Goal: Task Accomplishment & Management: Use online tool/utility

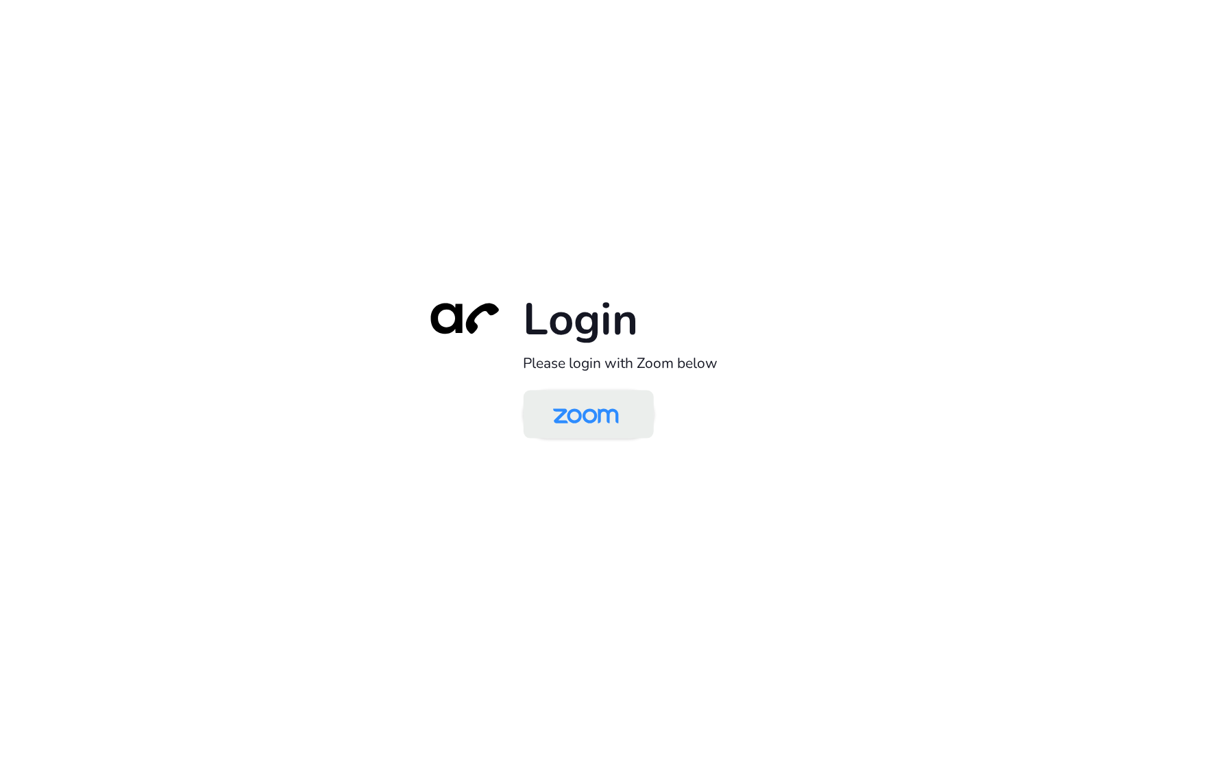
click at [605, 416] on img at bounding box center [586, 415] width 95 height 45
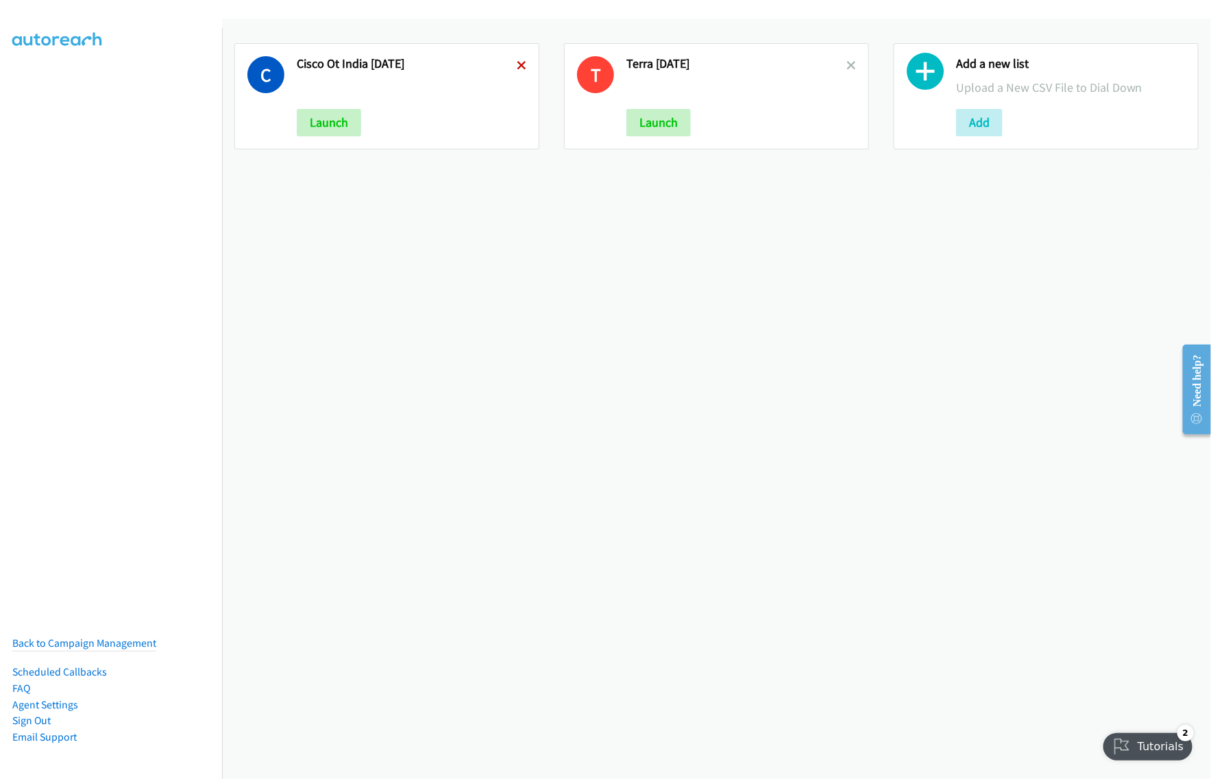
click at [521, 62] on icon at bounding box center [522, 67] width 10 height 10
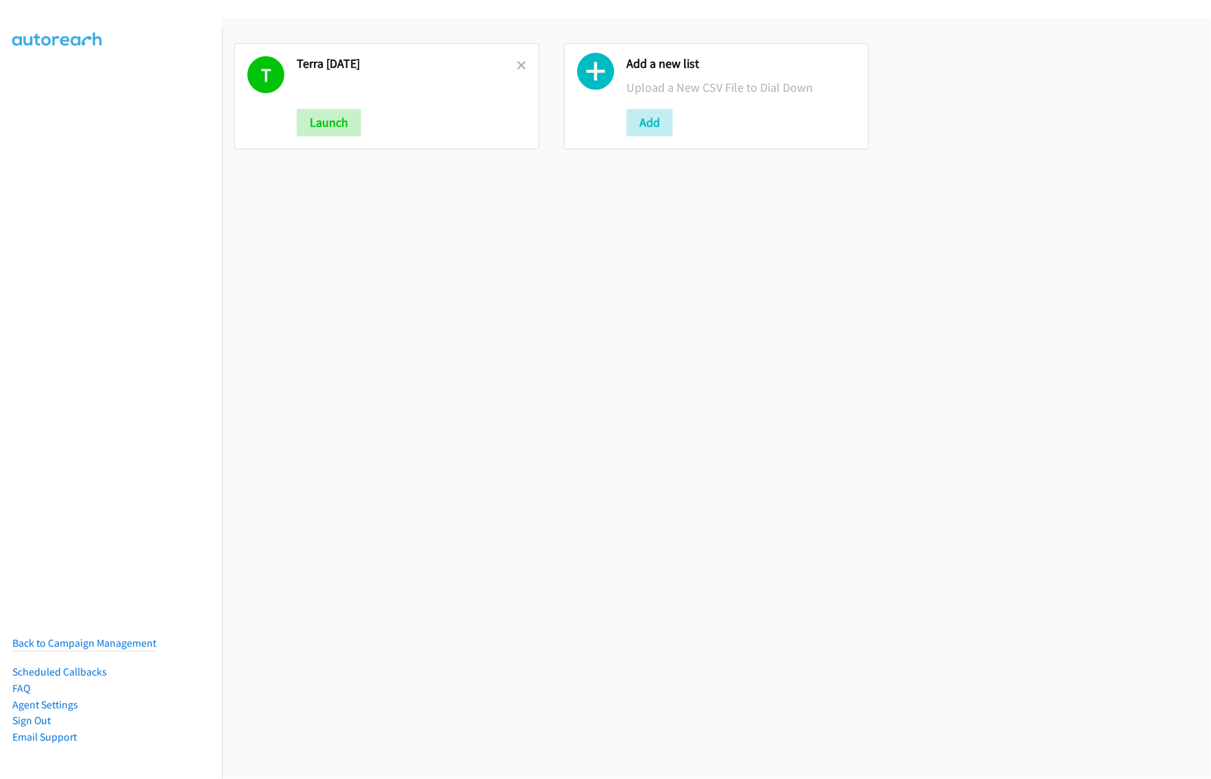
click at [521, 62] on icon at bounding box center [522, 67] width 10 height 10
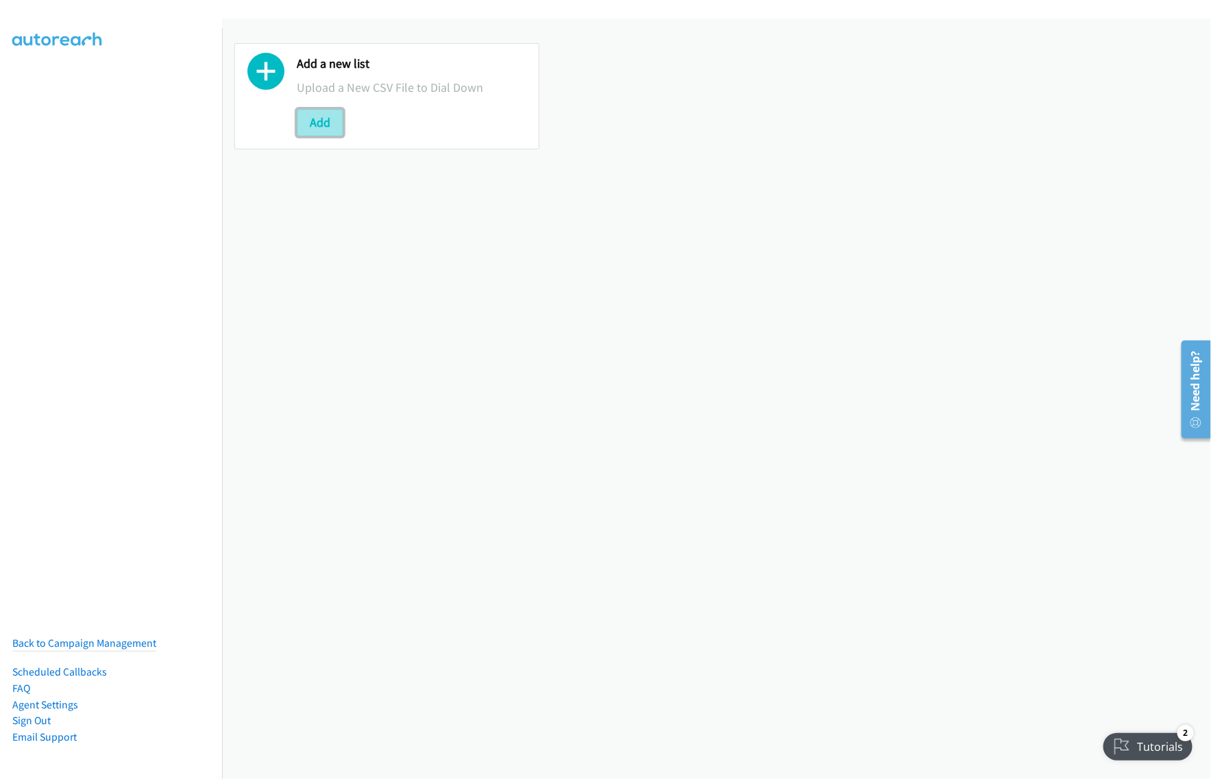
click at [314, 125] on button "Add" at bounding box center [320, 122] width 47 height 27
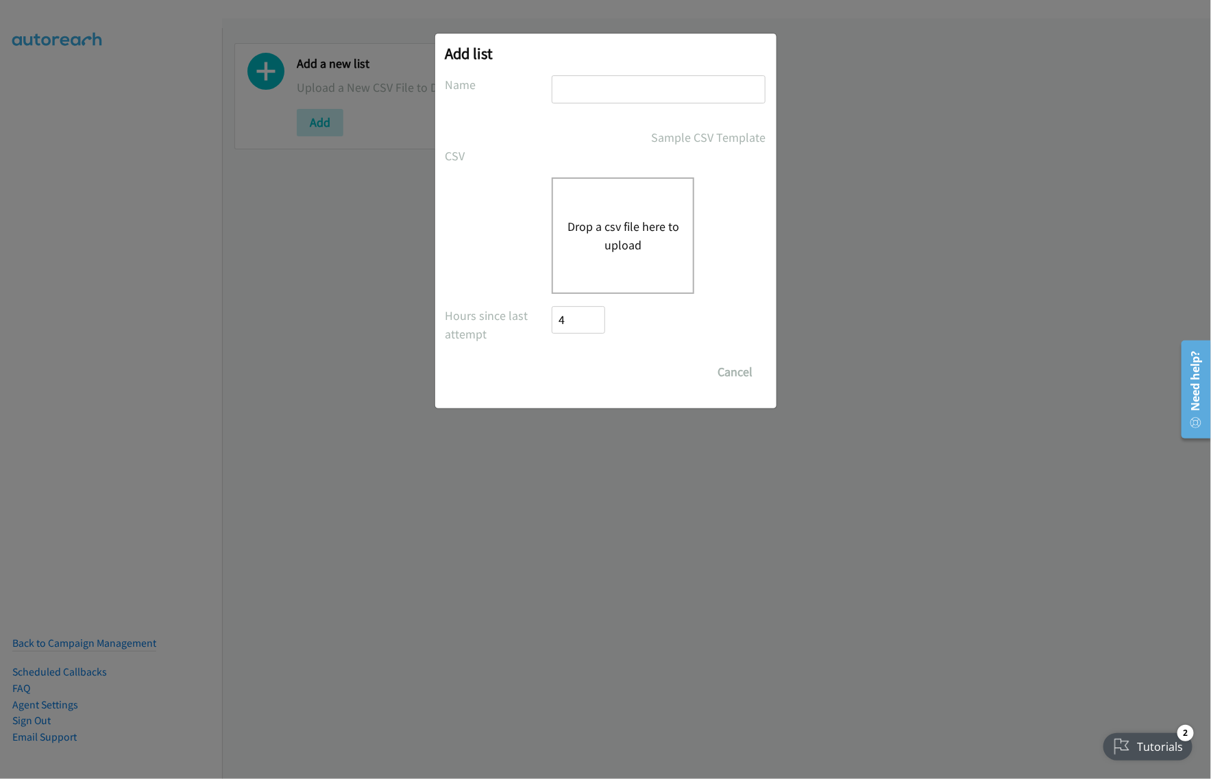
click at [614, 93] on input "text" at bounding box center [659, 89] width 214 height 28
type input "zoom sept30"
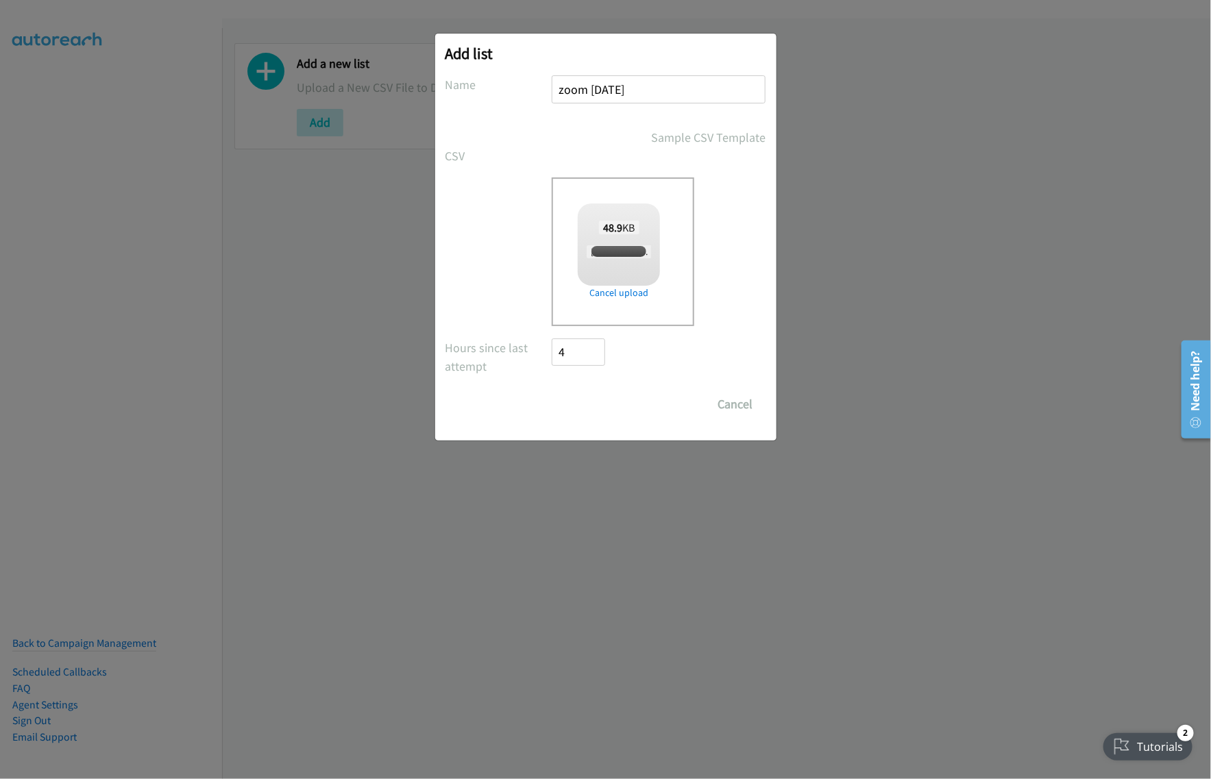
checkbox input "true"
click at [591, 406] on input "Save List" at bounding box center [588, 404] width 72 height 27
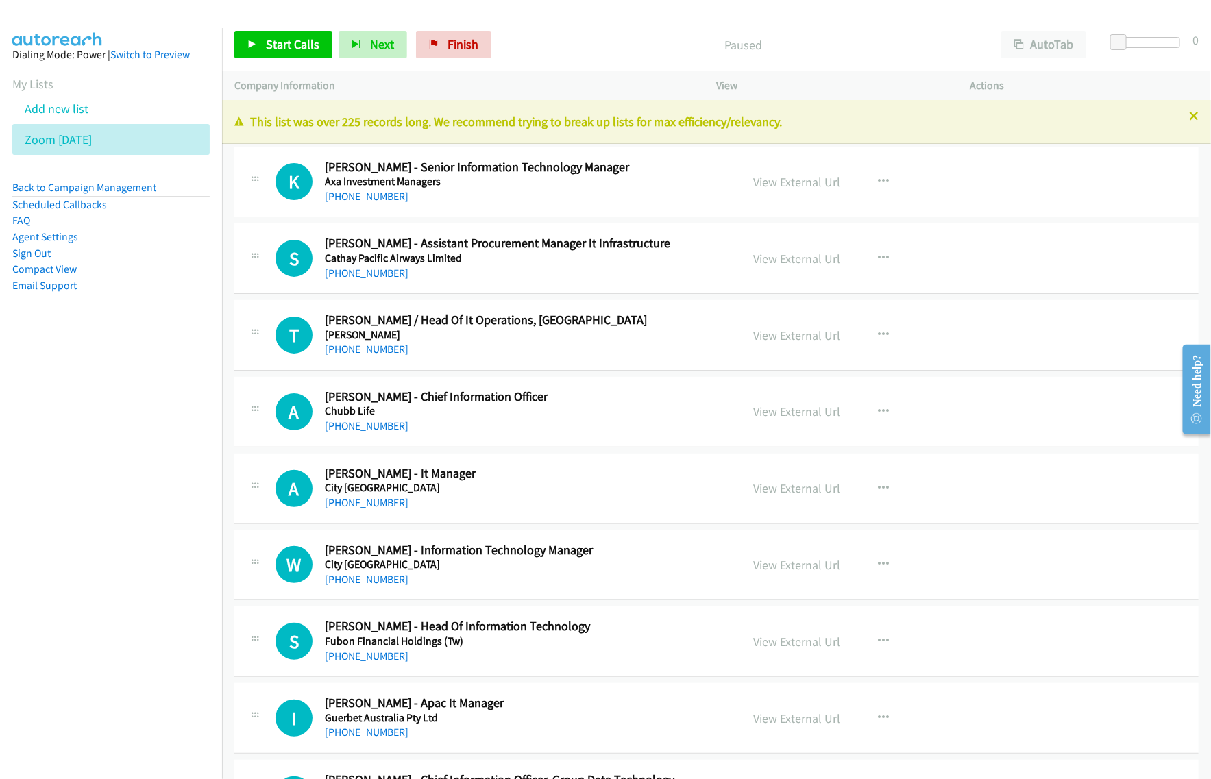
click at [624, 56] on div "Paused" at bounding box center [742, 44] width 491 height 27
click at [1039, 53] on button "AutoTab" at bounding box center [1043, 44] width 85 height 27
click at [882, 182] on icon "button" at bounding box center [883, 181] width 11 height 11
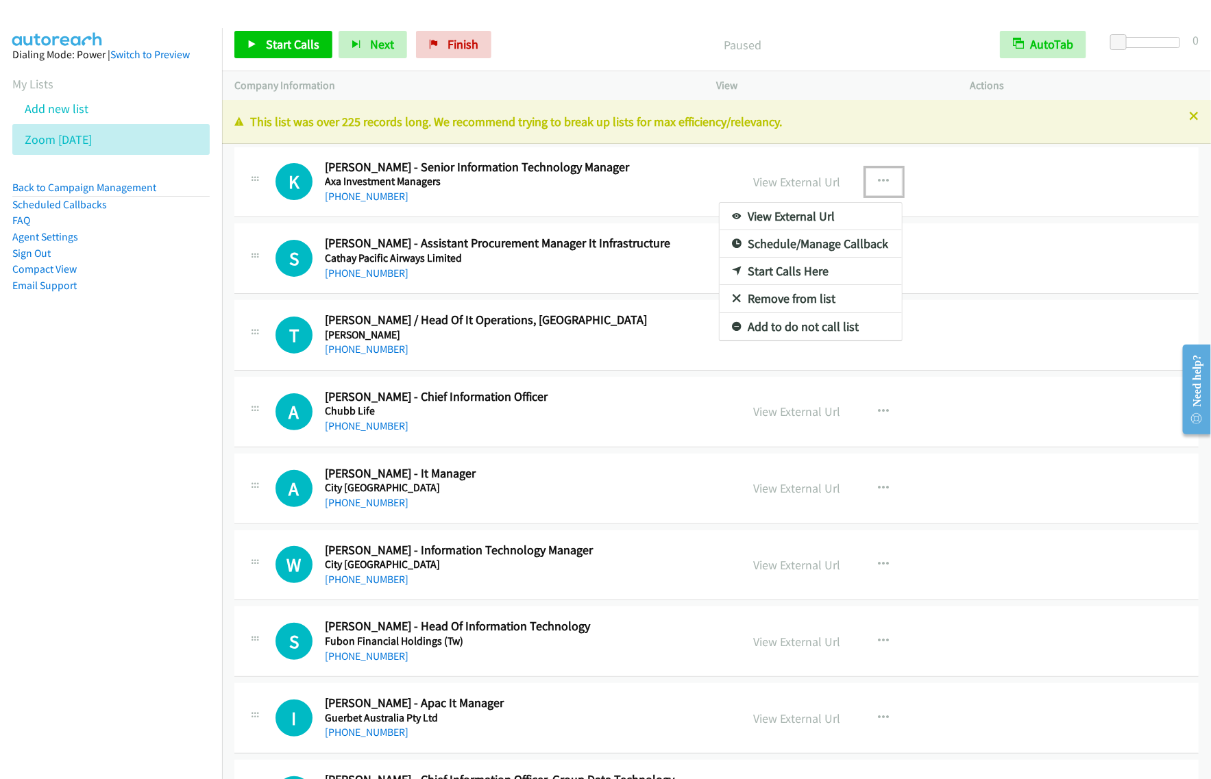
click at [835, 213] on link "View External Url" at bounding box center [810, 216] width 182 height 27
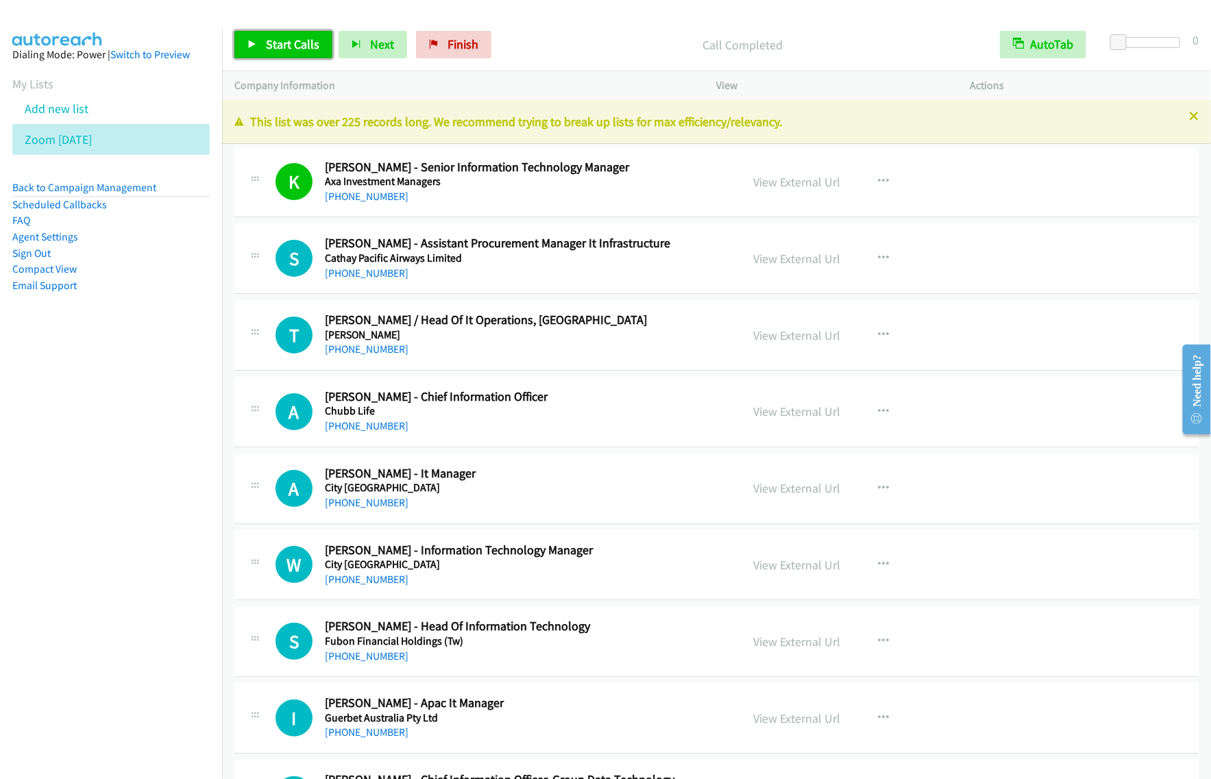
click at [300, 40] on span "Start Calls" at bounding box center [292, 44] width 53 height 16
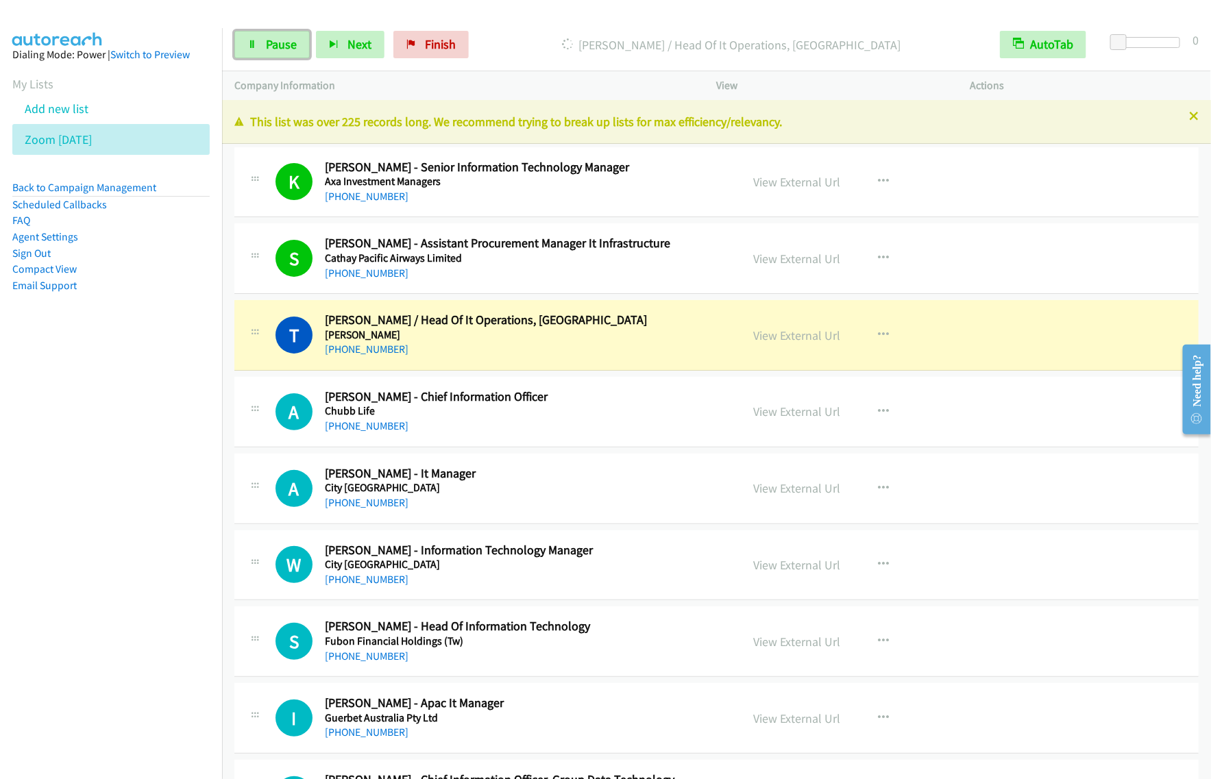
drag, startPoint x: 262, startPoint y: 42, endPoint x: 388, endPoint y: 60, distance: 127.3
click at [262, 42] on link "Pause" at bounding box center [271, 44] width 75 height 27
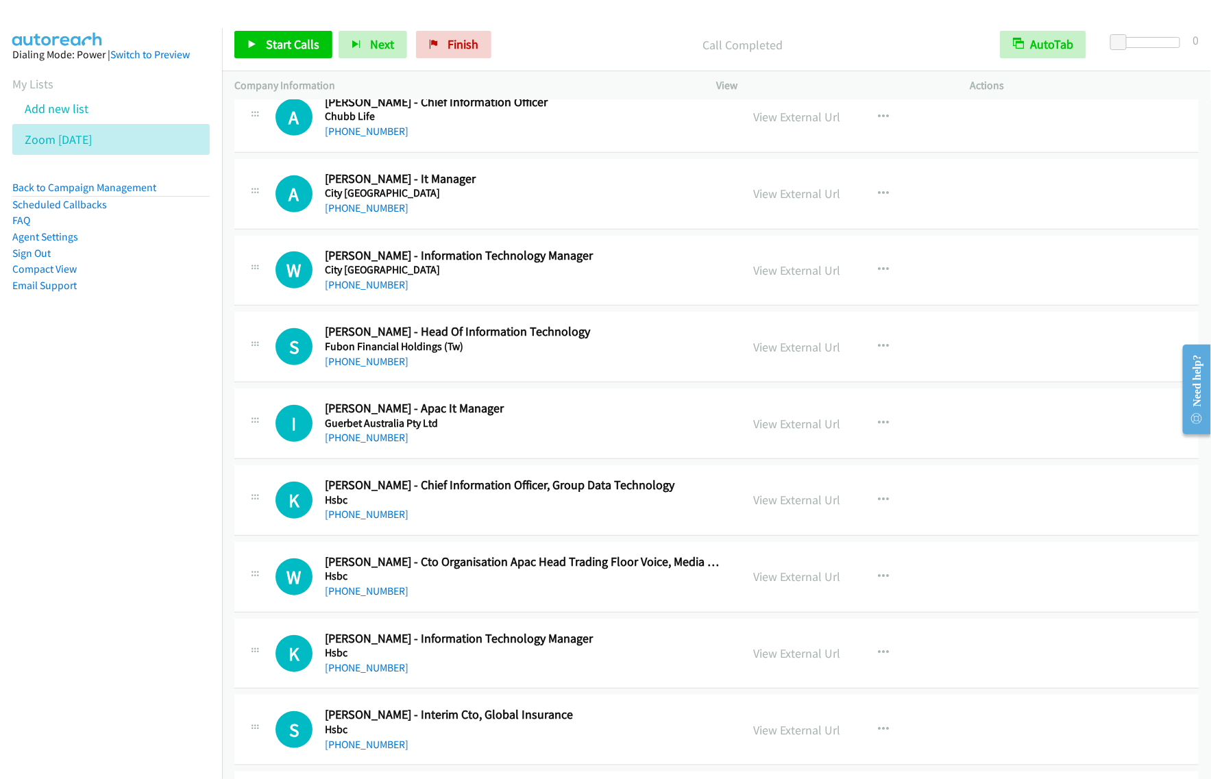
scroll to position [257, 0]
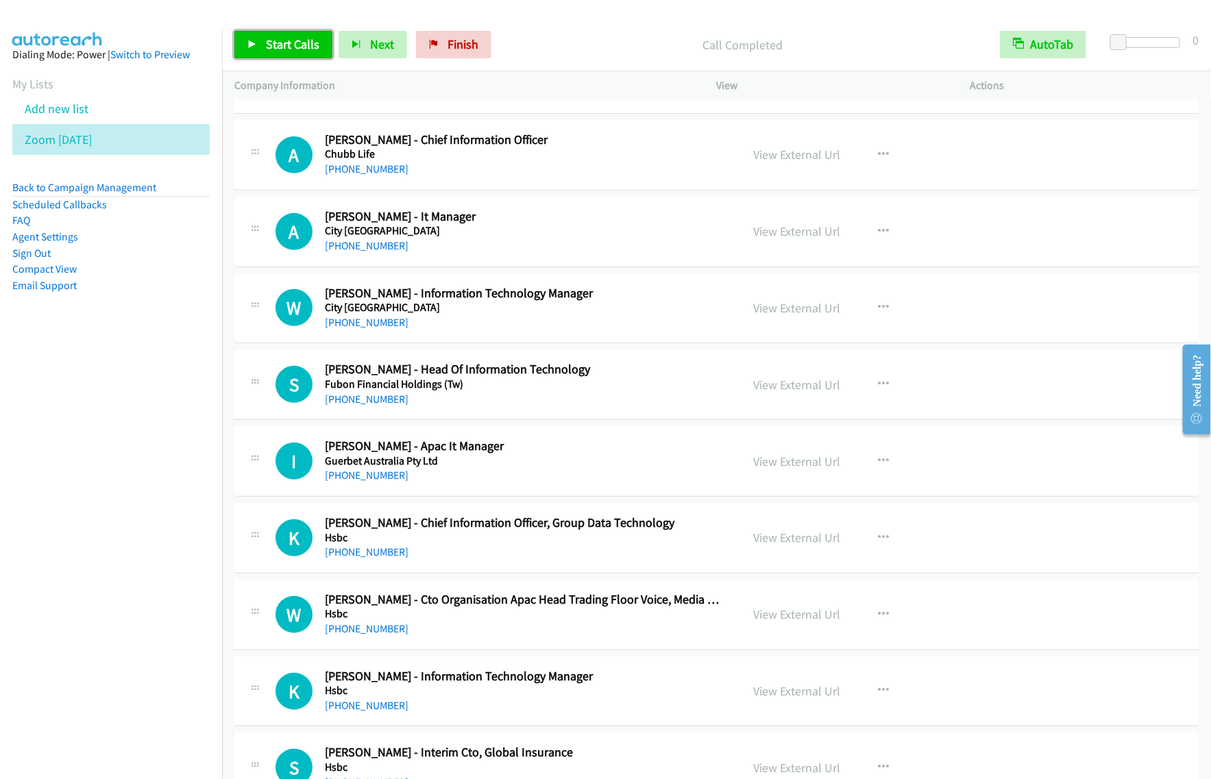
click at [296, 38] on span "Start Calls" at bounding box center [292, 44] width 53 height 16
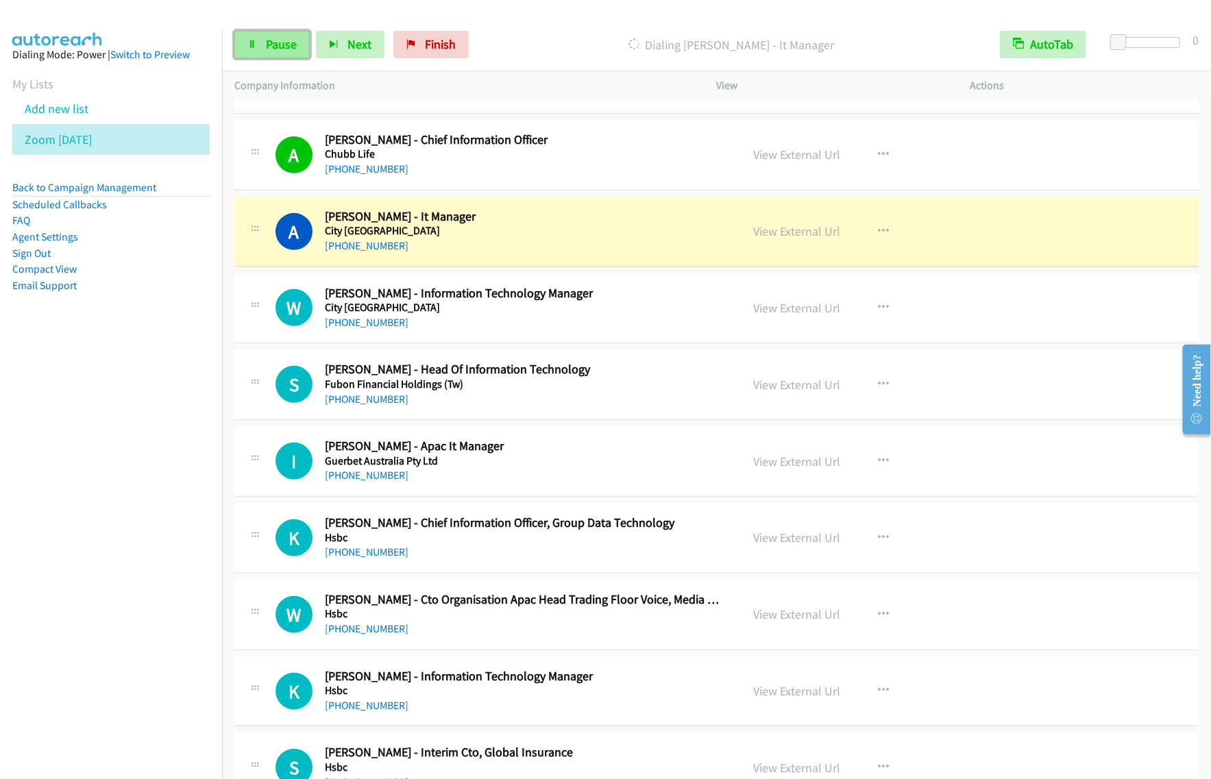
click at [283, 42] on span "Pause" at bounding box center [281, 44] width 31 height 16
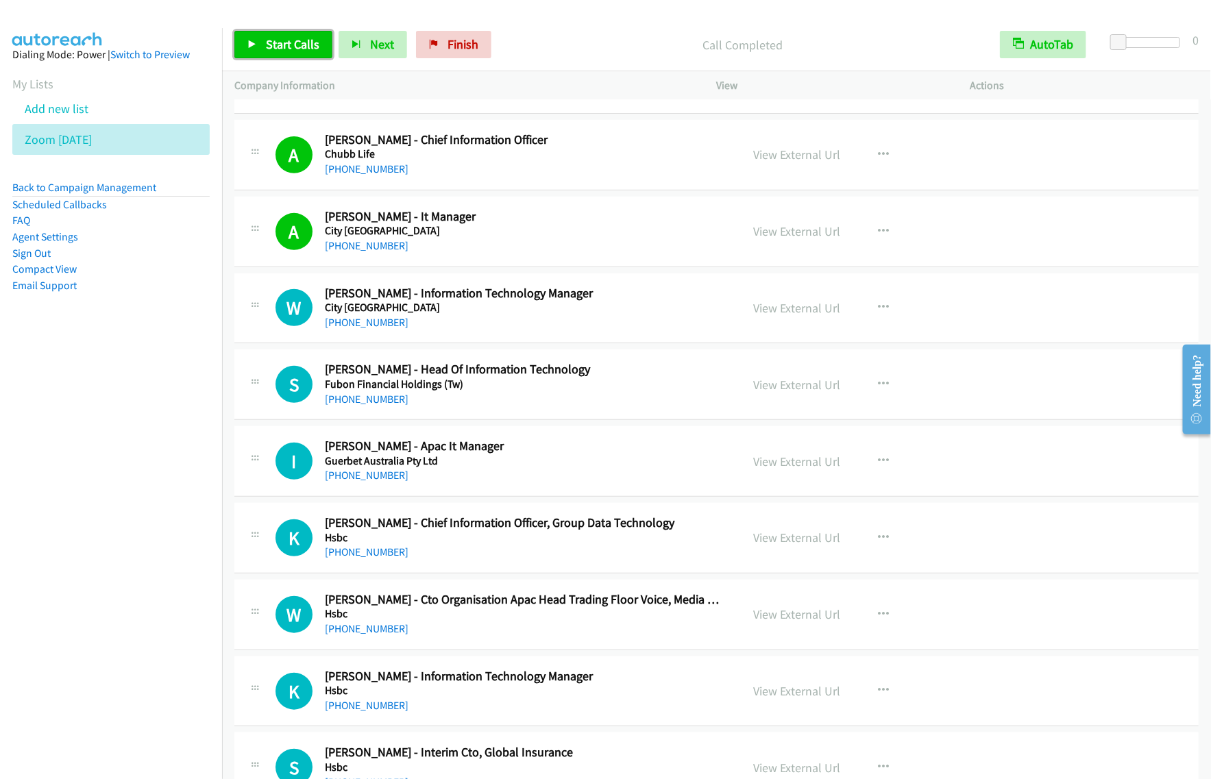
click at [288, 56] on link "Start Calls" at bounding box center [283, 44] width 98 height 27
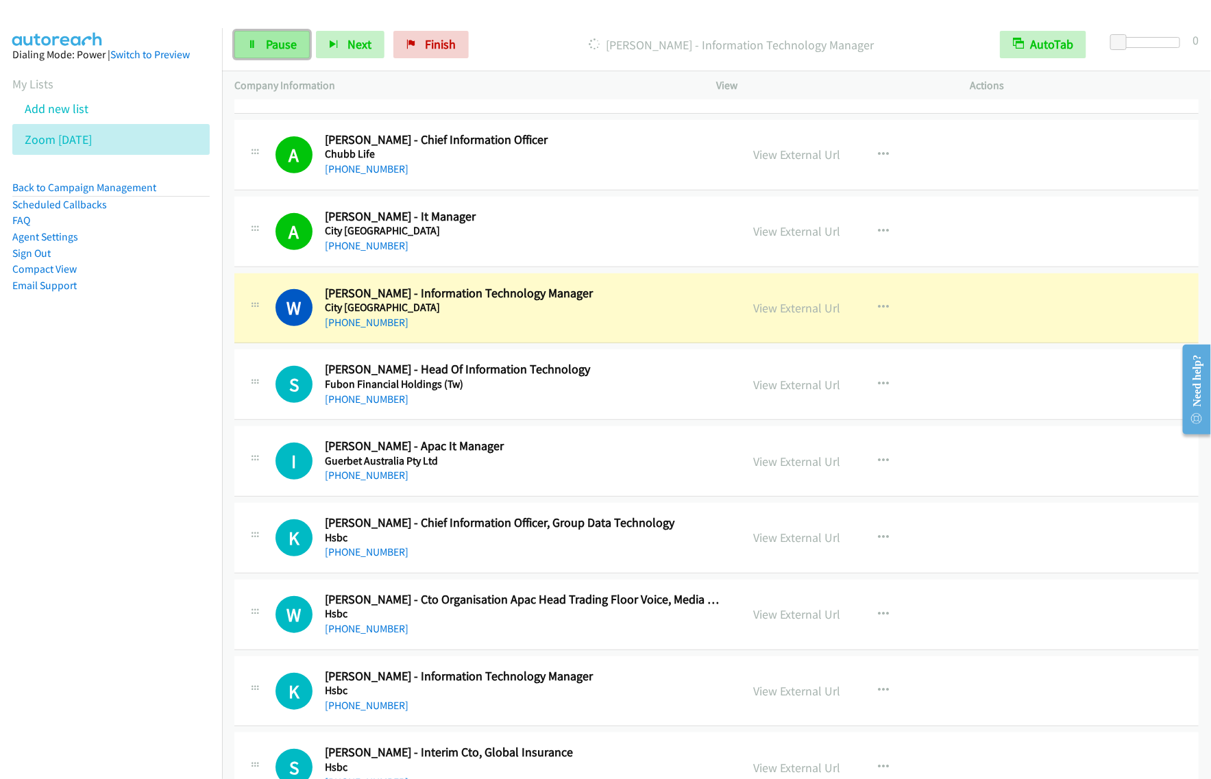
click at [251, 49] on icon at bounding box center [252, 45] width 10 height 10
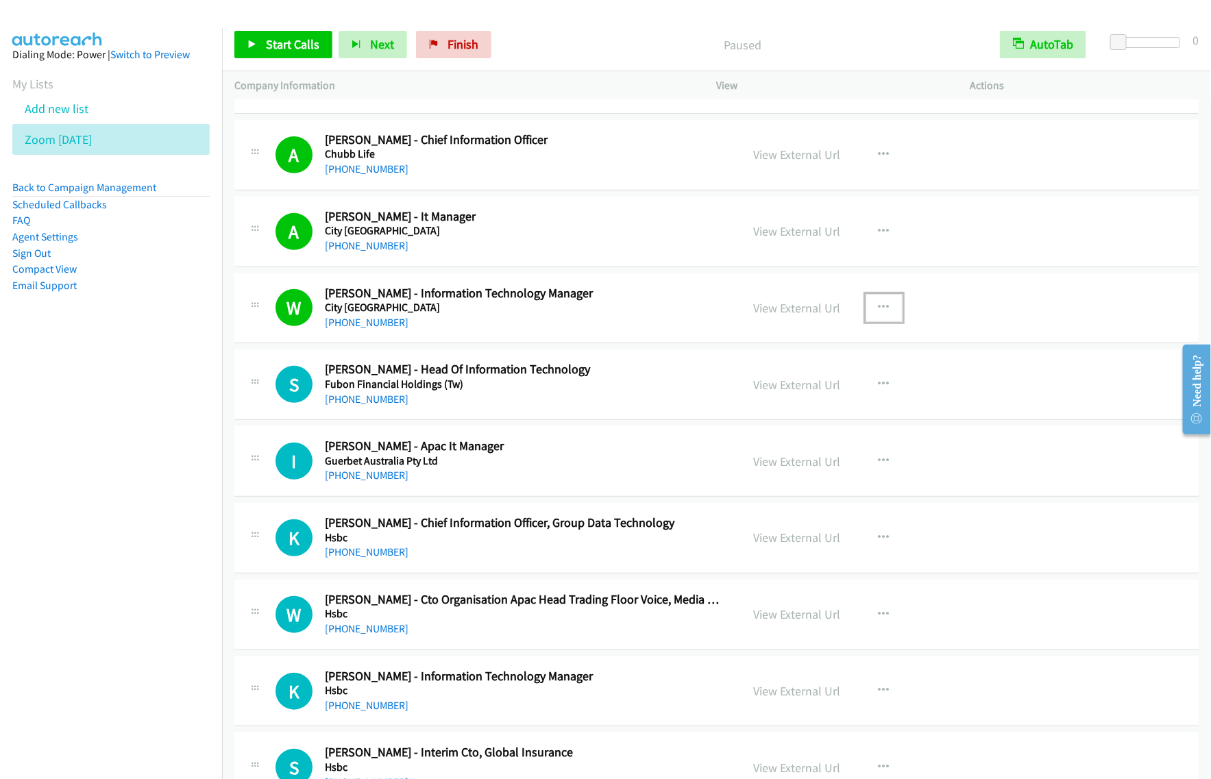
click at [868, 312] on button "button" at bounding box center [883, 307] width 37 height 27
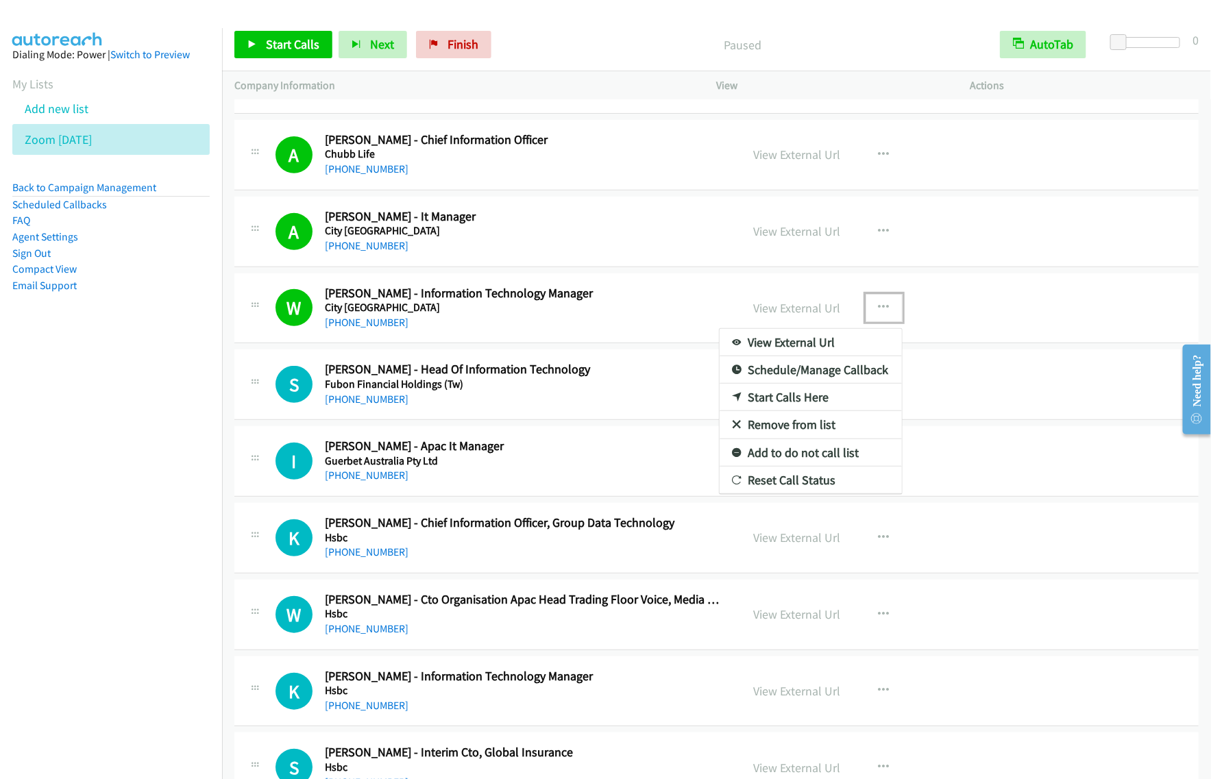
click at [820, 343] on link "View External Url" at bounding box center [810, 342] width 182 height 27
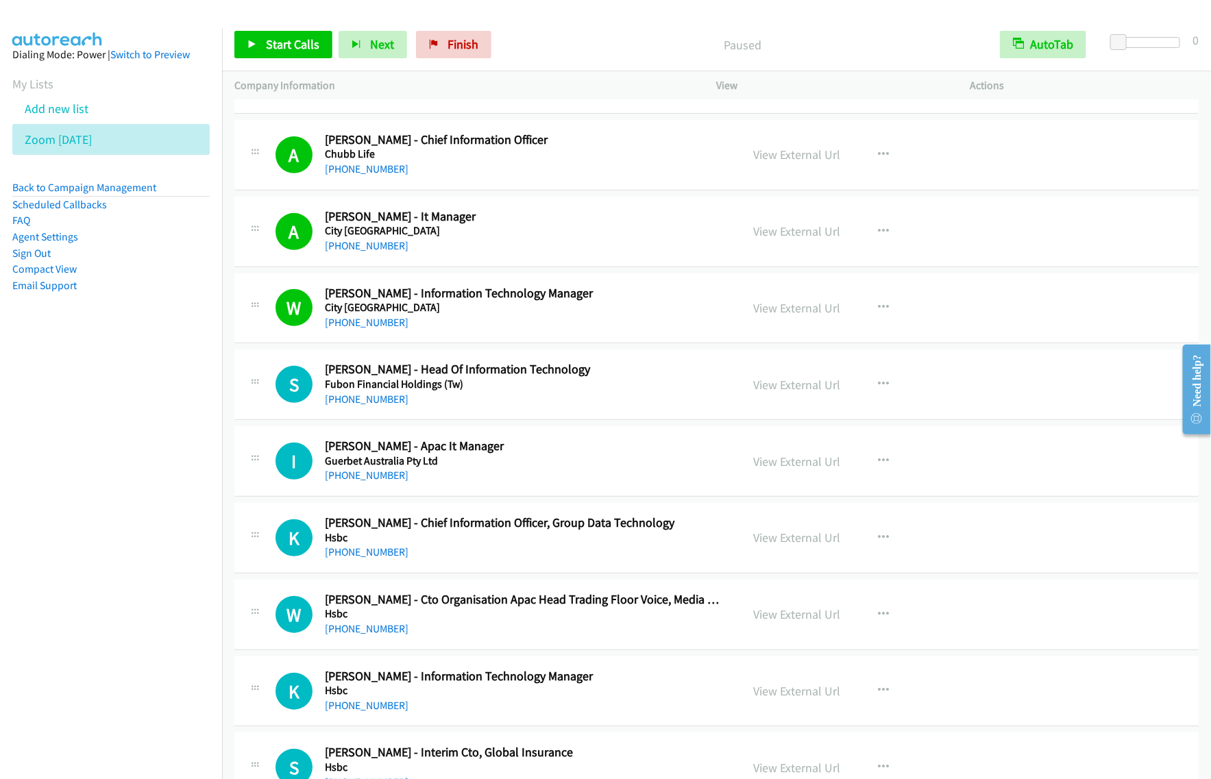
click at [598, 60] on div "Start Calls Pause Next Finish Paused AutoTab AutoTab 0" at bounding box center [716, 45] width 989 height 53
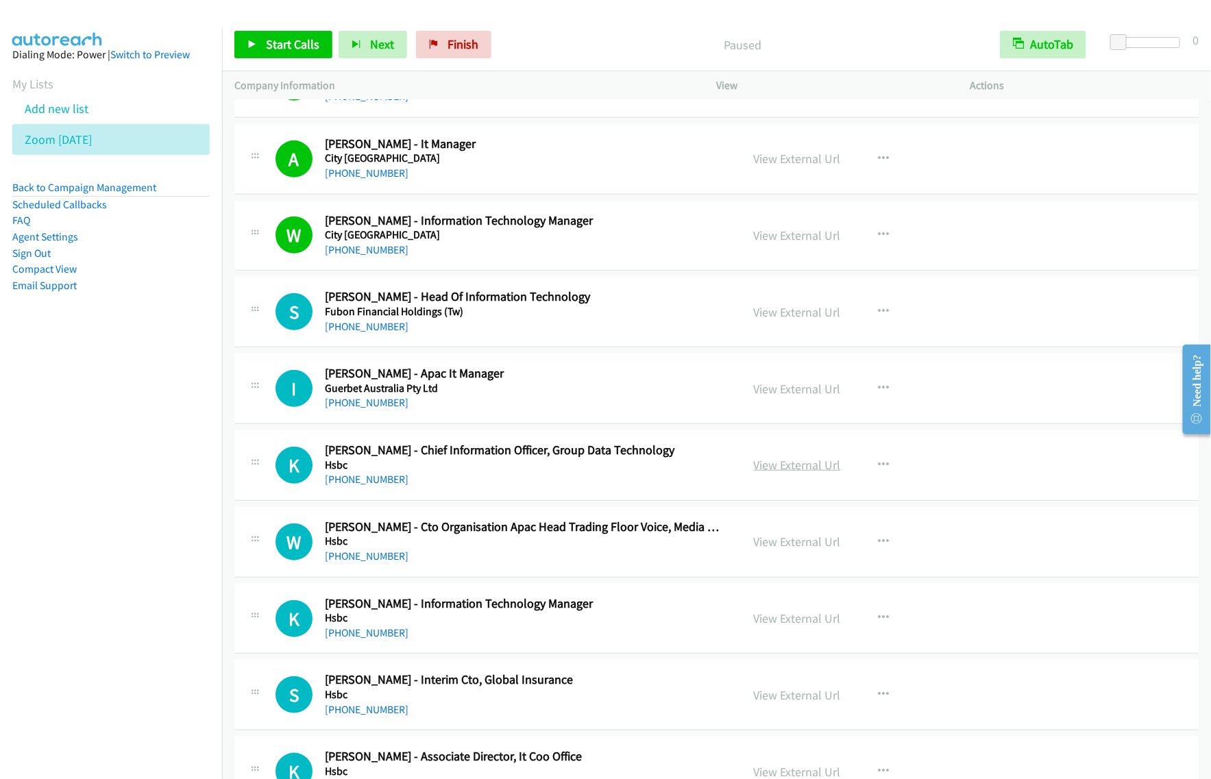
scroll to position [428, 0]
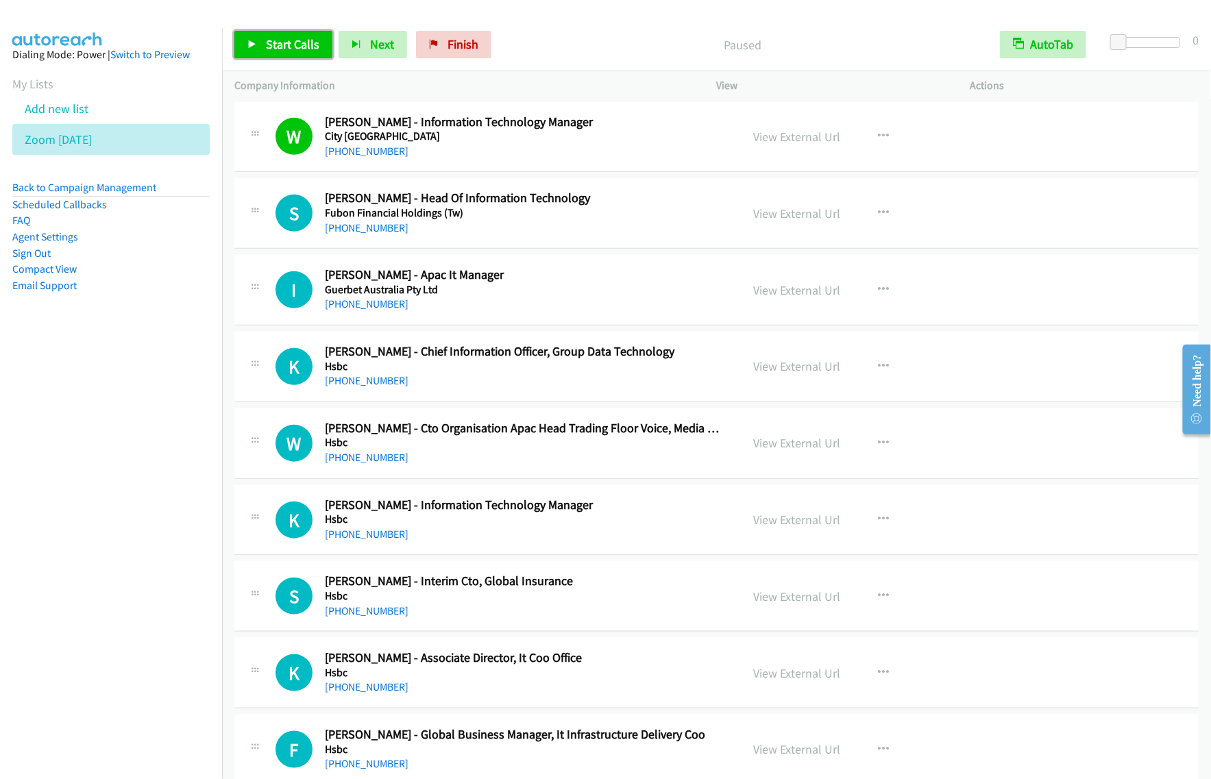
click at [300, 55] on link "Start Calls" at bounding box center [283, 44] width 98 height 27
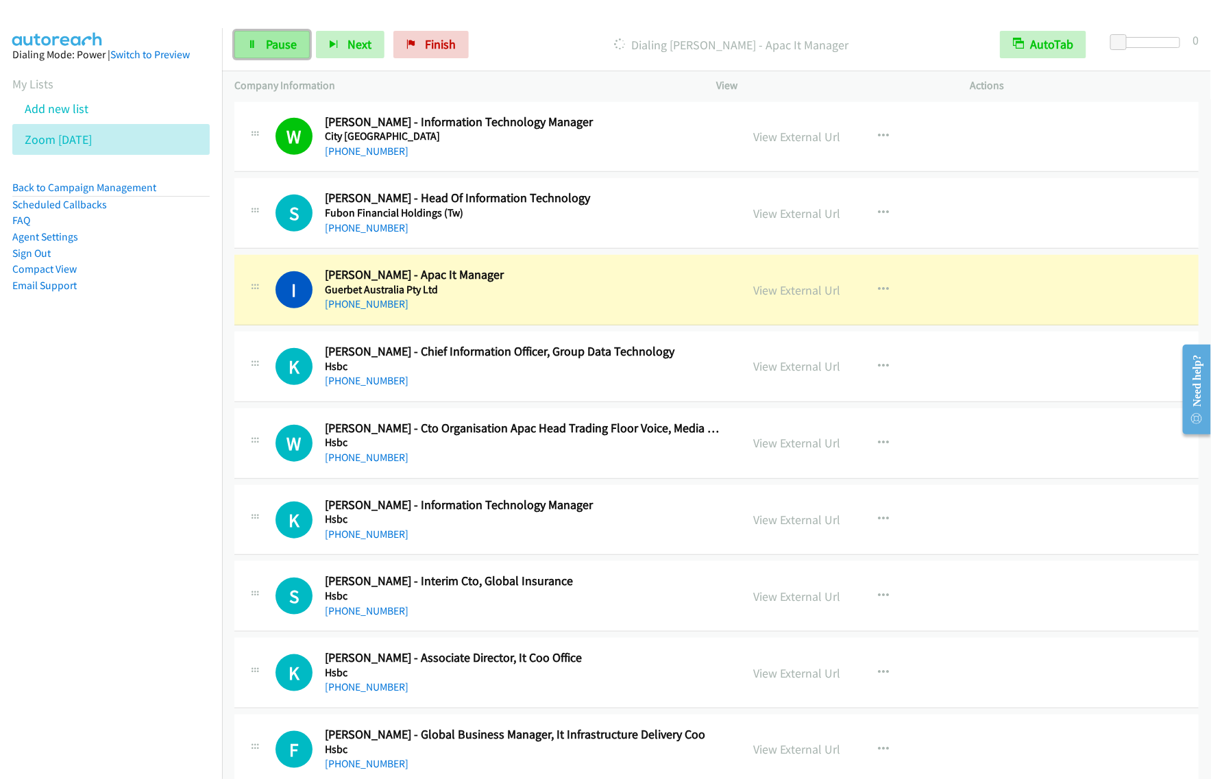
click at [295, 49] on span "Pause" at bounding box center [281, 44] width 31 height 16
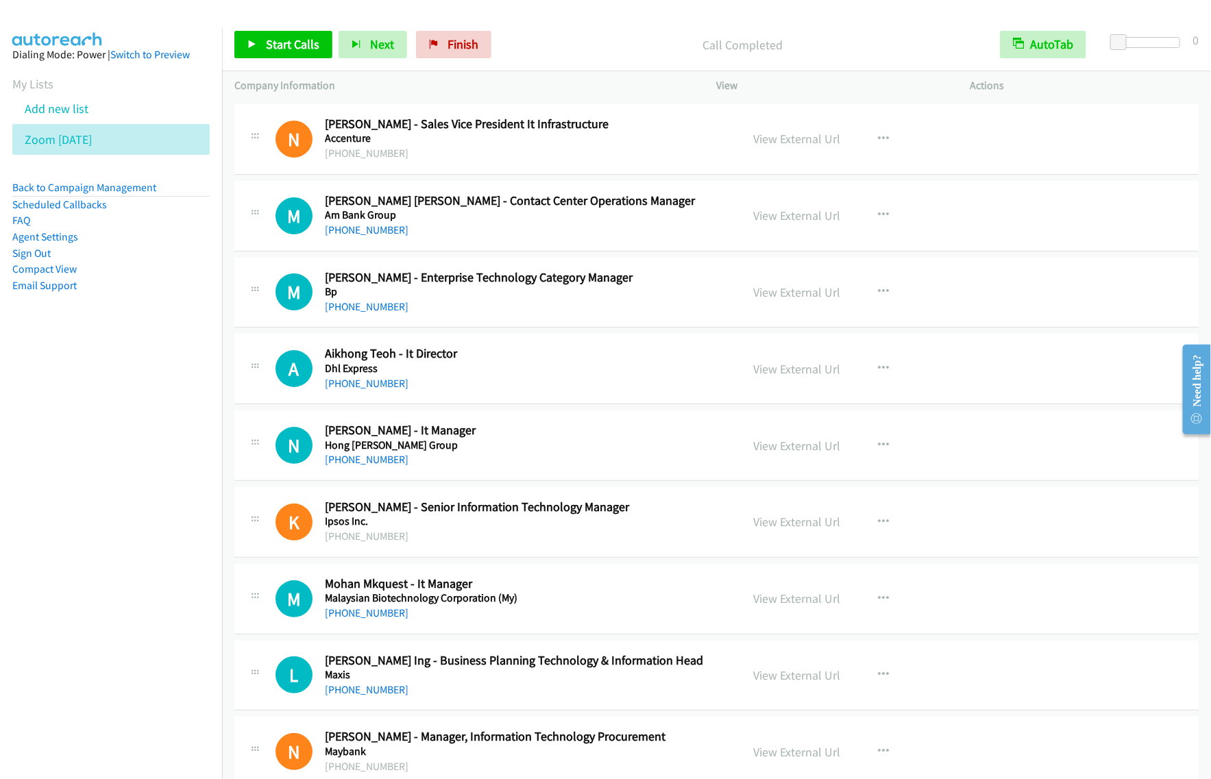
scroll to position [4797, 0]
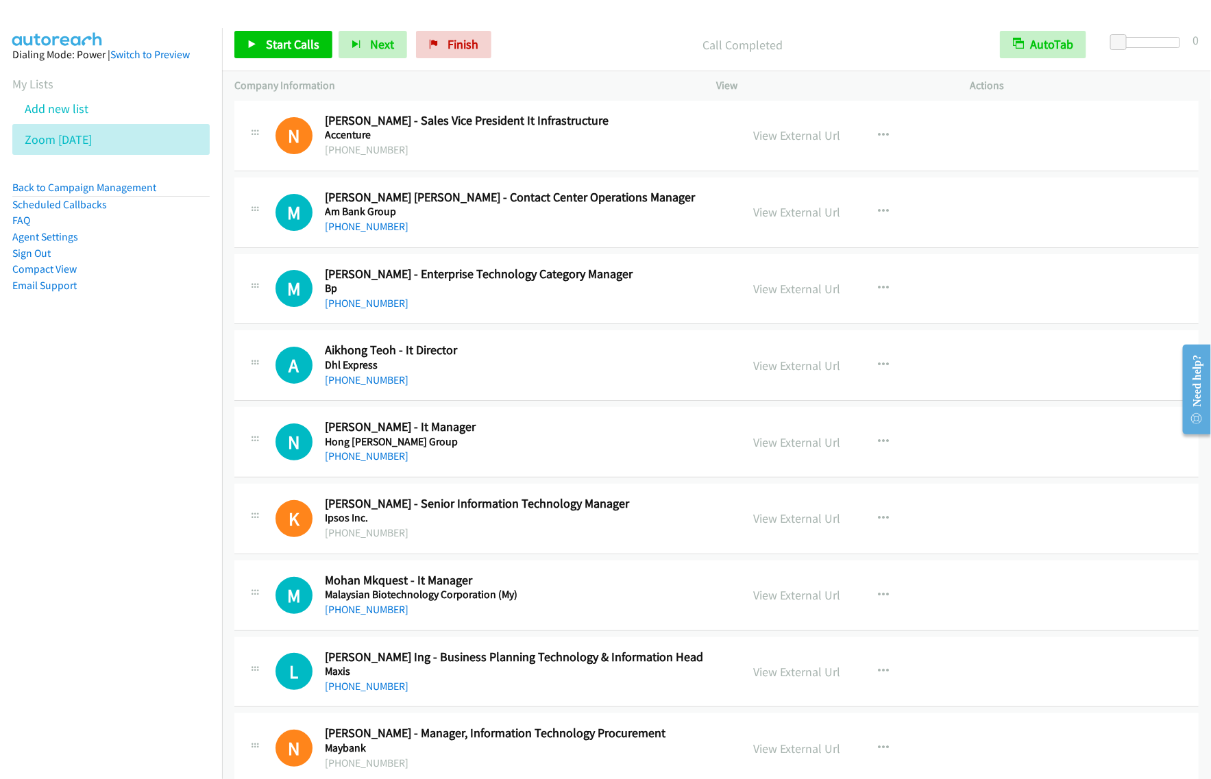
click at [550, 235] on div "[PHONE_NUMBER]" at bounding box center [524, 227] width 398 height 16
click at [169, 595] on nav "Dialing Mode: Power | Switch to Preview My Lists Add new list Zoom [DATE] Back …" at bounding box center [111, 417] width 223 height 779
click at [687, 235] on div "[PHONE_NUMBER]" at bounding box center [524, 227] width 398 height 16
click at [878, 216] on icon "button" at bounding box center [883, 211] width 11 height 11
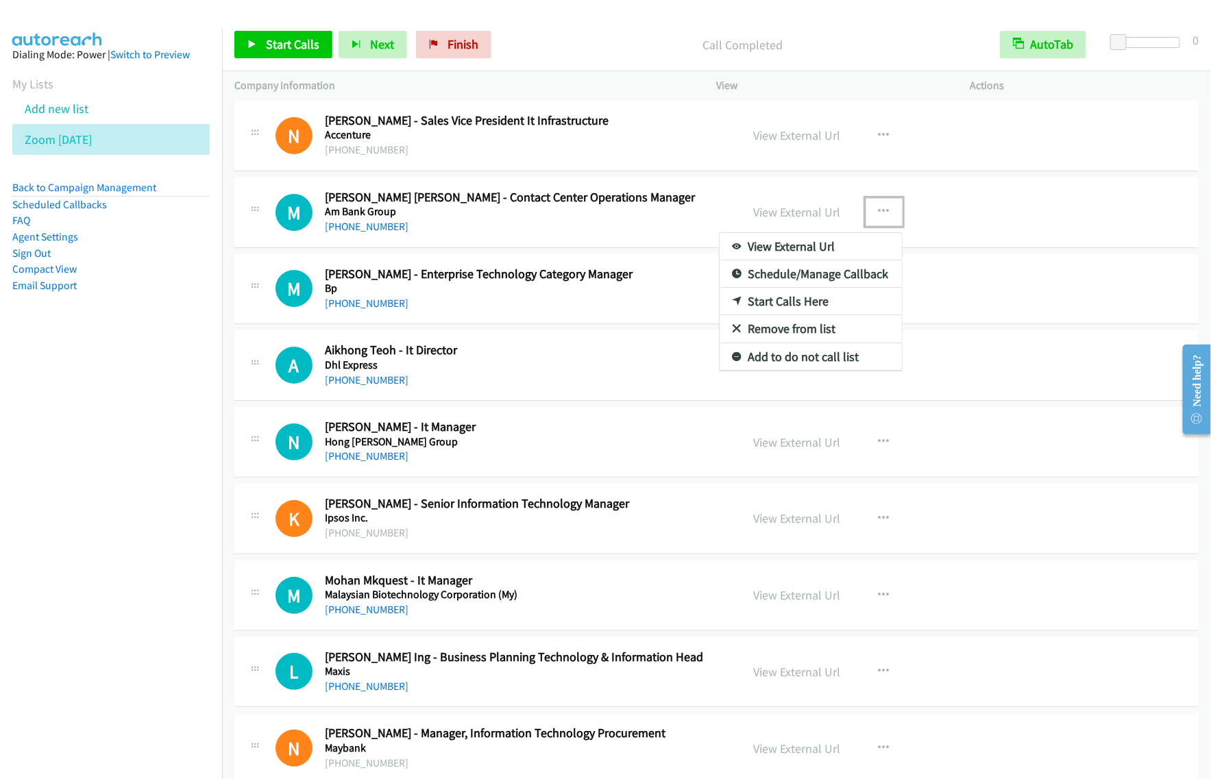
click at [778, 306] on link "Start Calls Here" at bounding box center [810, 301] width 182 height 27
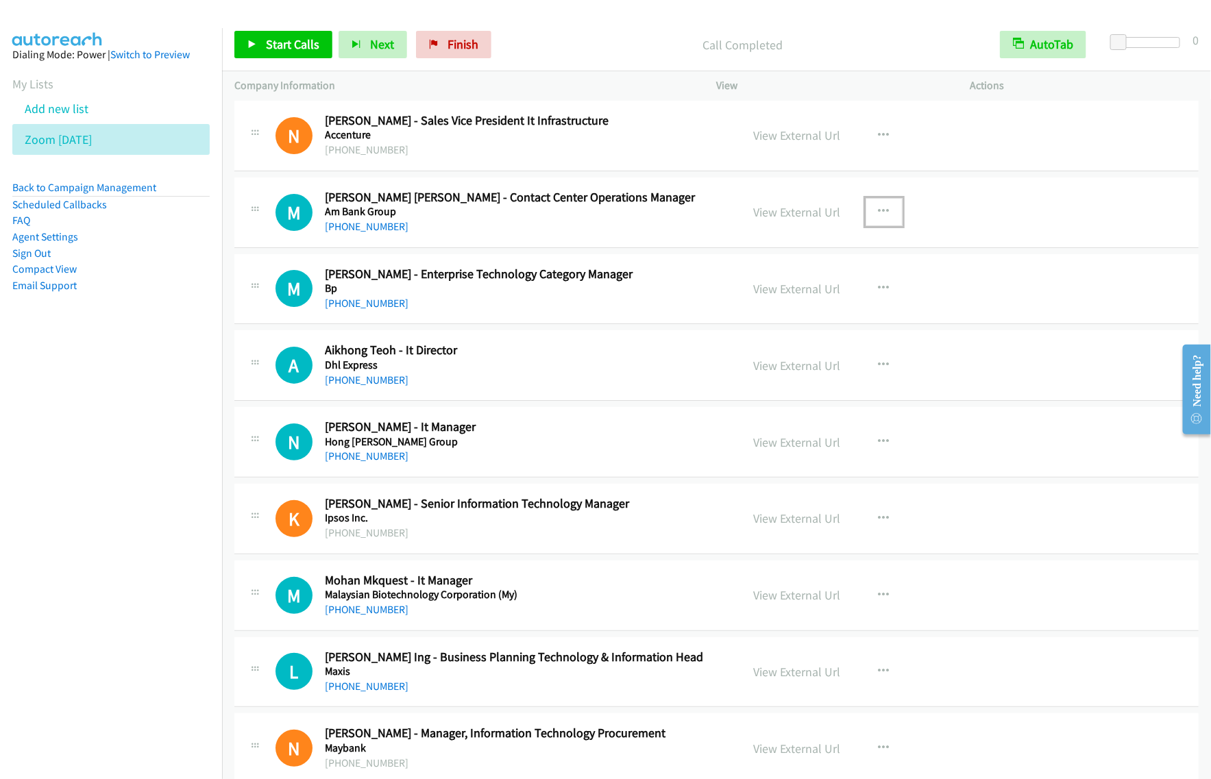
click at [892, 225] on button "button" at bounding box center [883, 211] width 37 height 27
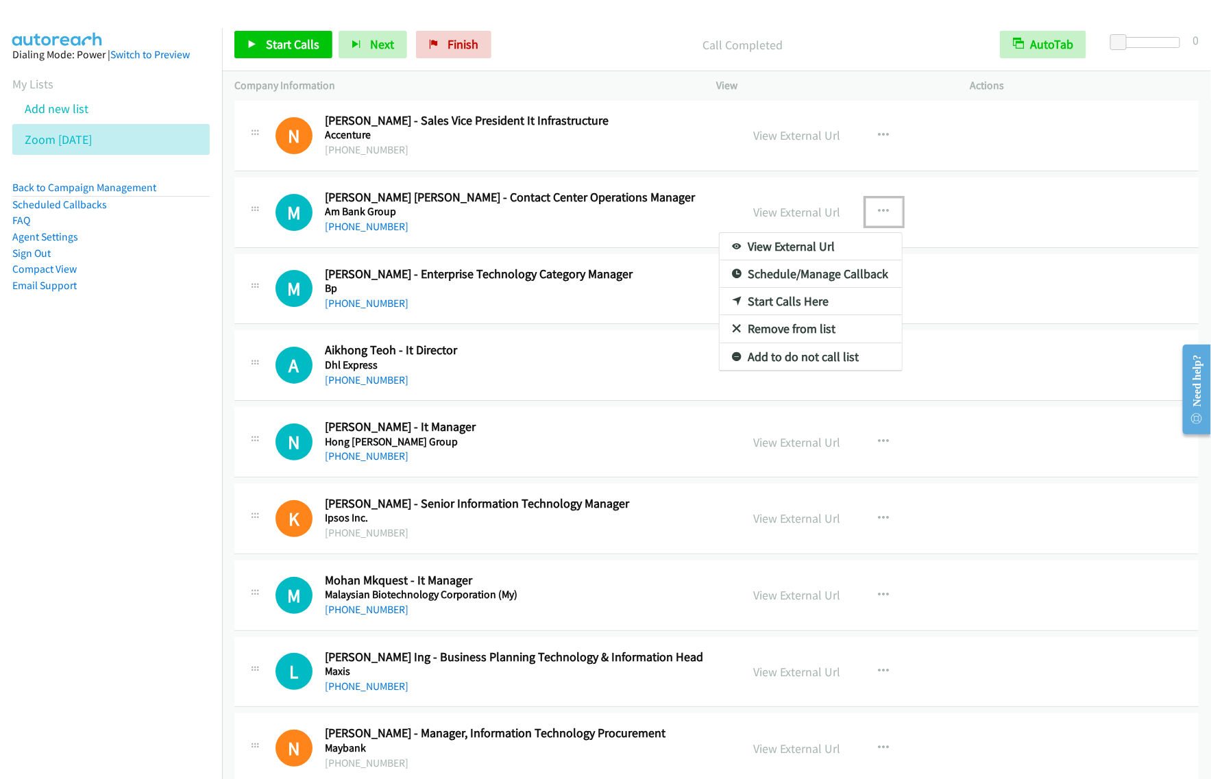
click at [824, 312] on link "Start Calls Here" at bounding box center [810, 301] width 182 height 27
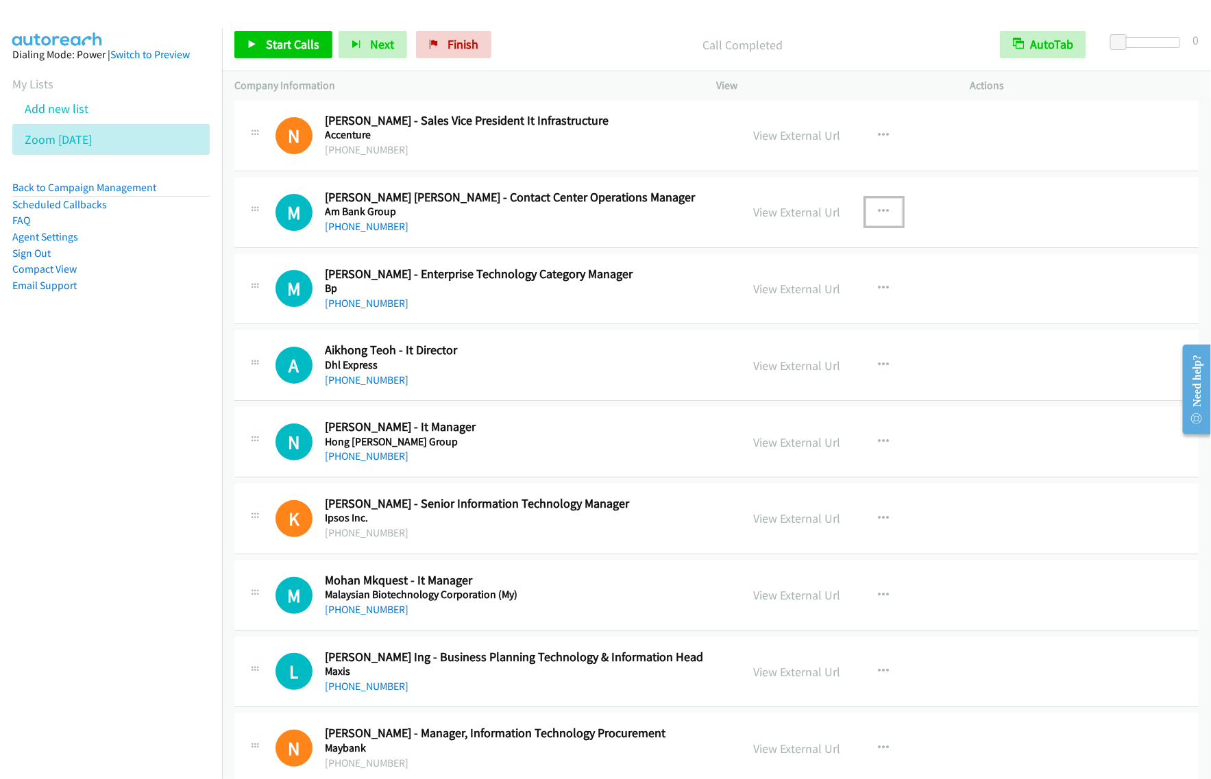
click at [876, 225] on button "button" at bounding box center [883, 211] width 37 height 27
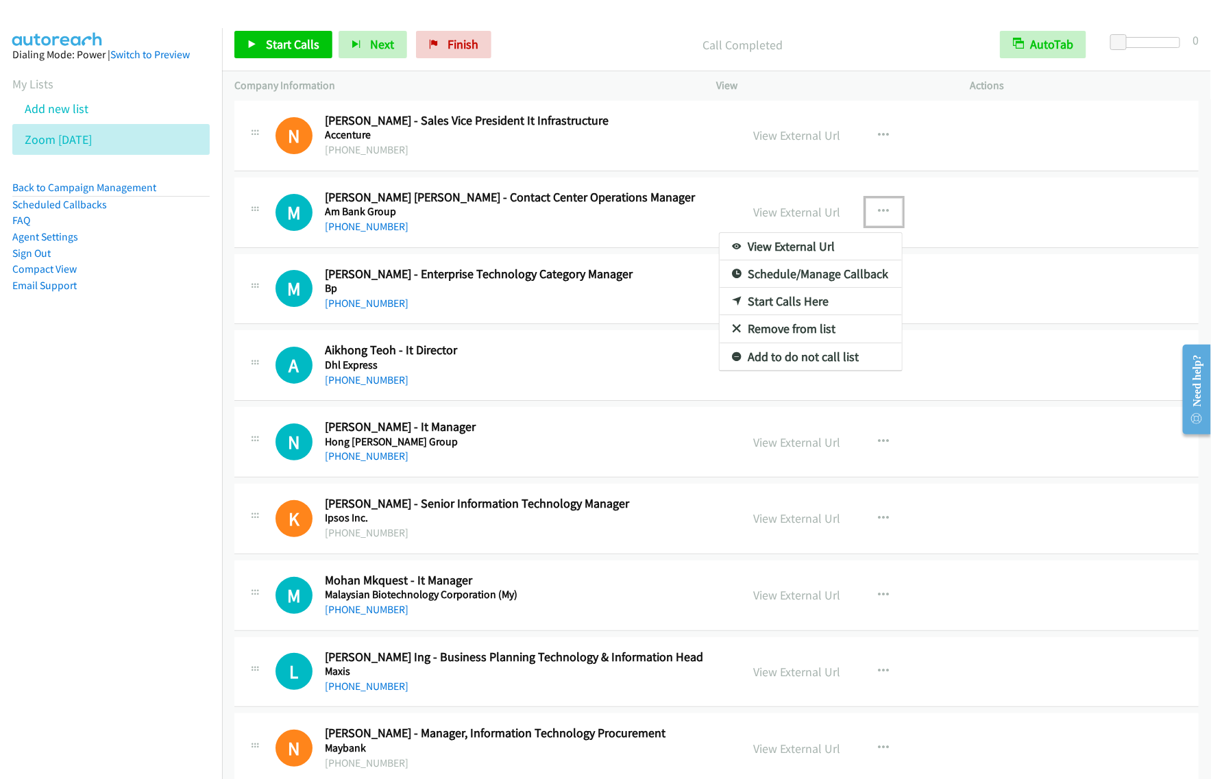
click at [813, 315] on link "Start Calls Here" at bounding box center [810, 301] width 182 height 27
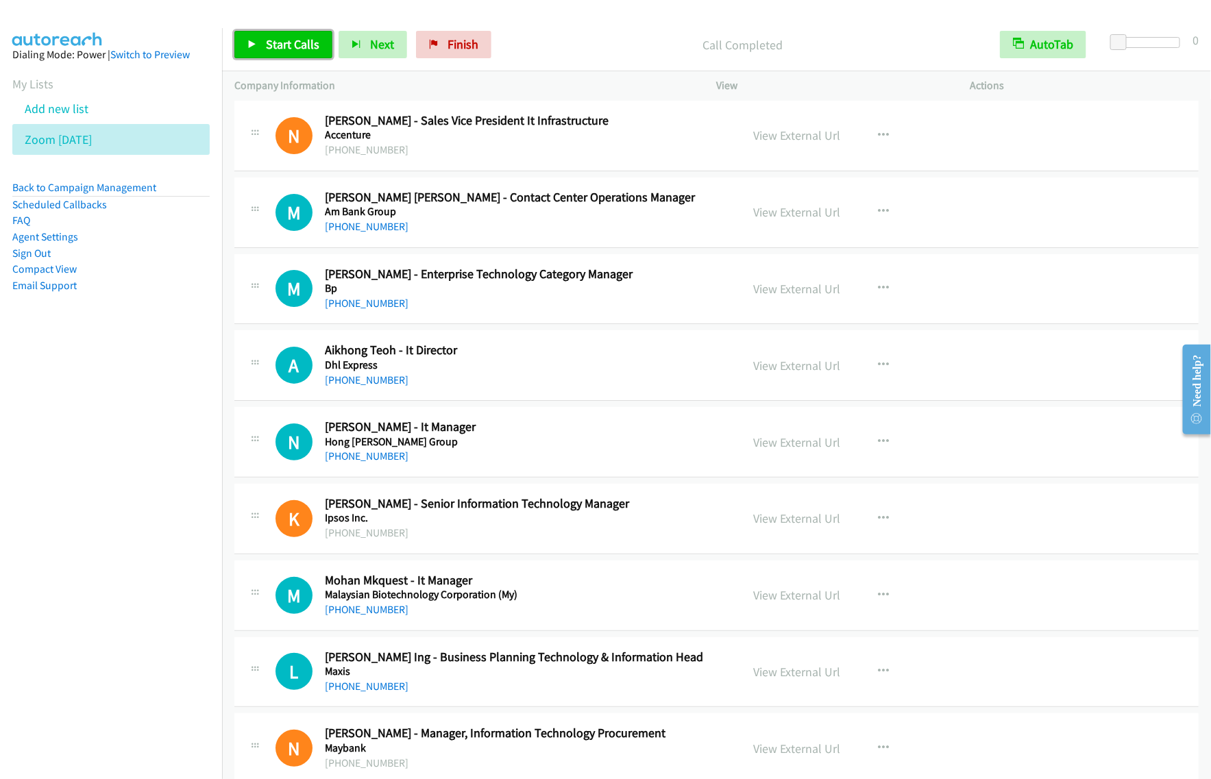
click at [268, 31] on link "Start Calls" at bounding box center [283, 44] width 98 height 27
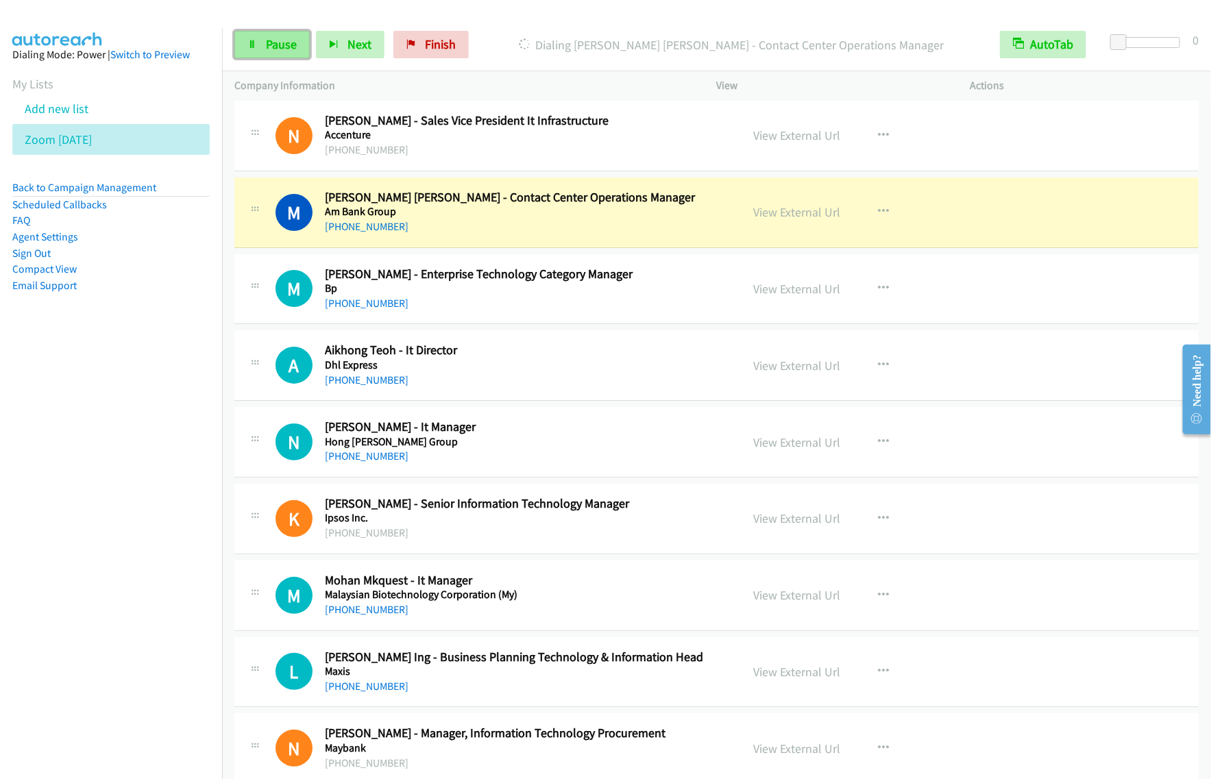
click at [295, 38] on span "Pause" at bounding box center [281, 44] width 31 height 16
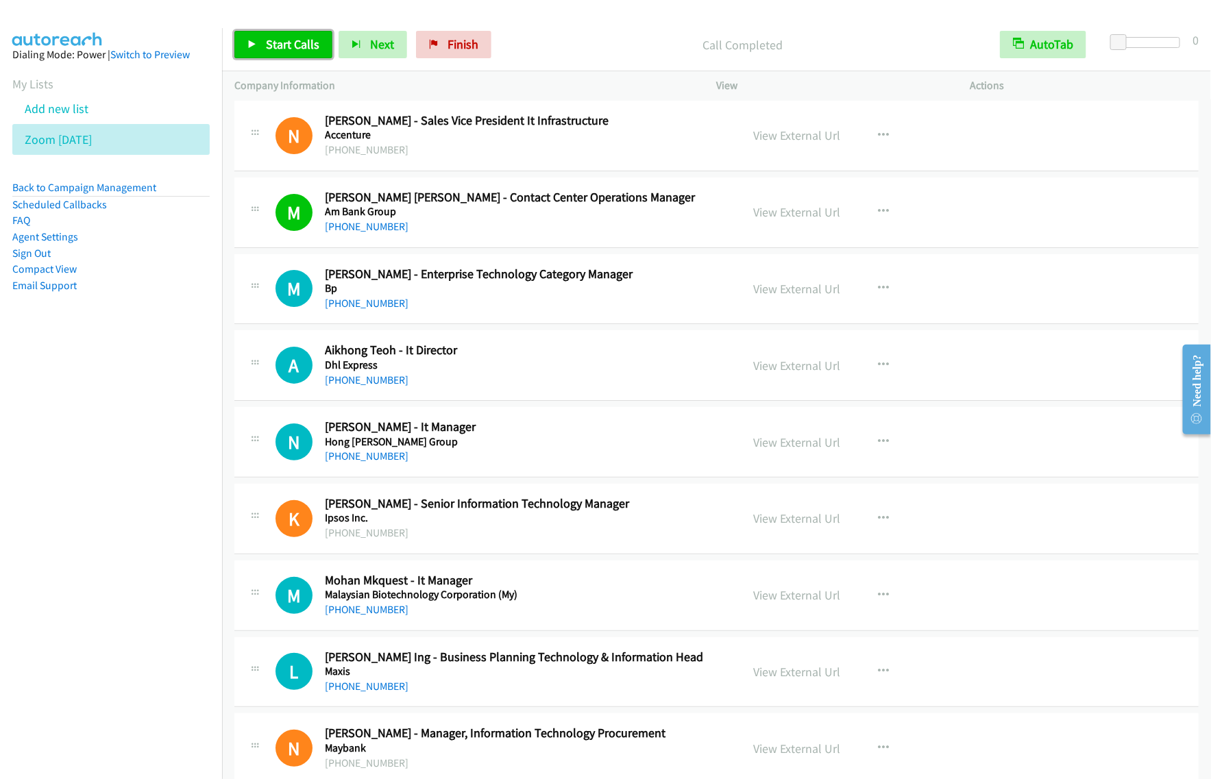
click at [283, 33] on link "Start Calls" at bounding box center [283, 44] width 98 height 27
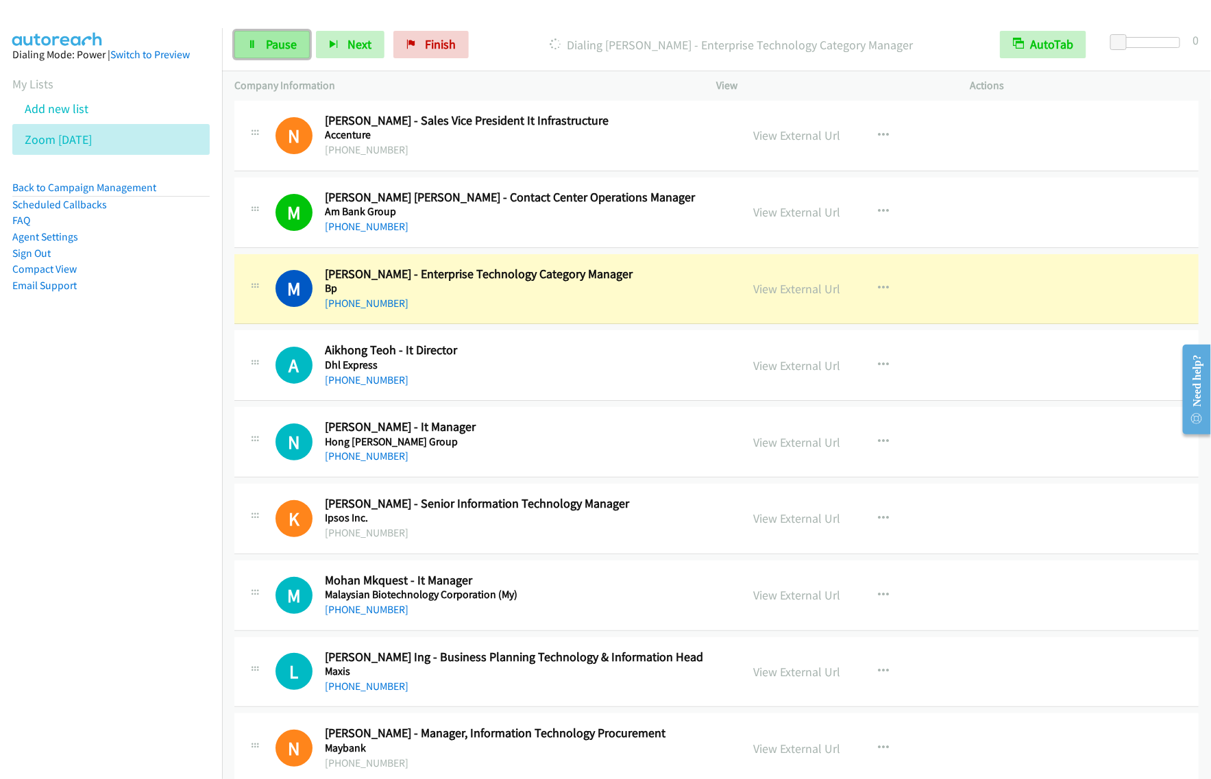
click at [304, 45] on link "Pause" at bounding box center [271, 44] width 75 height 27
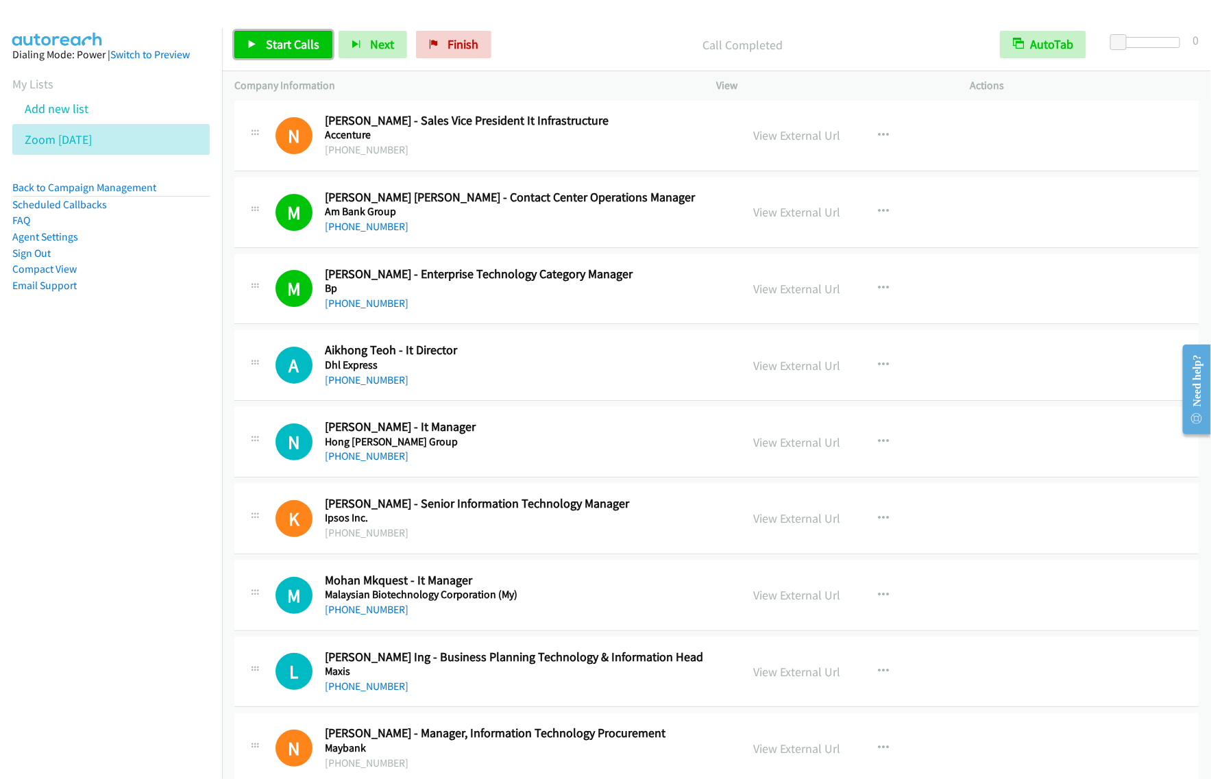
click at [309, 46] on span "Start Calls" at bounding box center [292, 44] width 53 height 16
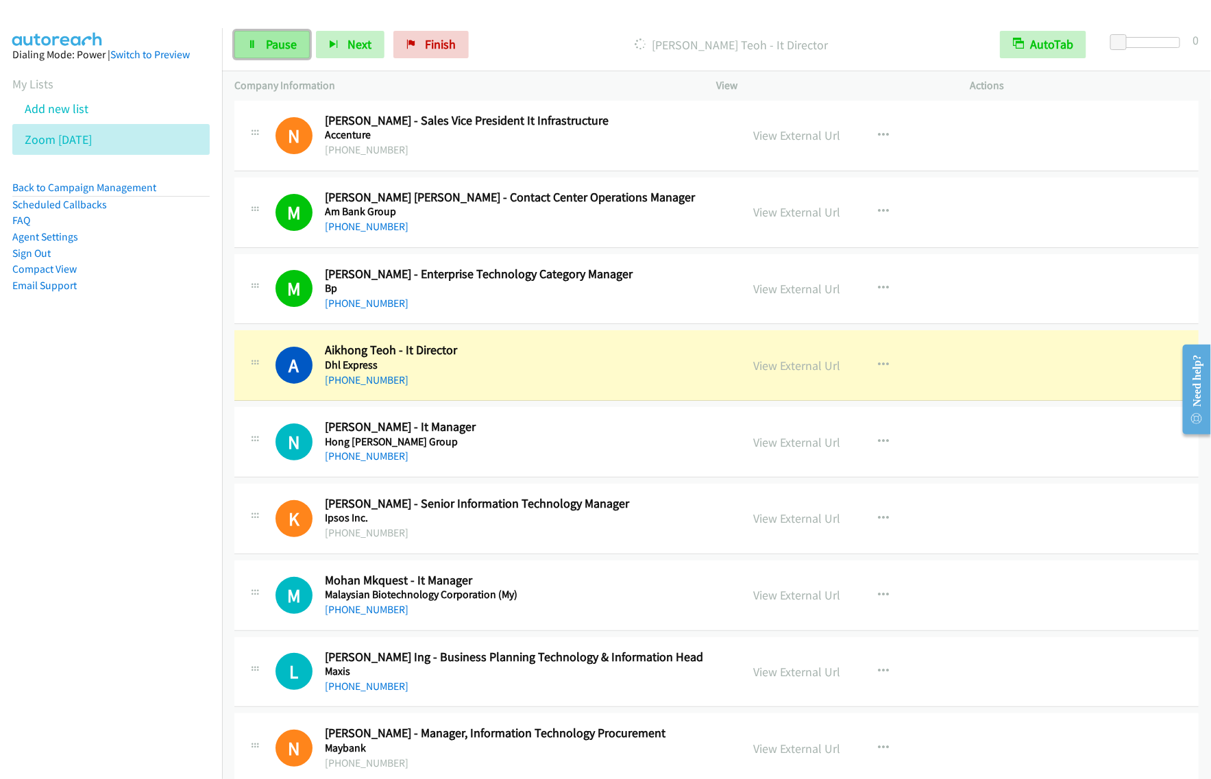
click at [283, 50] on span "Pause" at bounding box center [281, 44] width 31 height 16
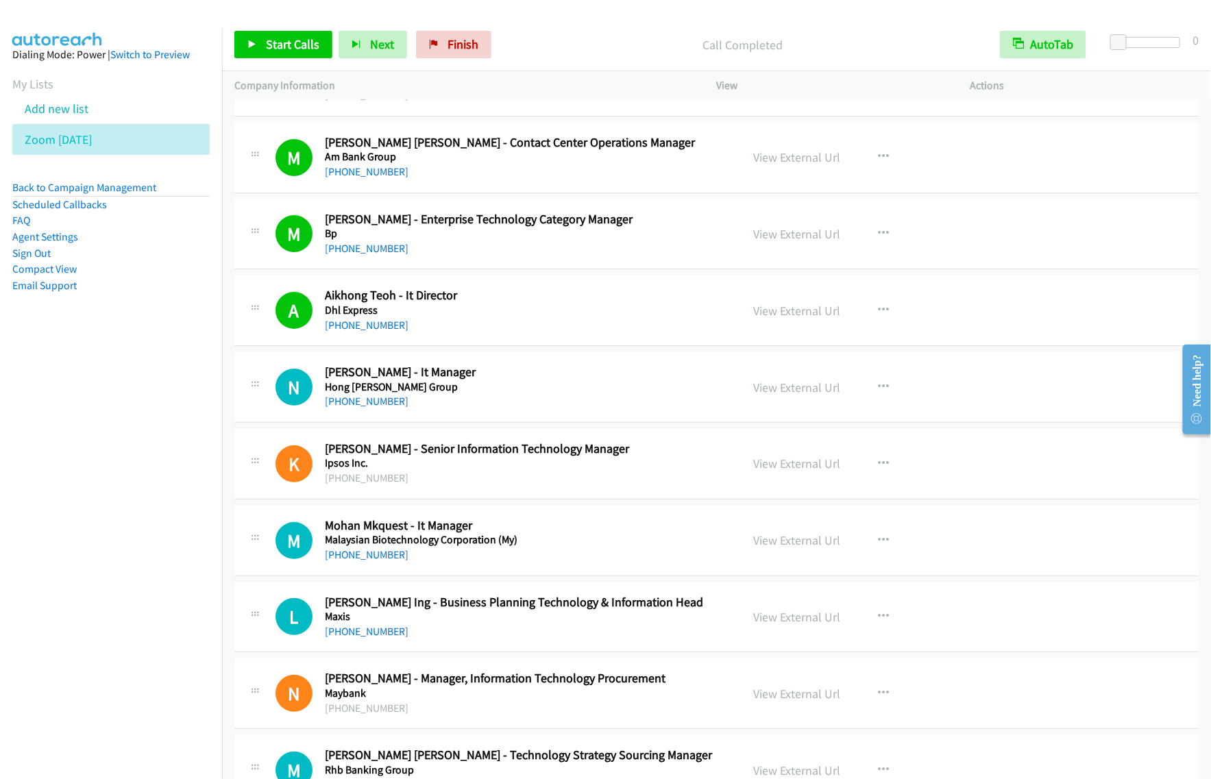
scroll to position [4882, 0]
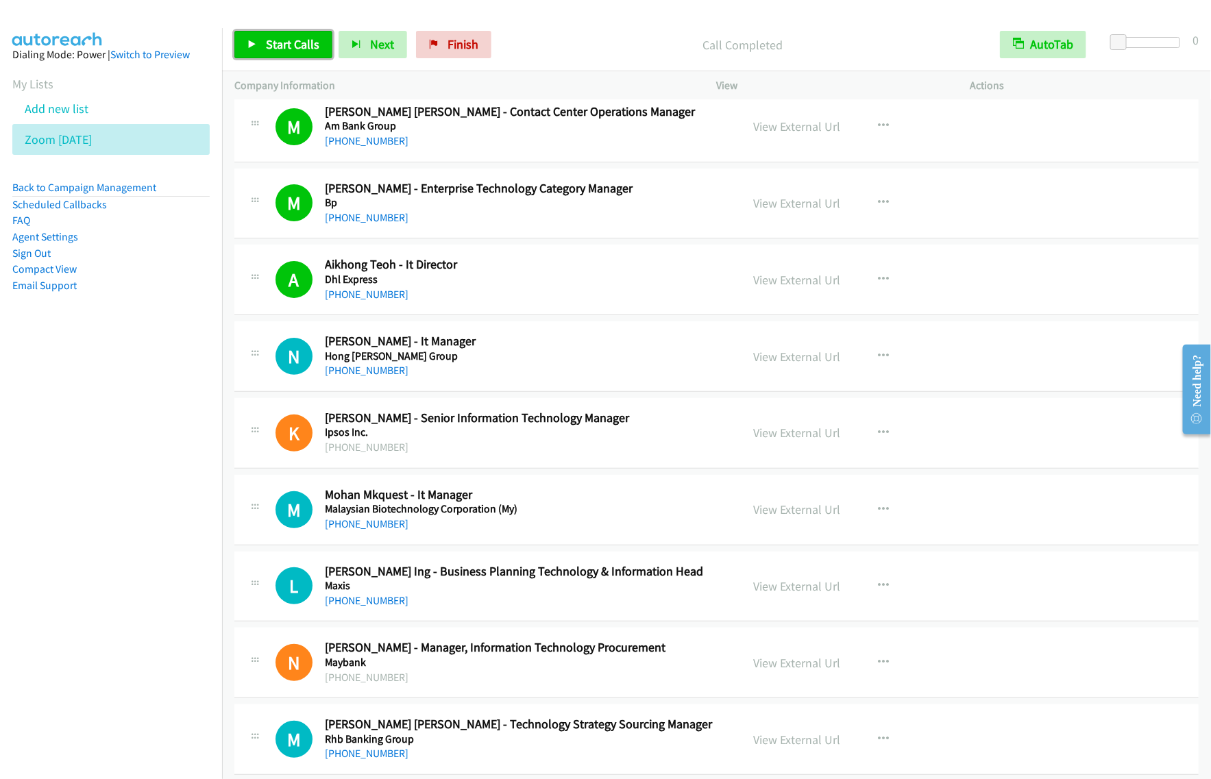
click at [286, 55] on link "Start Calls" at bounding box center [283, 44] width 98 height 27
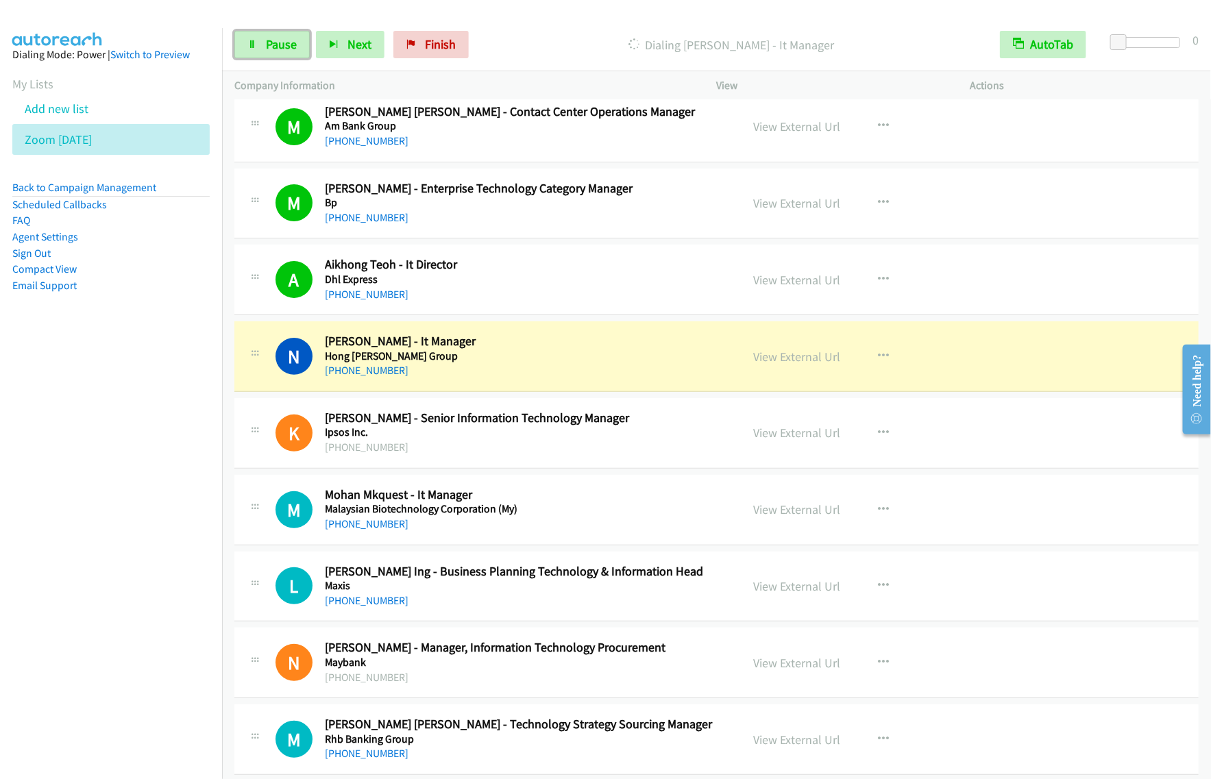
drag, startPoint x: 293, startPoint y: 42, endPoint x: 384, endPoint y: 4, distance: 99.5
click at [293, 42] on span "Pause" at bounding box center [281, 44] width 31 height 16
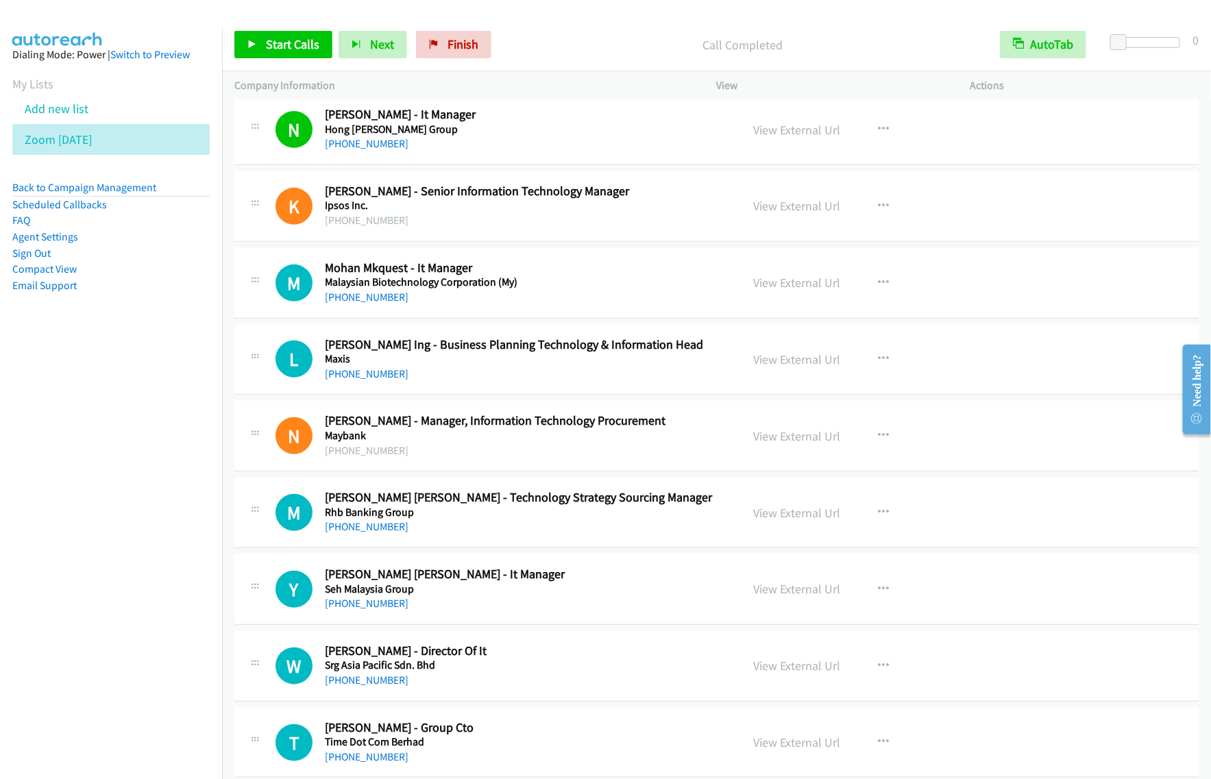
scroll to position [5139, 0]
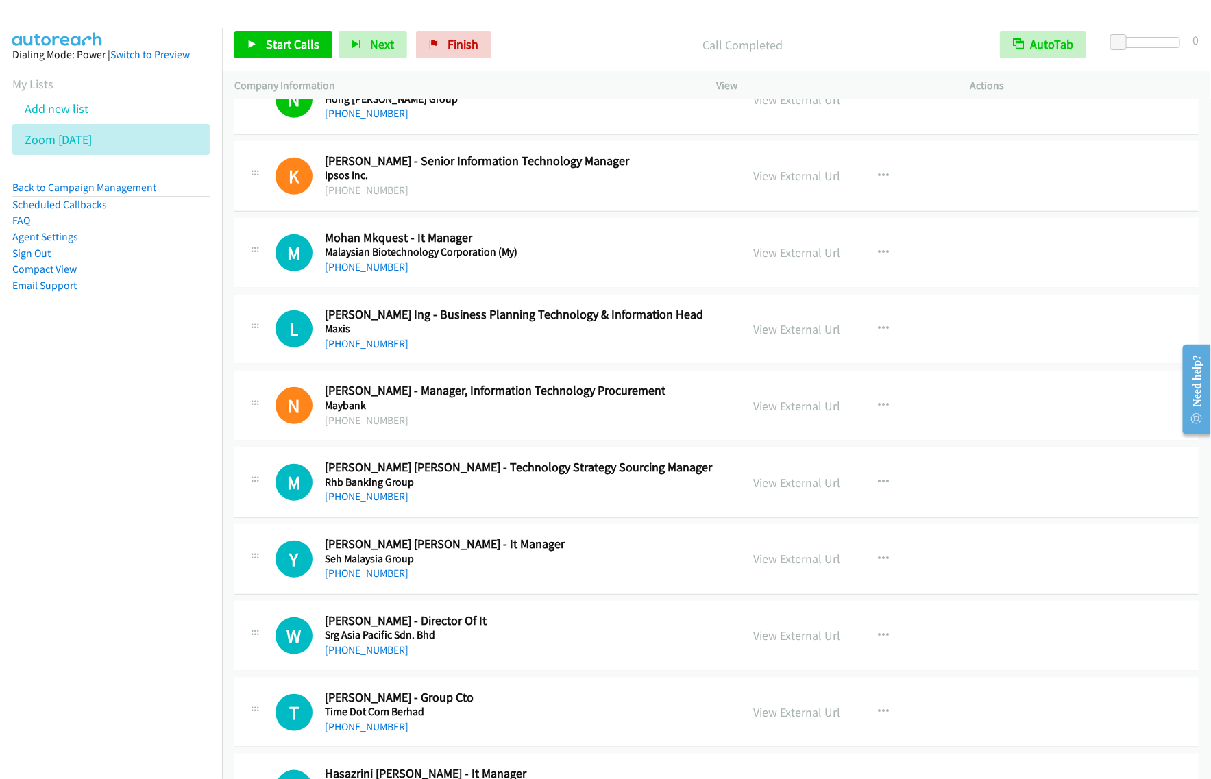
click at [648, 259] on h5 "Malaysian Biotechnology Corporation (My)" at bounding box center [524, 252] width 398 height 14
click at [885, 264] on button "button" at bounding box center [883, 252] width 37 height 27
click at [807, 348] on link "Start Calls Here" at bounding box center [810, 341] width 182 height 27
click at [889, 256] on button "button" at bounding box center [883, 252] width 37 height 27
click at [815, 348] on link "Start Calls Here" at bounding box center [810, 341] width 182 height 27
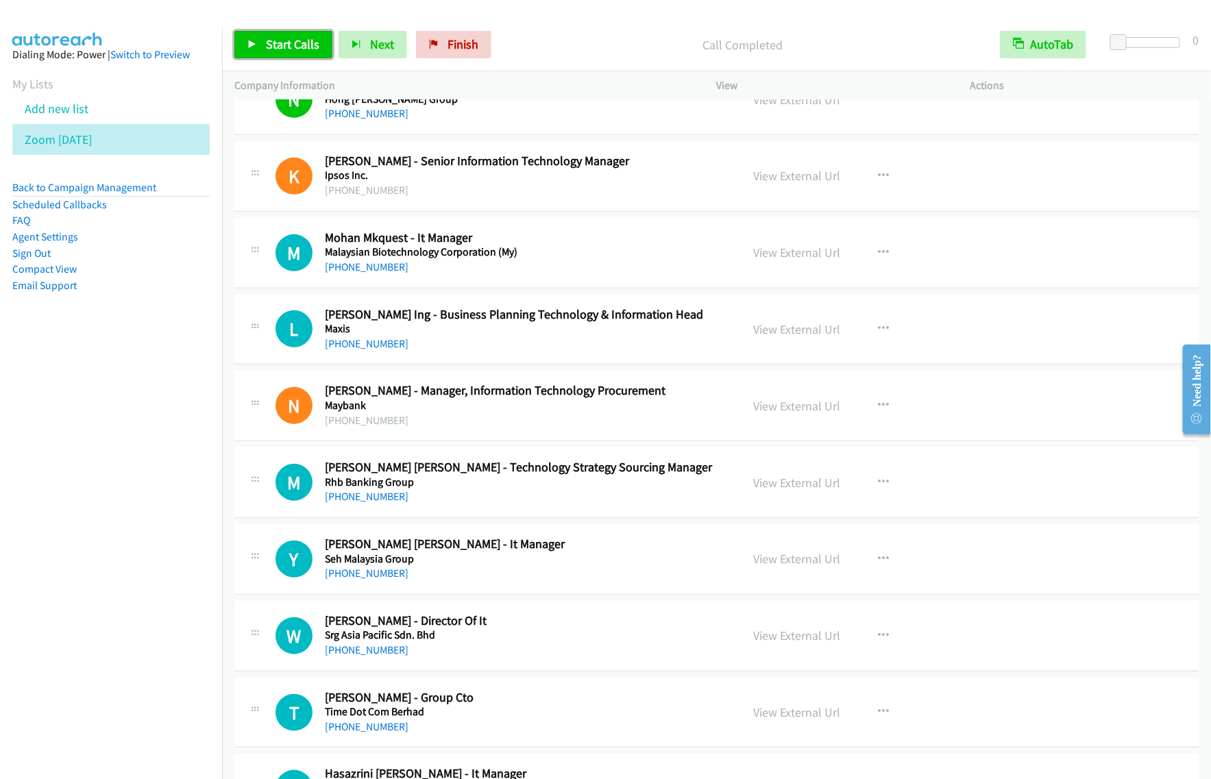
click at [306, 49] on span "Start Calls" at bounding box center [292, 44] width 53 height 16
click at [550, 365] on div "L Callback Scheduled [PERSON_NAME] Ing - Business Planning Technology & Informa…" at bounding box center [716, 330] width 964 height 71
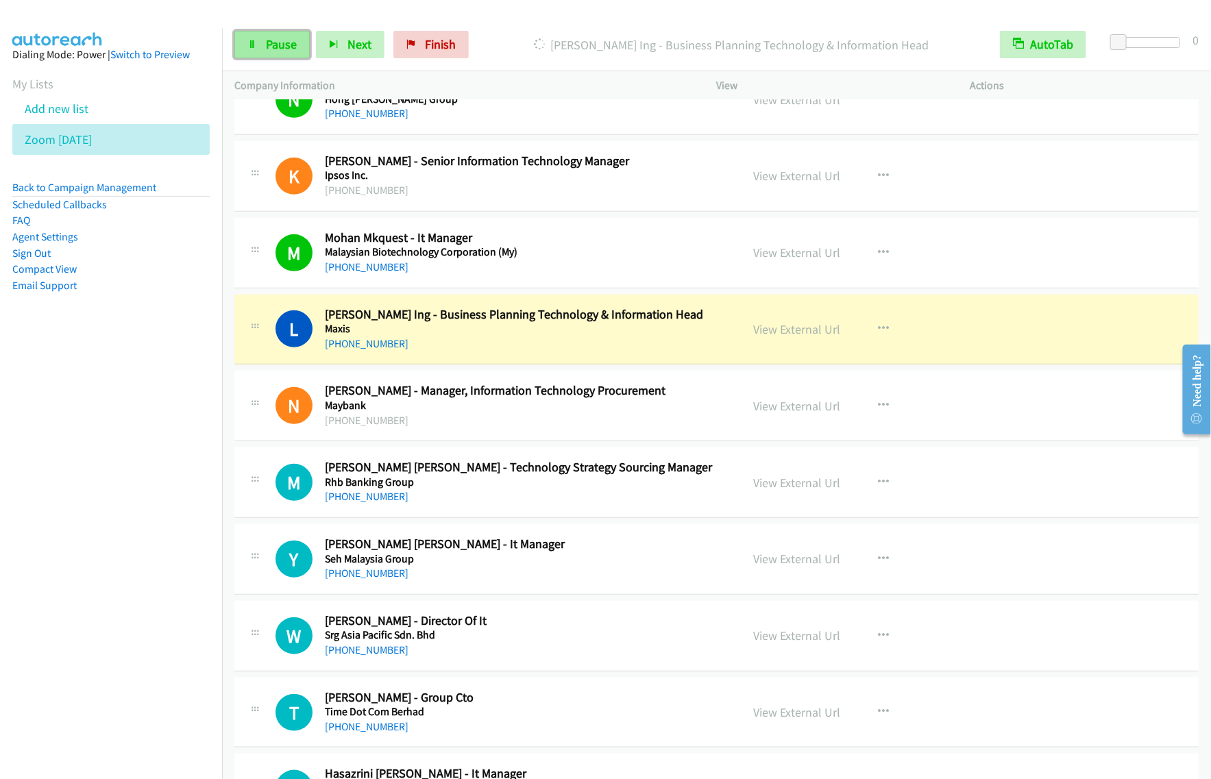
click at [290, 42] on span "Pause" at bounding box center [281, 44] width 31 height 16
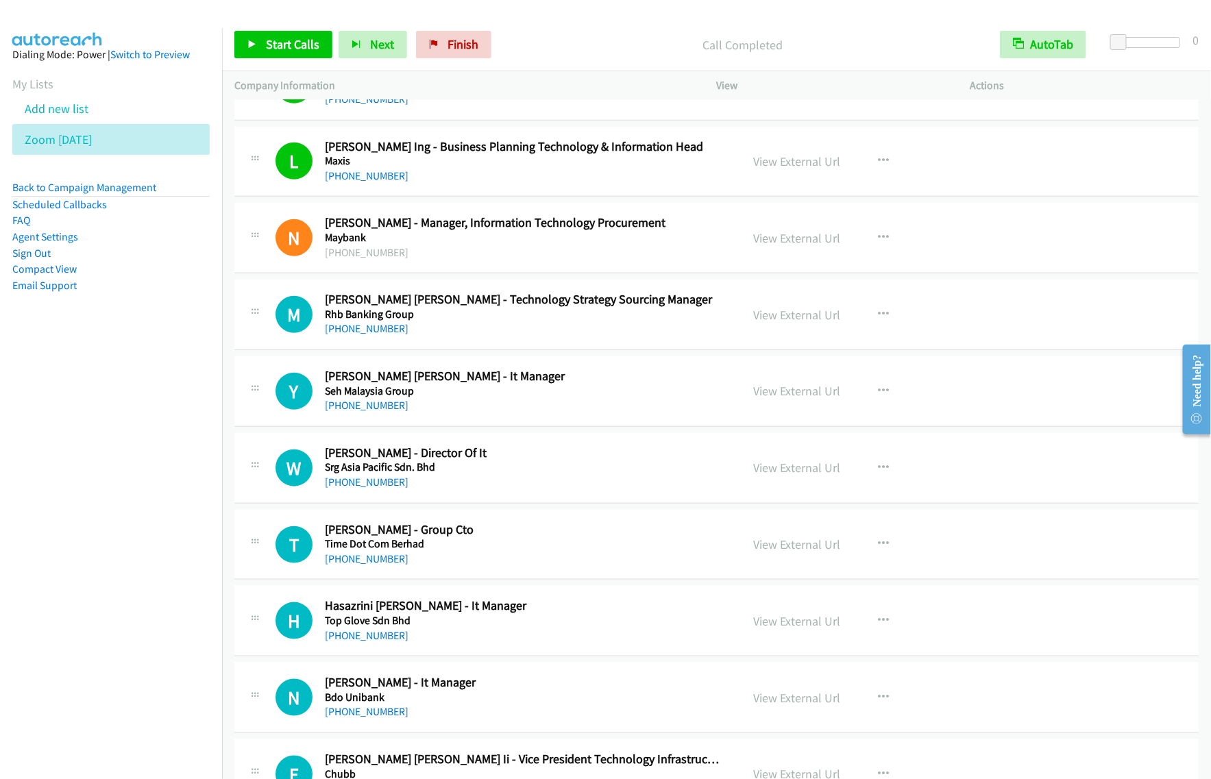
scroll to position [5396, 0]
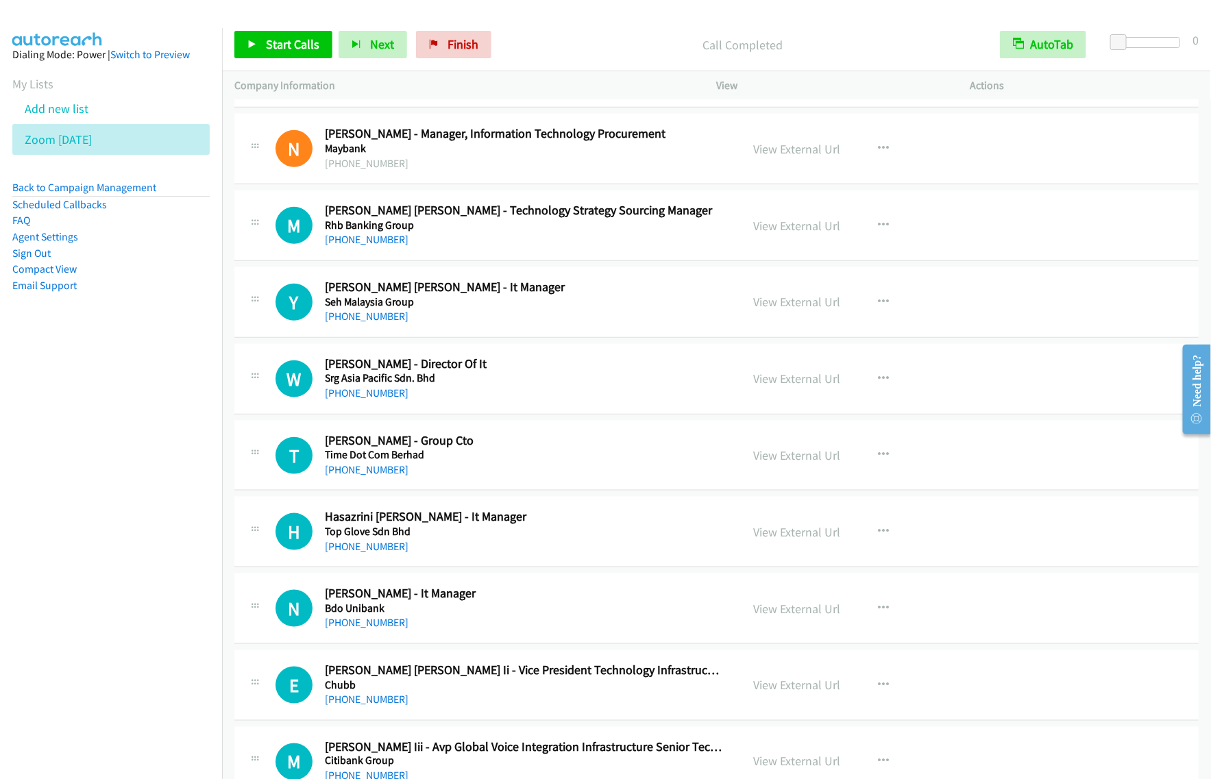
click at [652, 232] on h5 "Rhb Banking Group" at bounding box center [524, 226] width 398 height 14
click at [878, 231] on icon "button" at bounding box center [883, 225] width 11 height 11
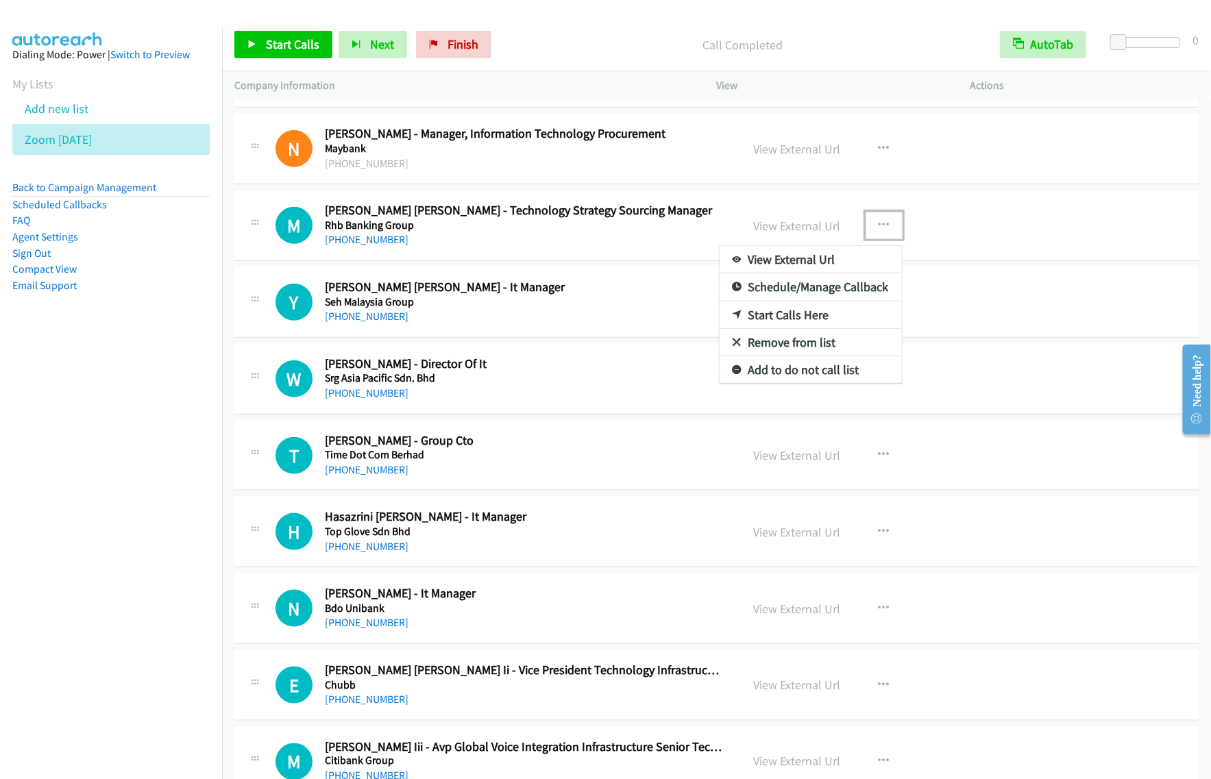
click at [792, 321] on link "Start Calls Here" at bounding box center [810, 315] width 182 height 27
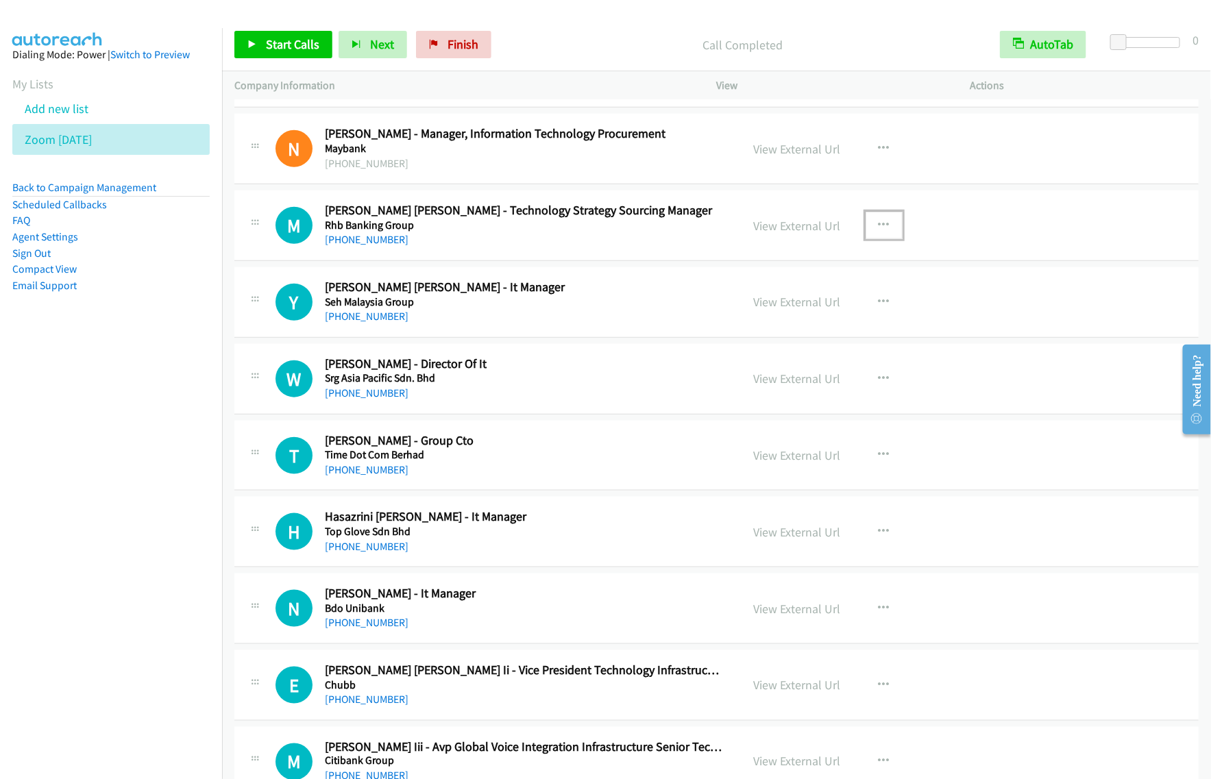
click at [887, 232] on button "button" at bounding box center [883, 225] width 37 height 27
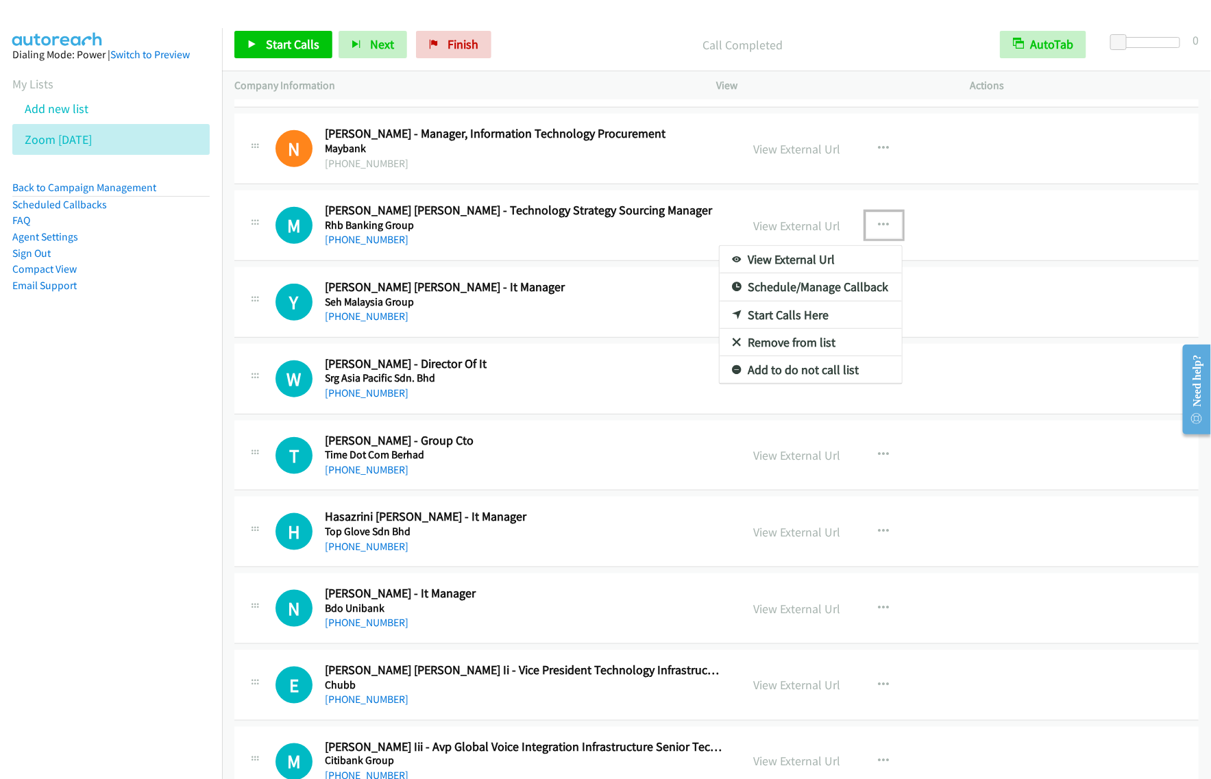
click at [815, 328] on link "Start Calls Here" at bounding box center [810, 315] width 182 height 27
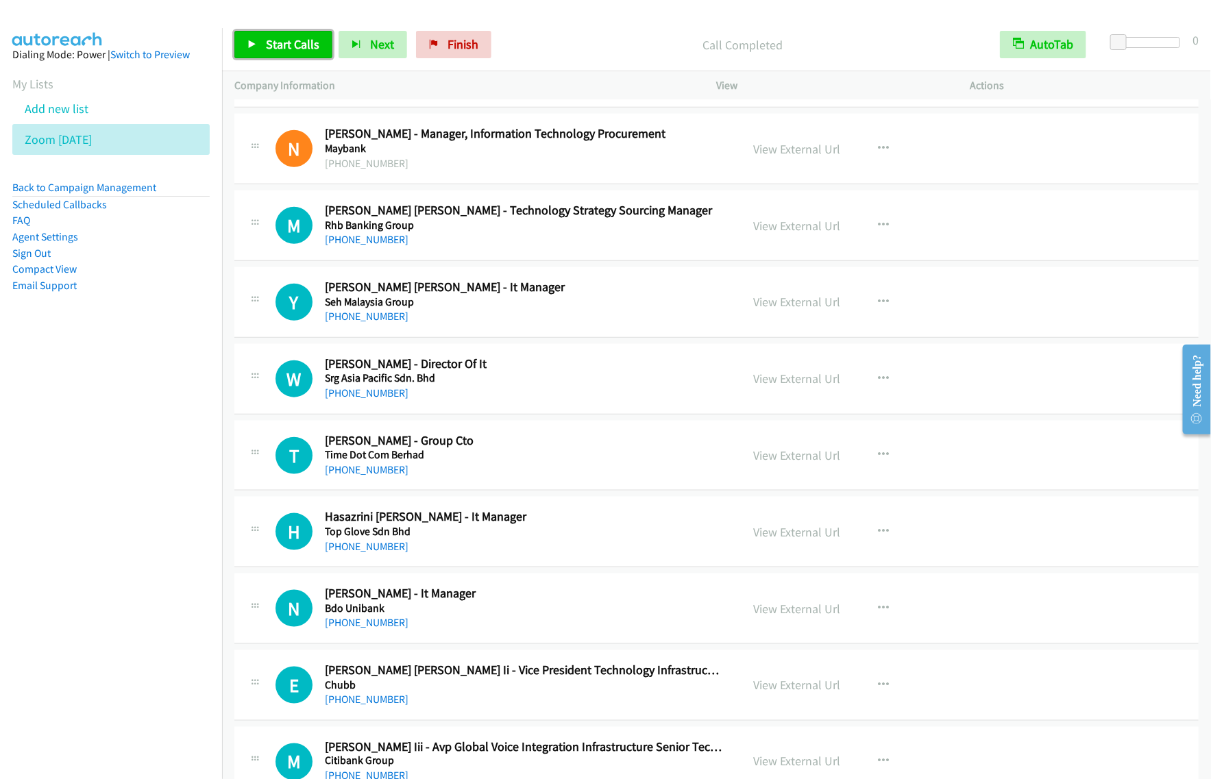
click at [286, 58] on link "Start Calls" at bounding box center [283, 44] width 98 height 27
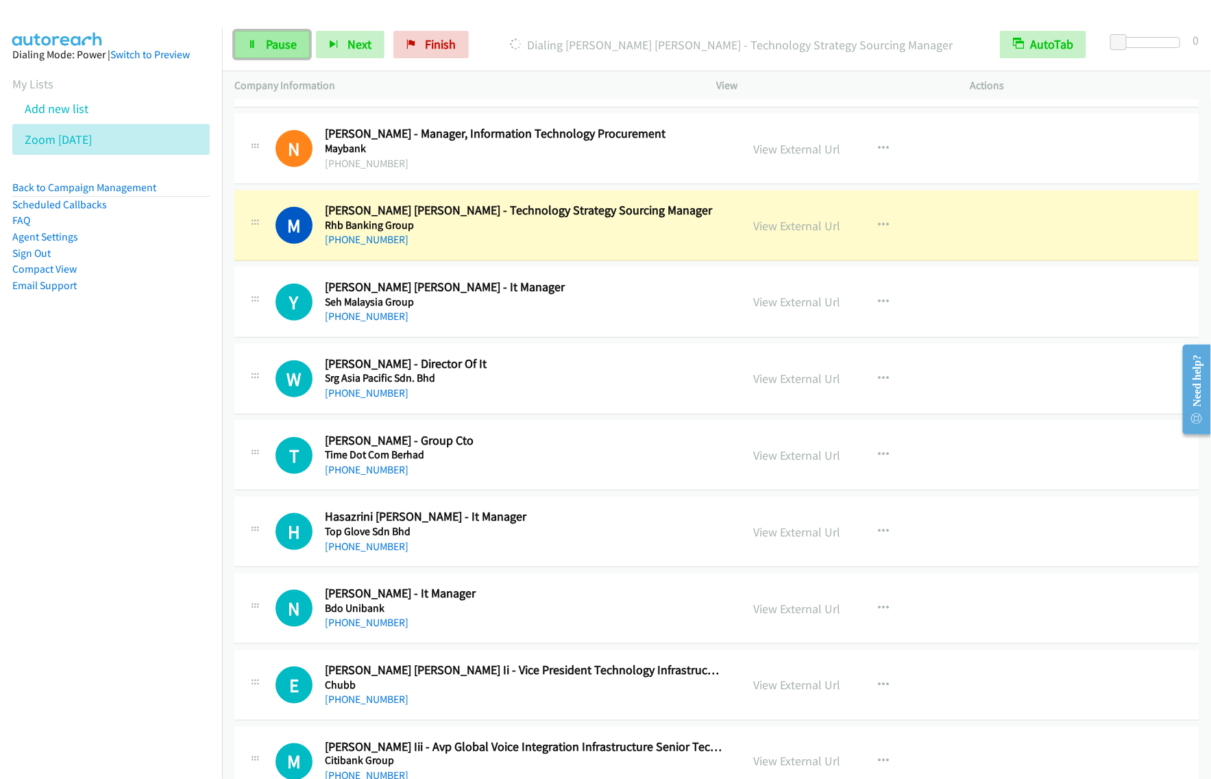
click at [282, 41] on span "Pause" at bounding box center [281, 44] width 31 height 16
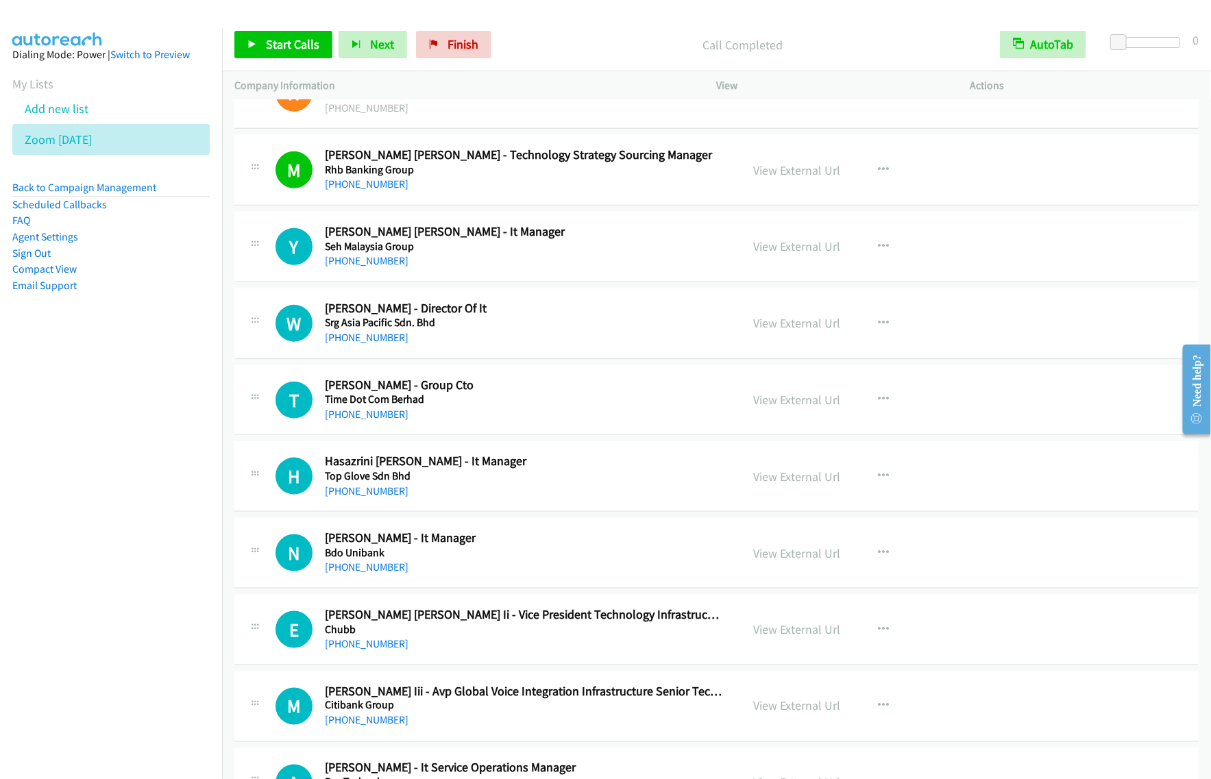
scroll to position [5482, 0]
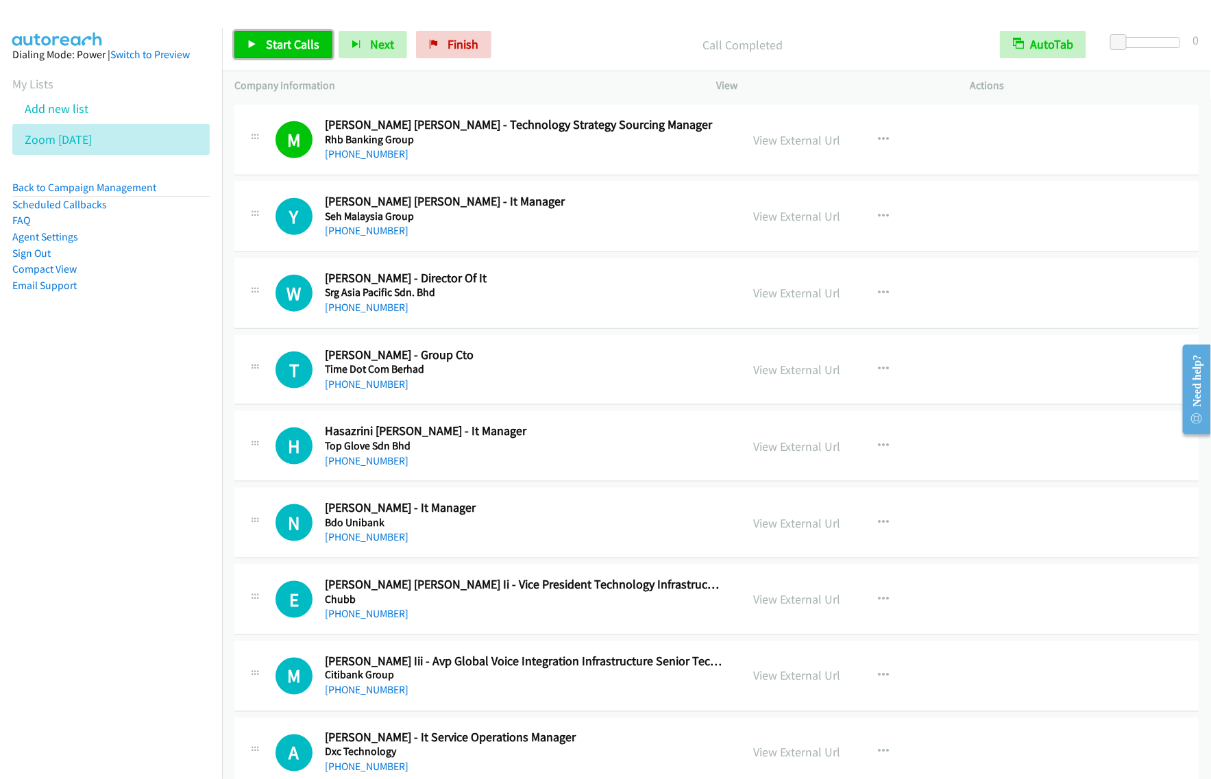
click at [285, 38] on span "Start Calls" at bounding box center [292, 44] width 53 height 16
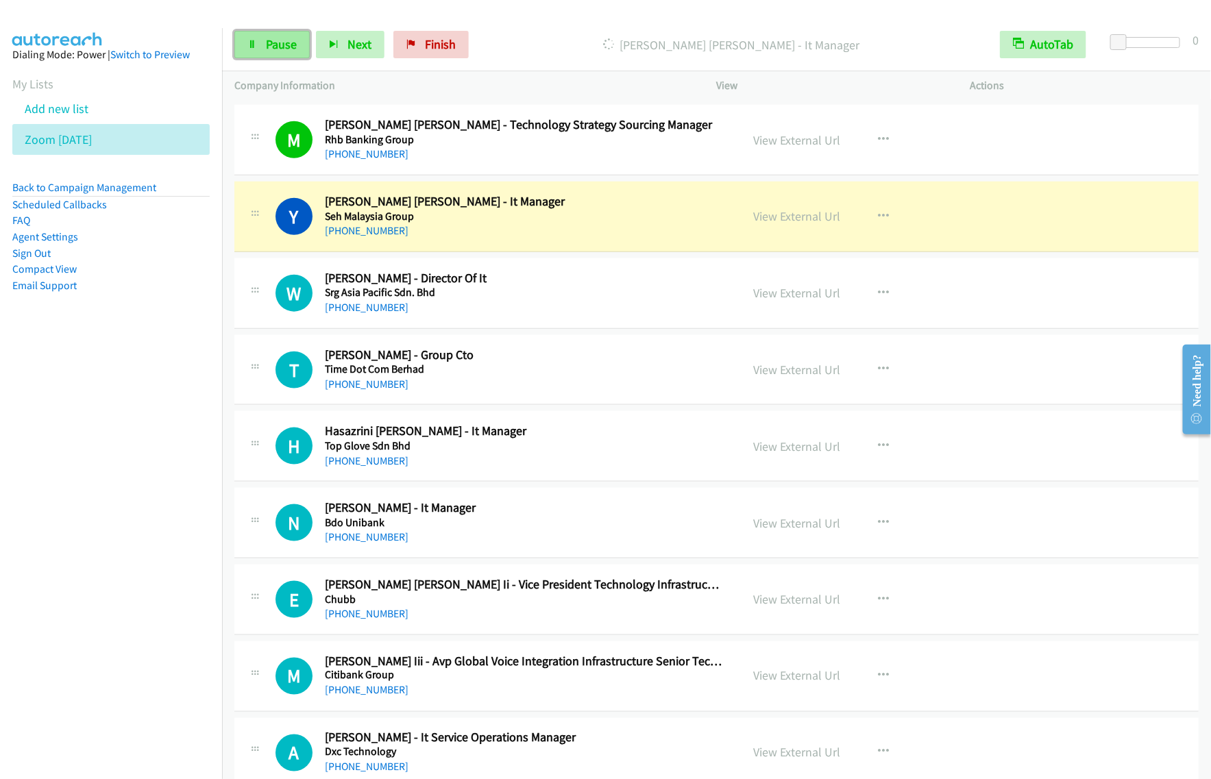
drag, startPoint x: 271, startPoint y: 45, endPoint x: 278, endPoint y: 43, distance: 7.7
click at [271, 45] on span "Pause" at bounding box center [281, 44] width 31 height 16
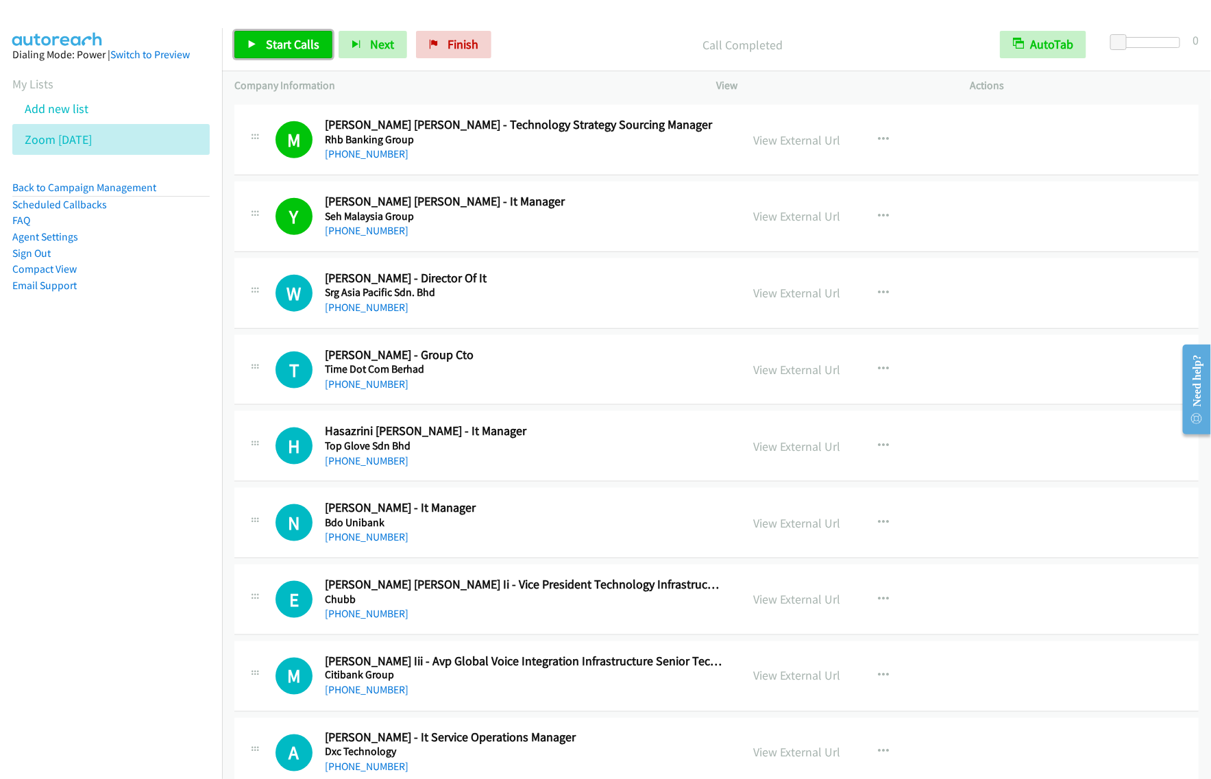
drag, startPoint x: 286, startPoint y: 42, endPoint x: 310, endPoint y: 48, distance: 24.8
click at [286, 42] on span "Start Calls" at bounding box center [292, 44] width 53 height 16
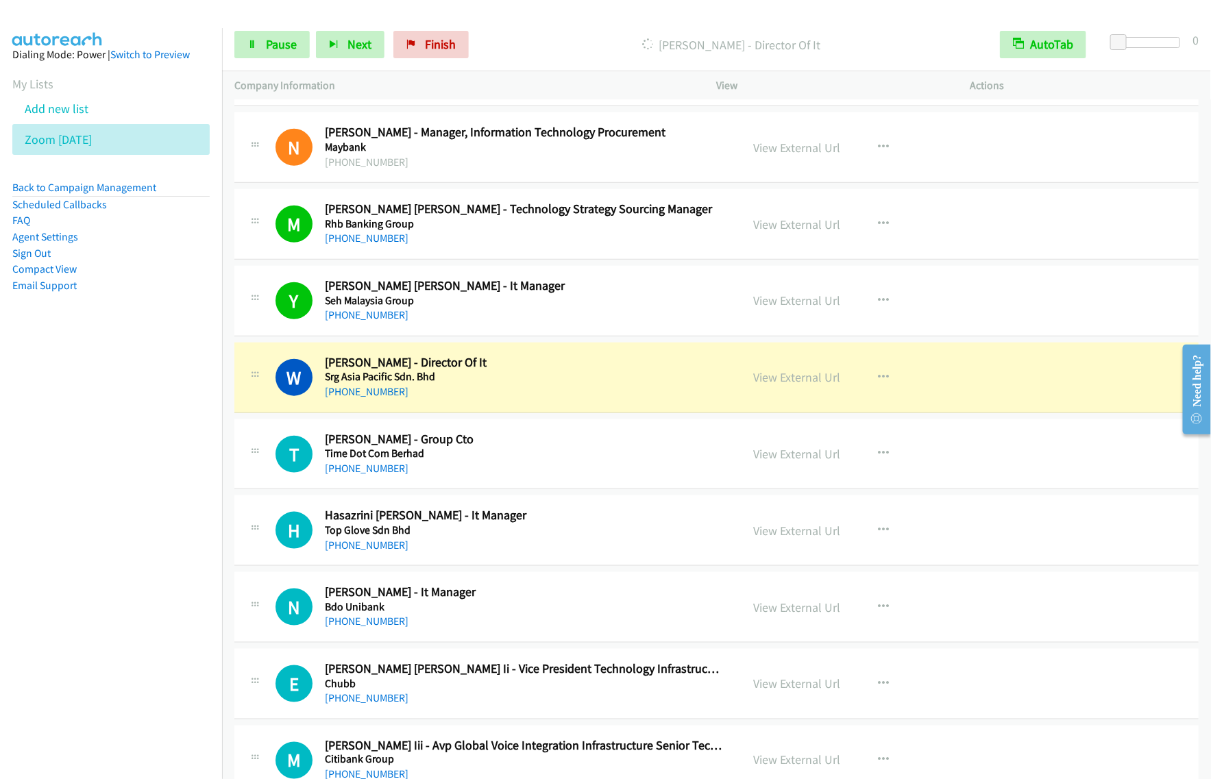
scroll to position [5396, 0]
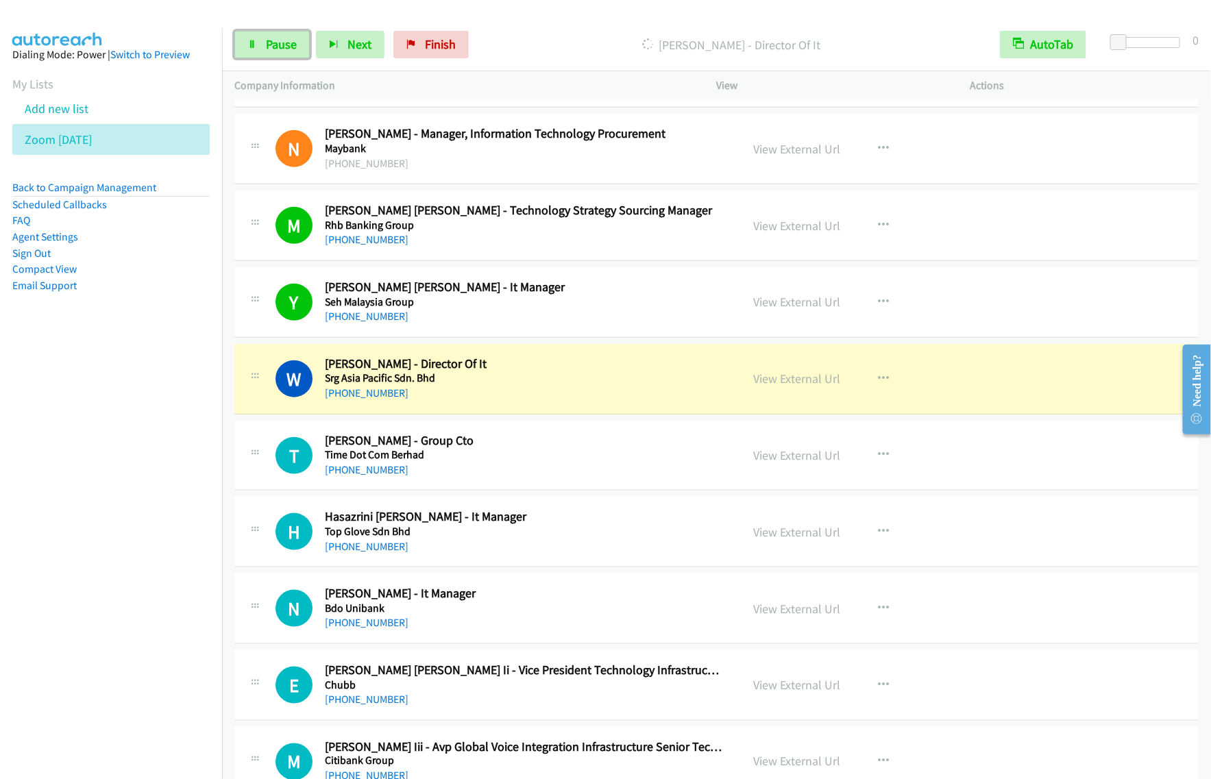
click at [271, 49] on span "Pause" at bounding box center [281, 44] width 31 height 16
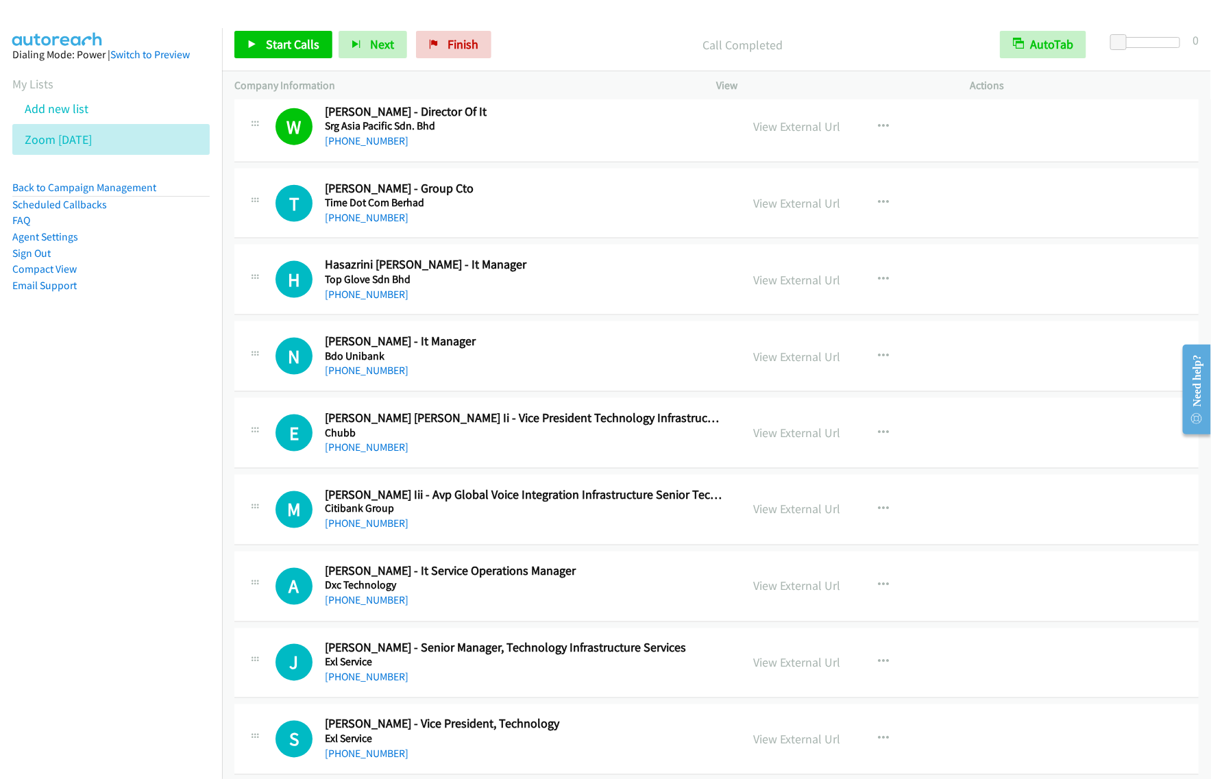
scroll to position [5716, 0]
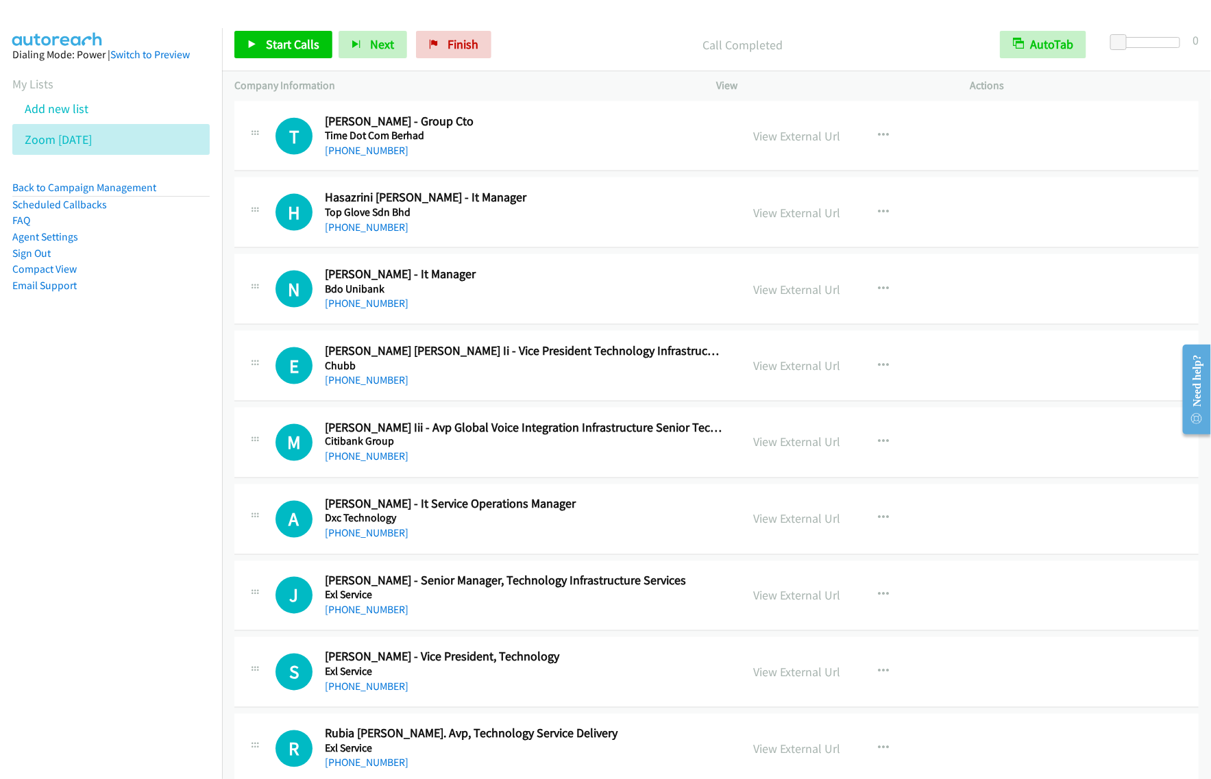
click at [582, 282] on h2 "[PERSON_NAME] - It Manager" at bounding box center [524, 275] width 398 height 16
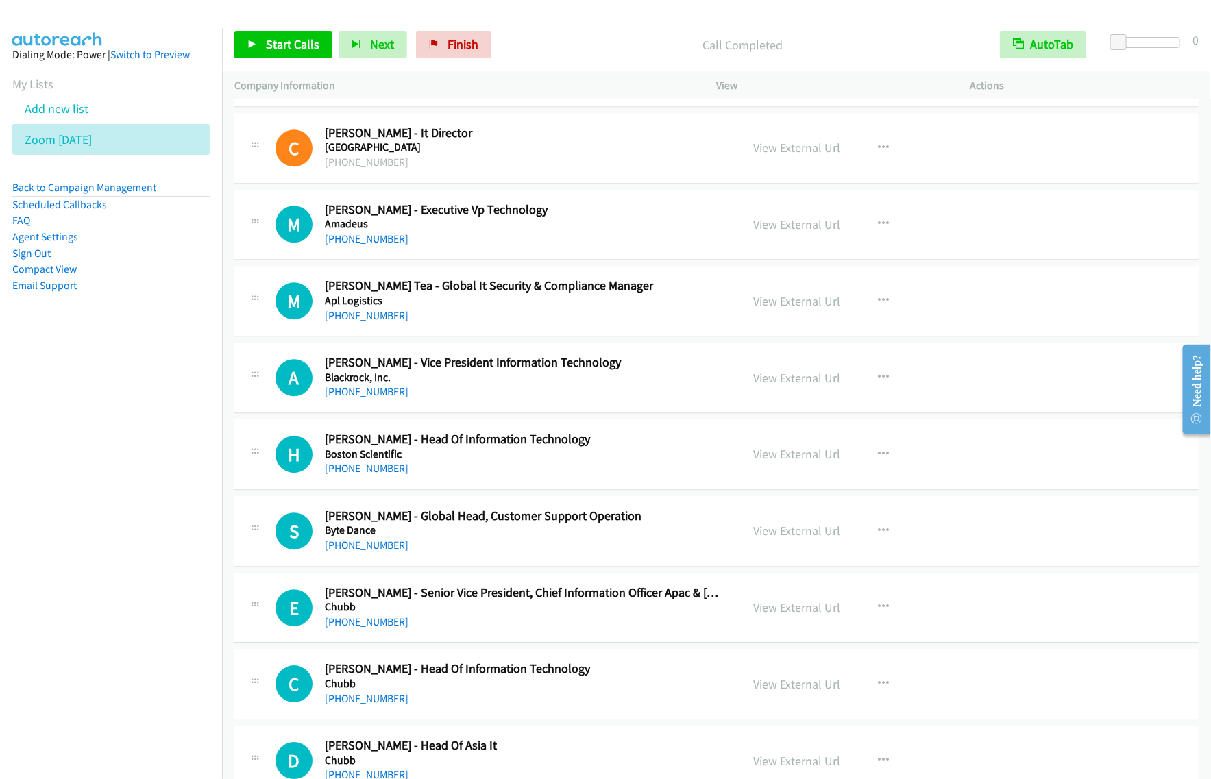
scroll to position [6486, 0]
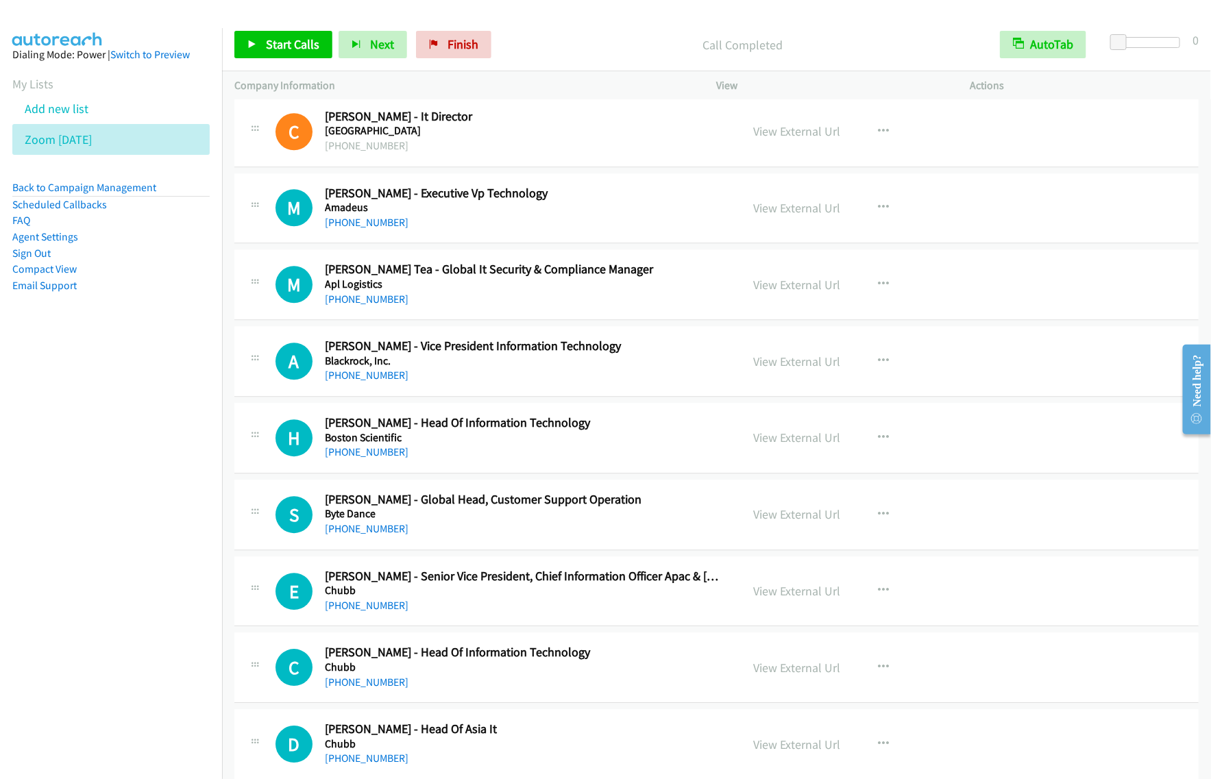
click at [672, 231] on div "[PHONE_NUMBER]" at bounding box center [524, 222] width 398 height 16
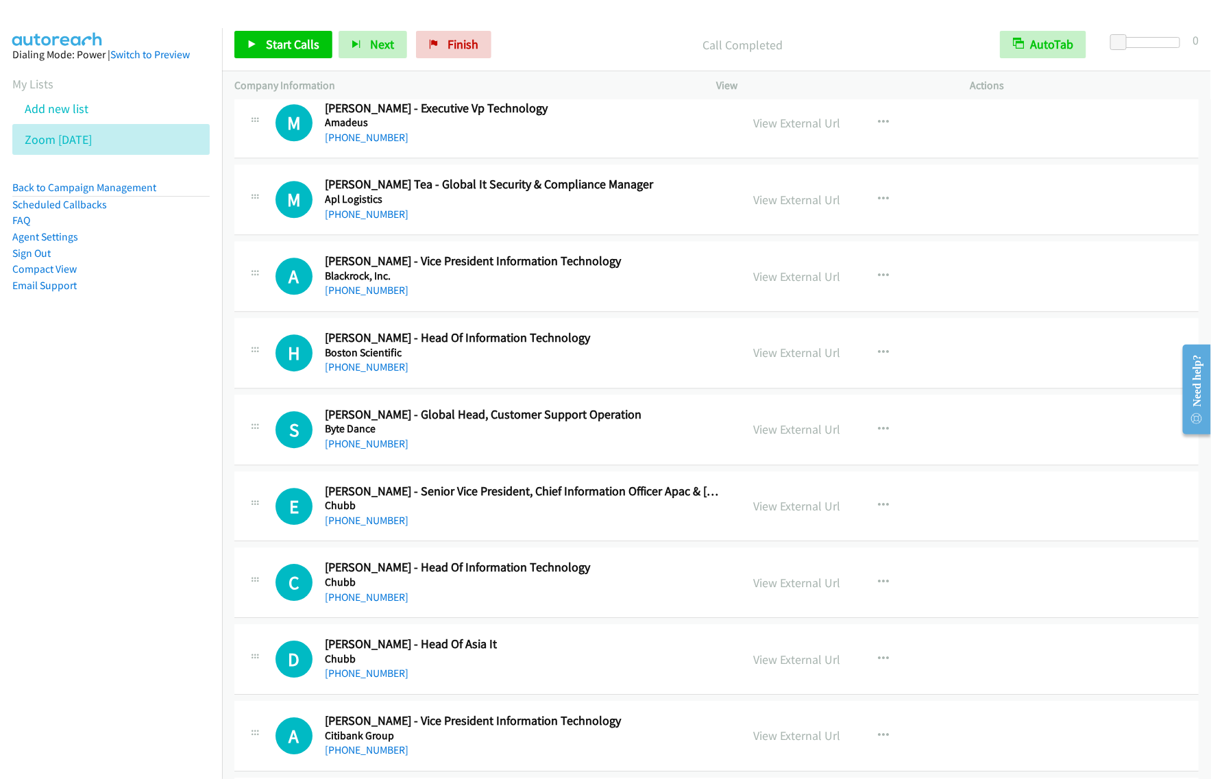
scroll to position [6572, 0]
click at [700, 219] on div "[PHONE_NUMBER]" at bounding box center [524, 214] width 398 height 16
click at [878, 204] on icon "button" at bounding box center [883, 198] width 11 height 11
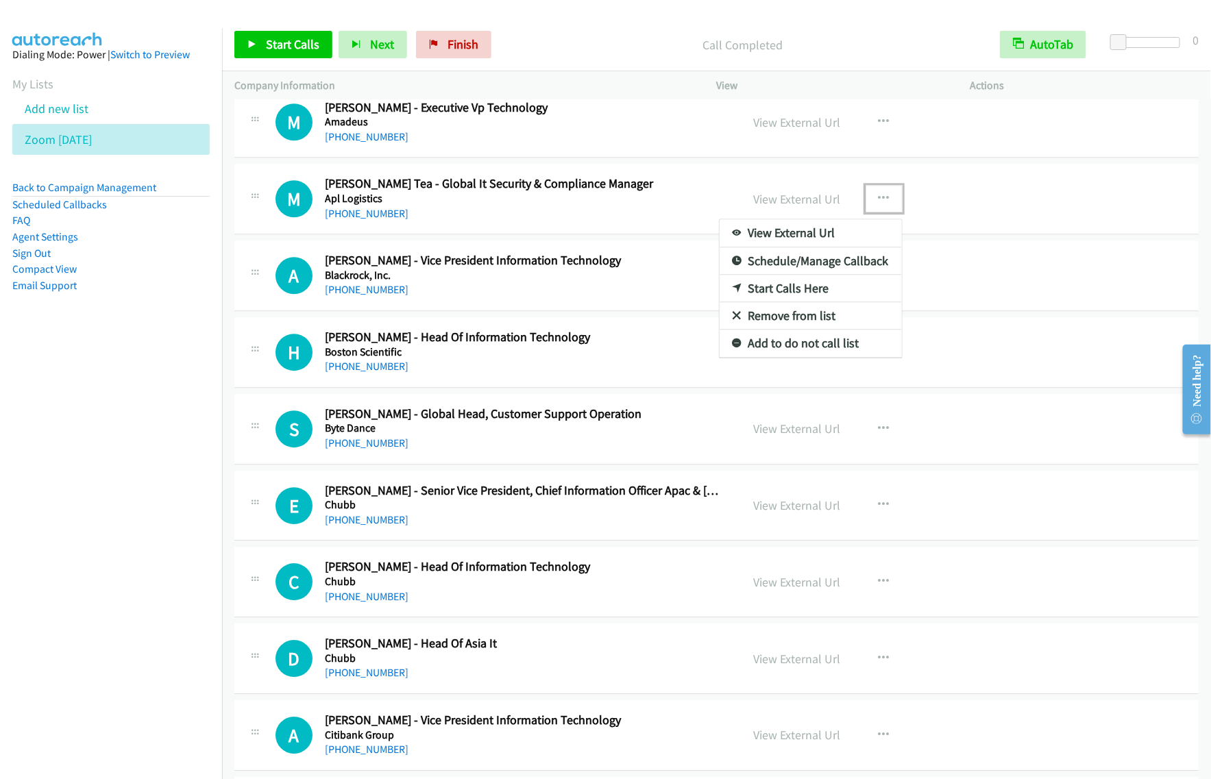
click at [824, 298] on link "Start Calls Here" at bounding box center [810, 288] width 182 height 27
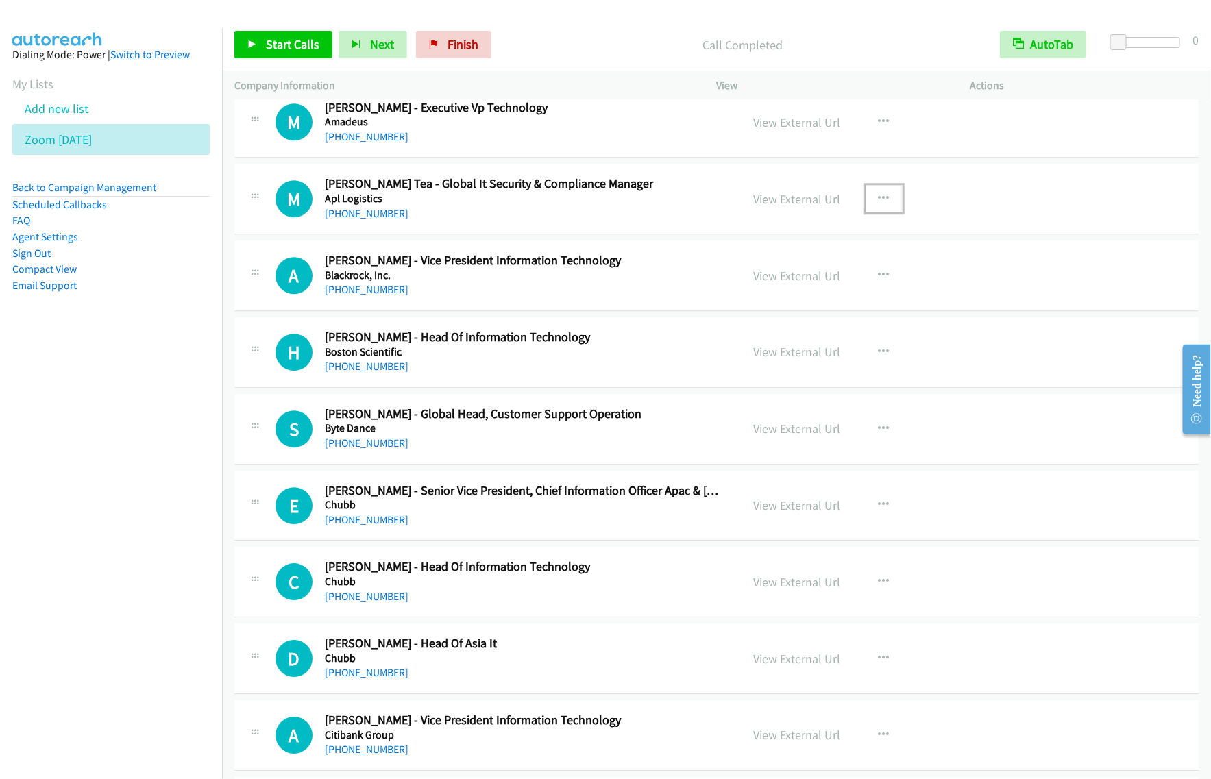
click at [882, 204] on icon "button" at bounding box center [883, 198] width 11 height 11
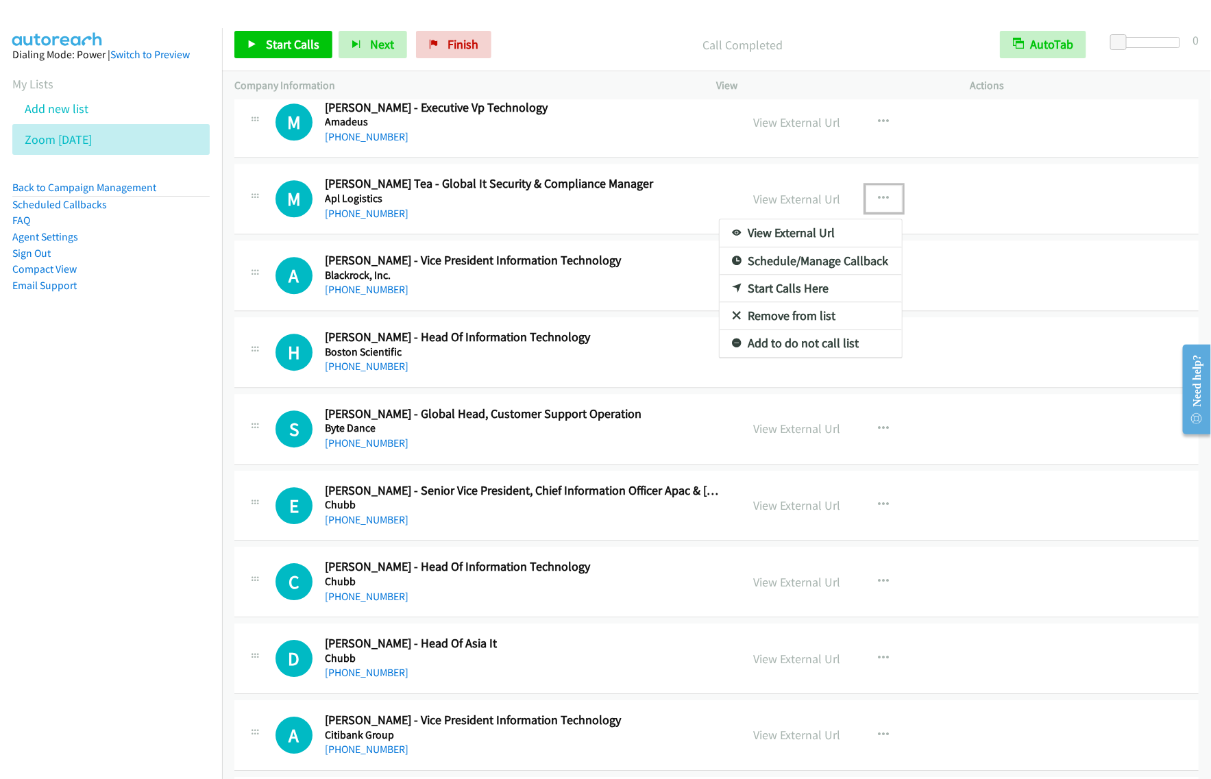
click at [838, 298] on link "Start Calls Here" at bounding box center [810, 288] width 182 height 27
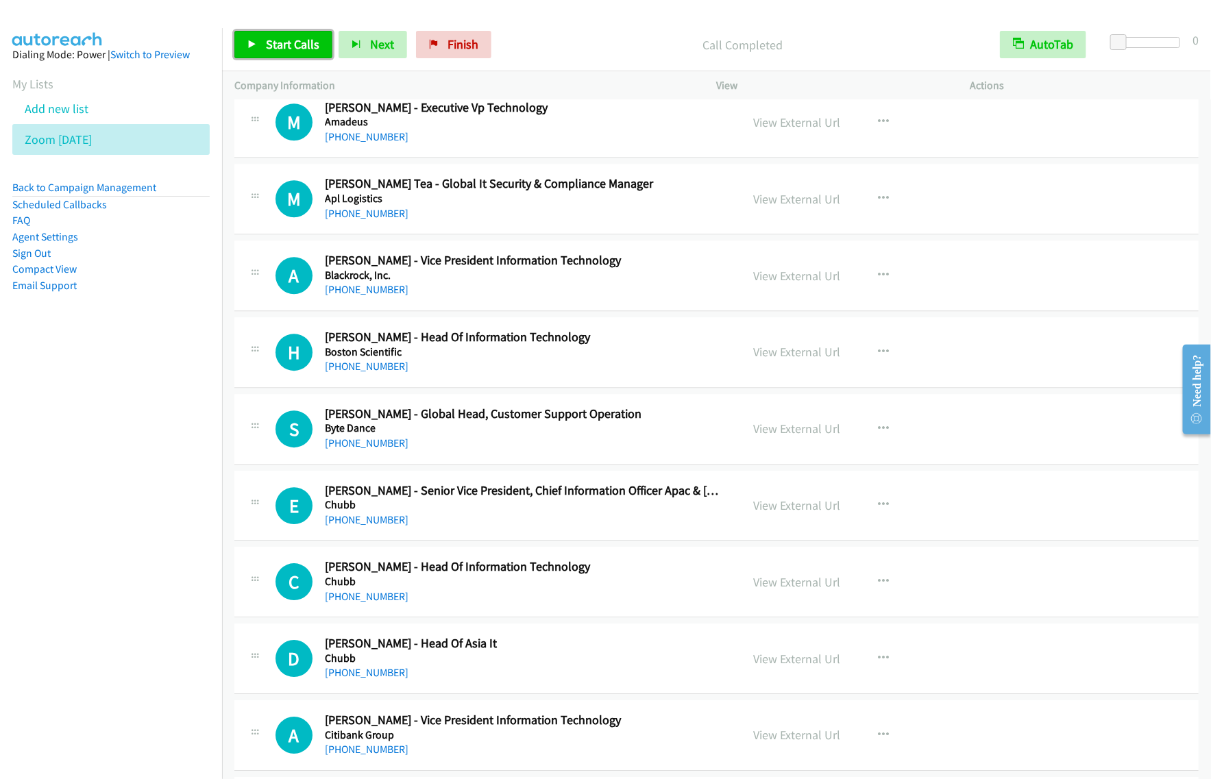
click at [296, 42] on span "Start Calls" at bounding box center [292, 44] width 53 height 16
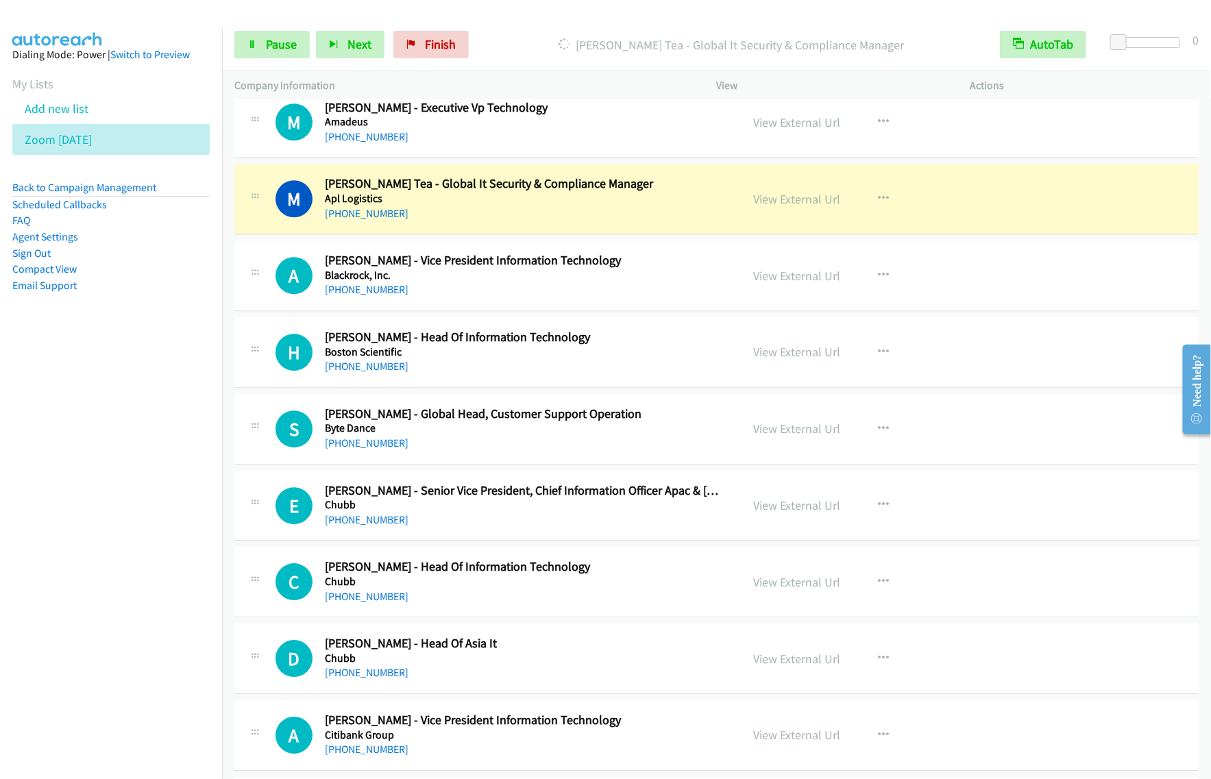
click at [293, 59] on div "Start Calls Pause Next Finish [PERSON_NAME] Tea - Global It Security & Complian…" at bounding box center [716, 45] width 989 height 53
click at [279, 40] on span "Pause" at bounding box center [281, 44] width 31 height 16
click at [889, 208] on button "button" at bounding box center [883, 198] width 37 height 27
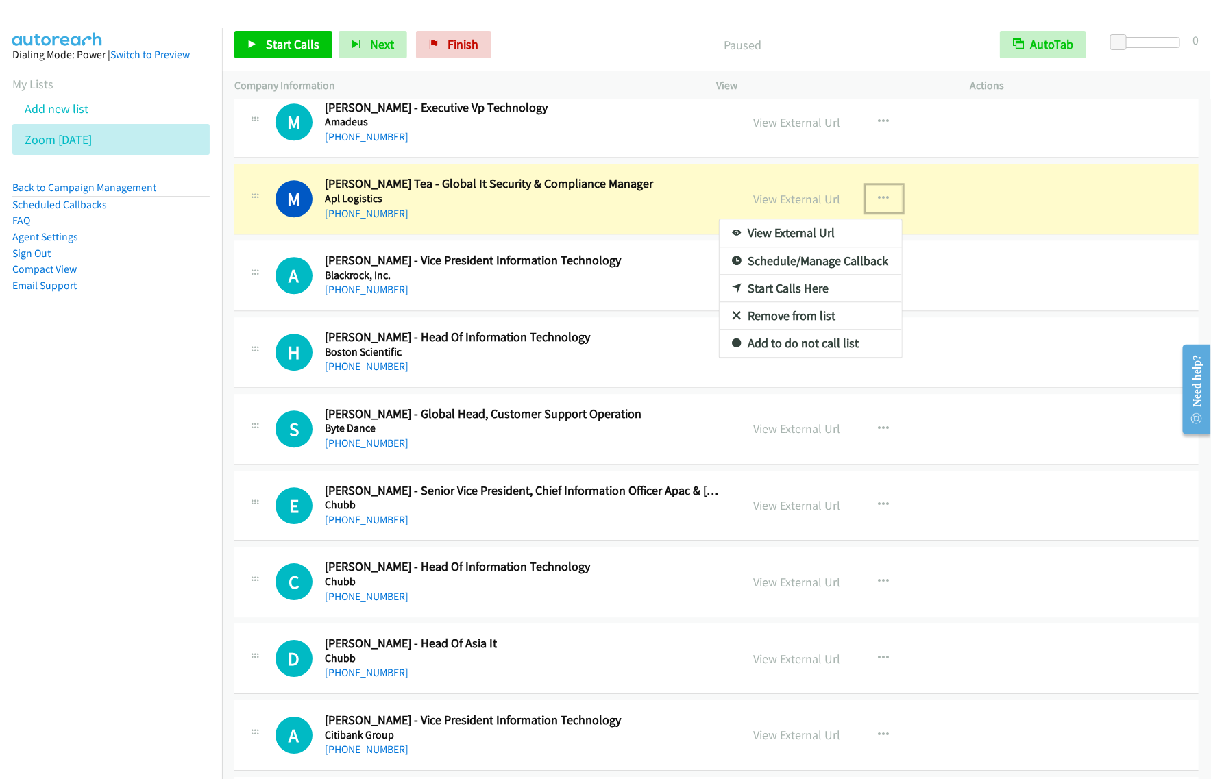
click at [836, 247] on link "View External Url" at bounding box center [810, 232] width 182 height 27
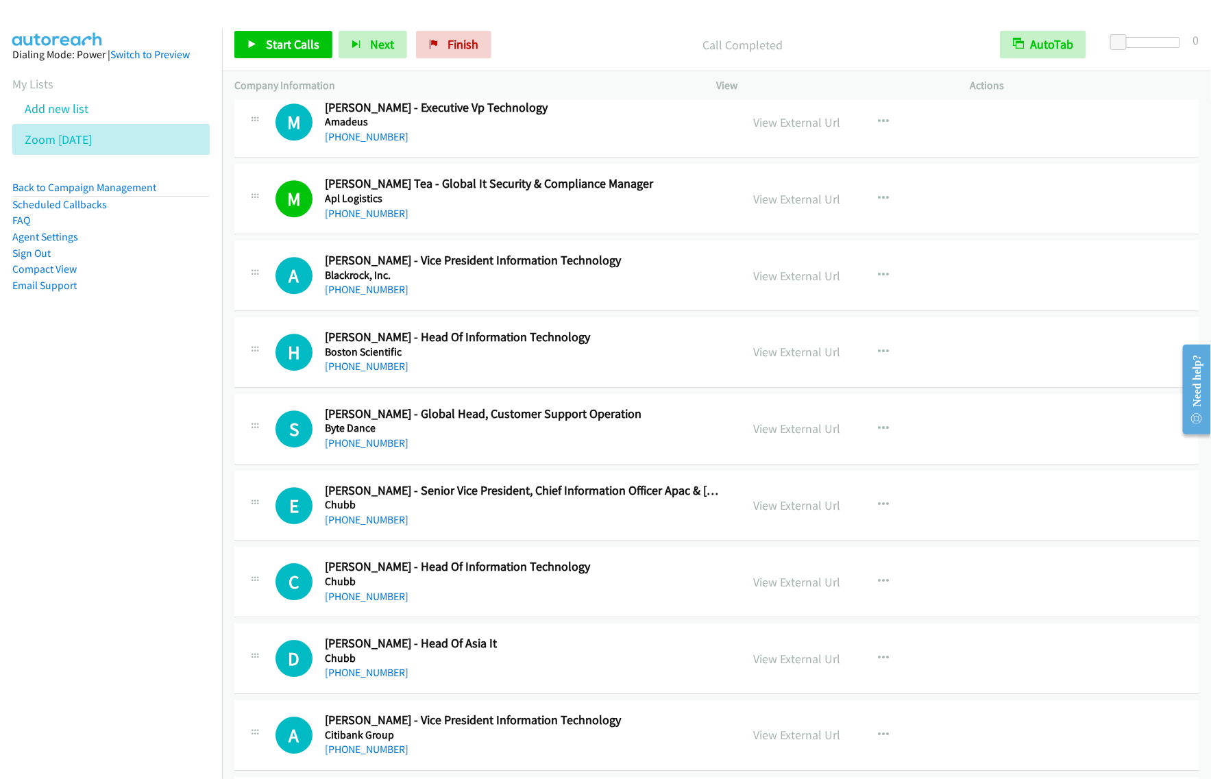
click at [598, 49] on p "Call Completed" at bounding box center [742, 45] width 465 height 19
click at [878, 281] on icon "button" at bounding box center [883, 275] width 11 height 11
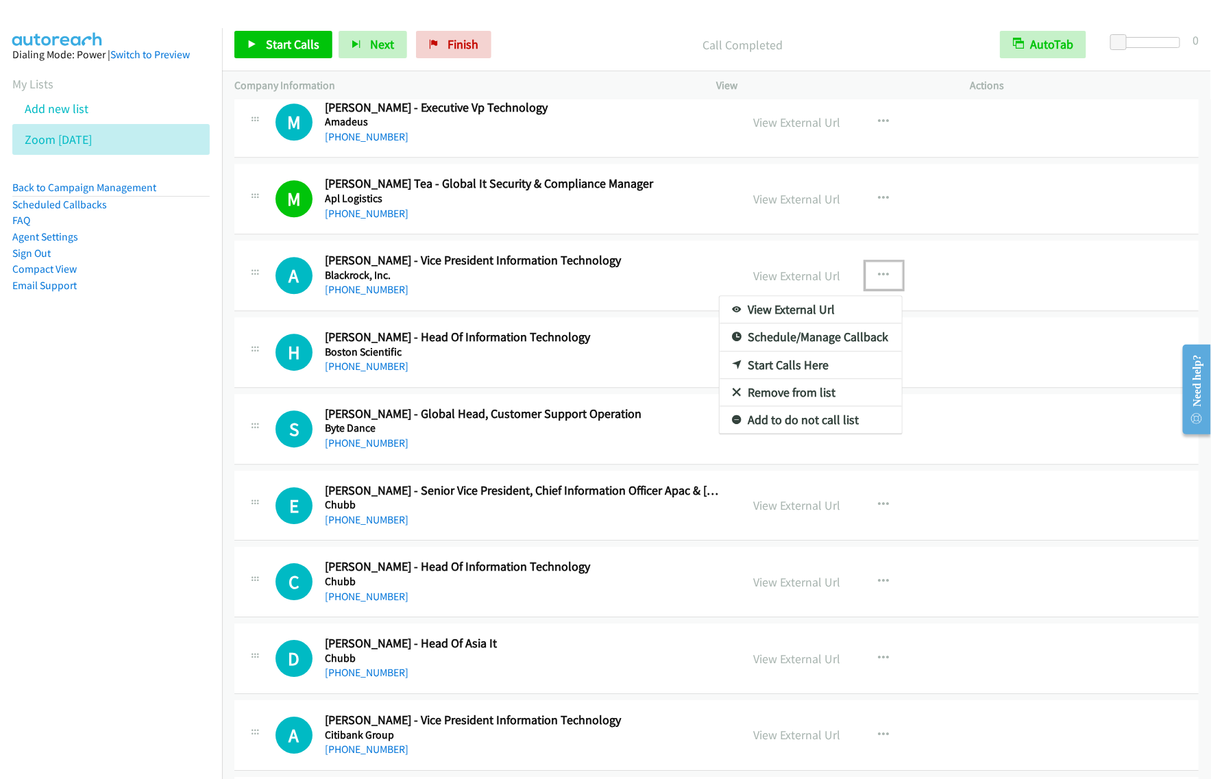
click at [295, 45] on div at bounding box center [605, 389] width 1211 height 779
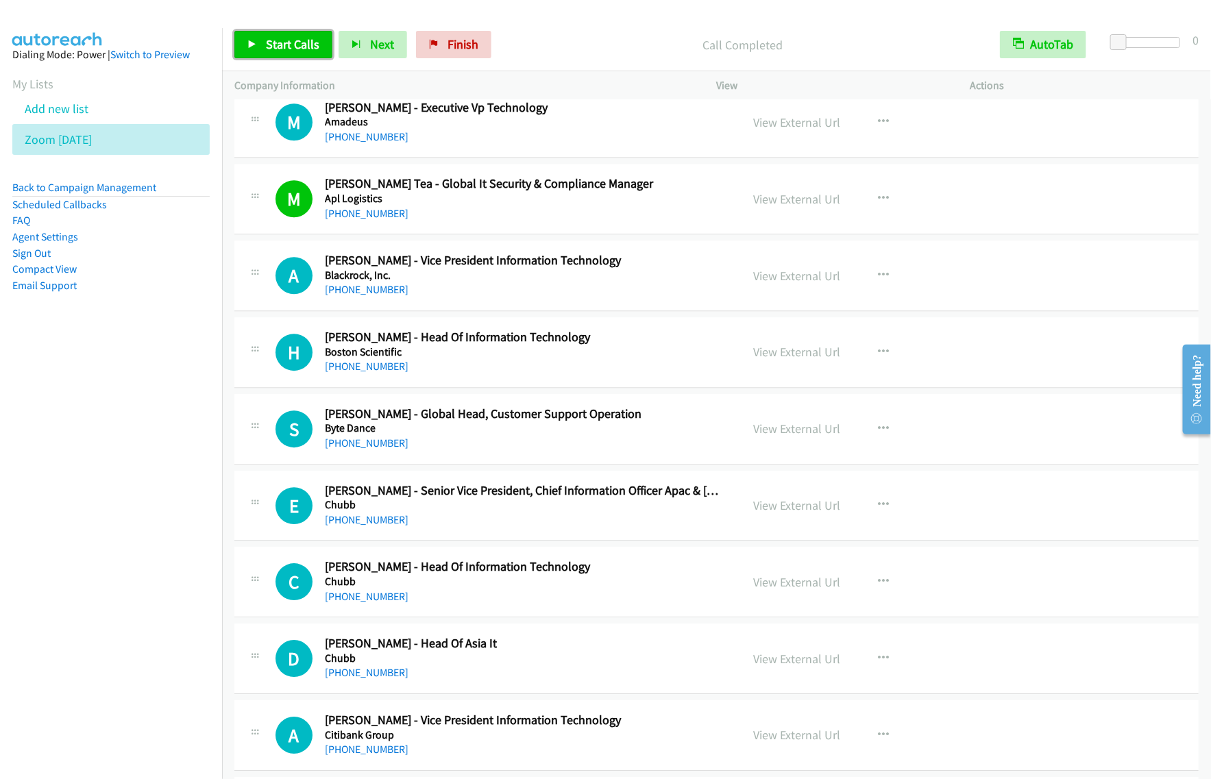
click at [309, 48] on span "Start Calls" at bounding box center [292, 44] width 53 height 16
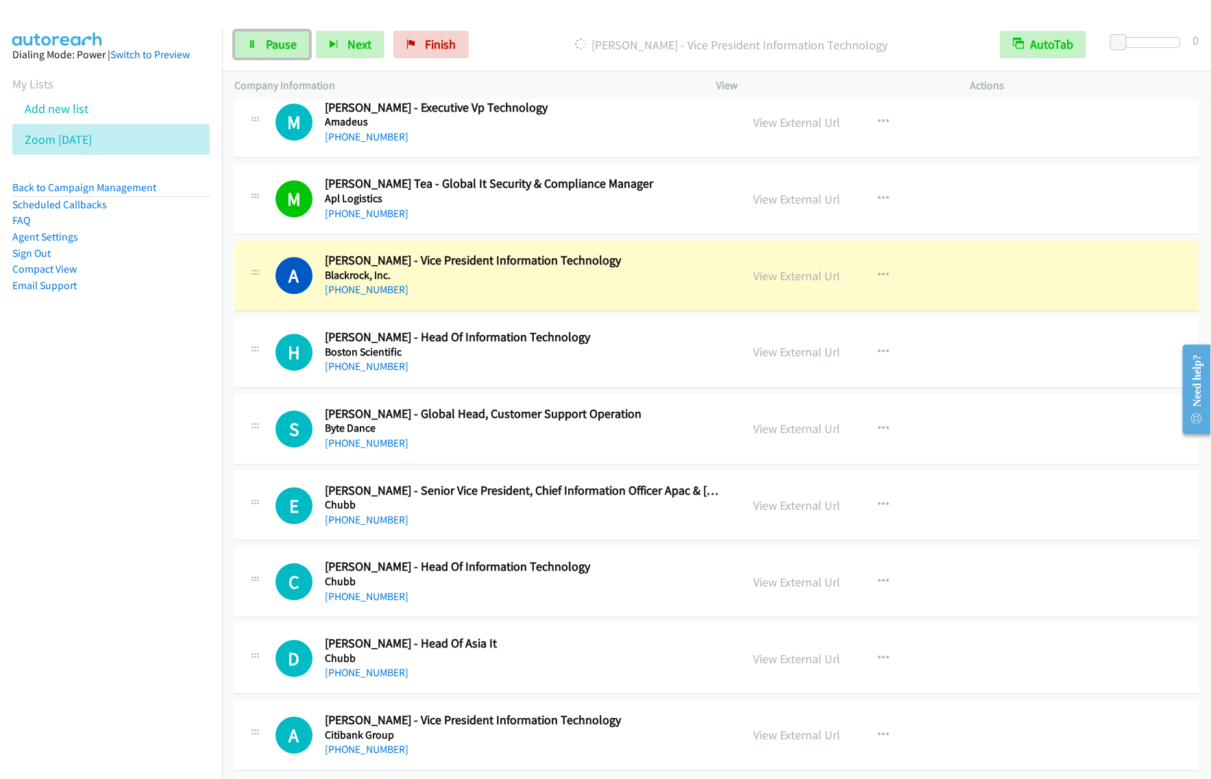
drag, startPoint x: 247, startPoint y: 45, endPoint x: 433, endPoint y: 80, distance: 189.1
click at [247, 45] on icon at bounding box center [252, 45] width 10 height 10
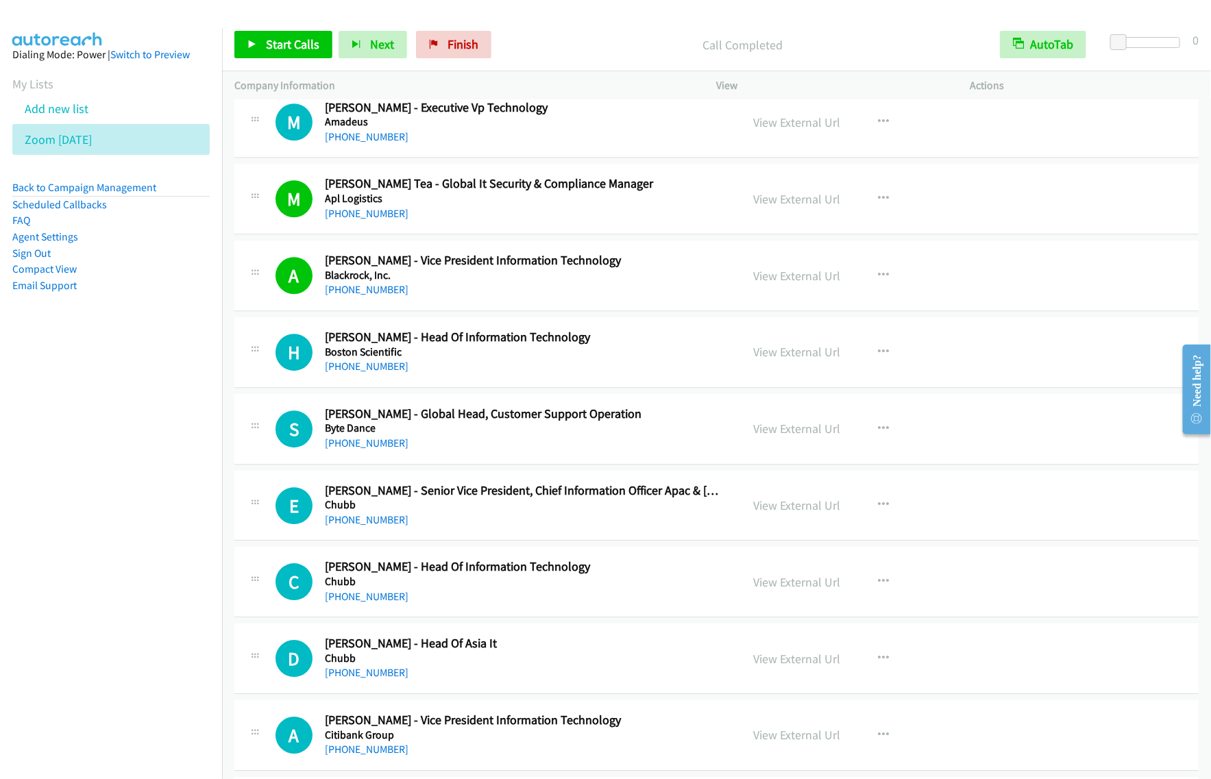
scroll to position [6658, 0]
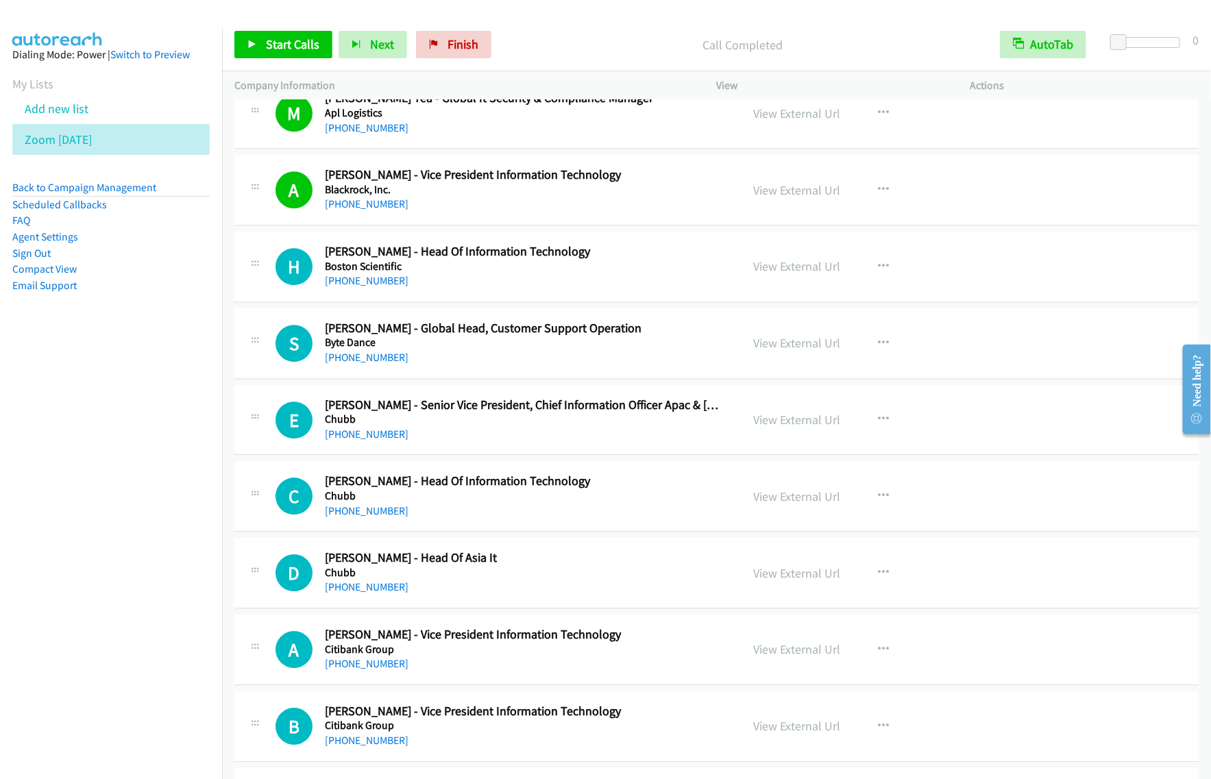
click at [632, 260] on h2 "[PERSON_NAME] - Head Of Information Technology" at bounding box center [524, 252] width 398 height 16
click at [883, 275] on button "button" at bounding box center [883, 266] width 37 height 27
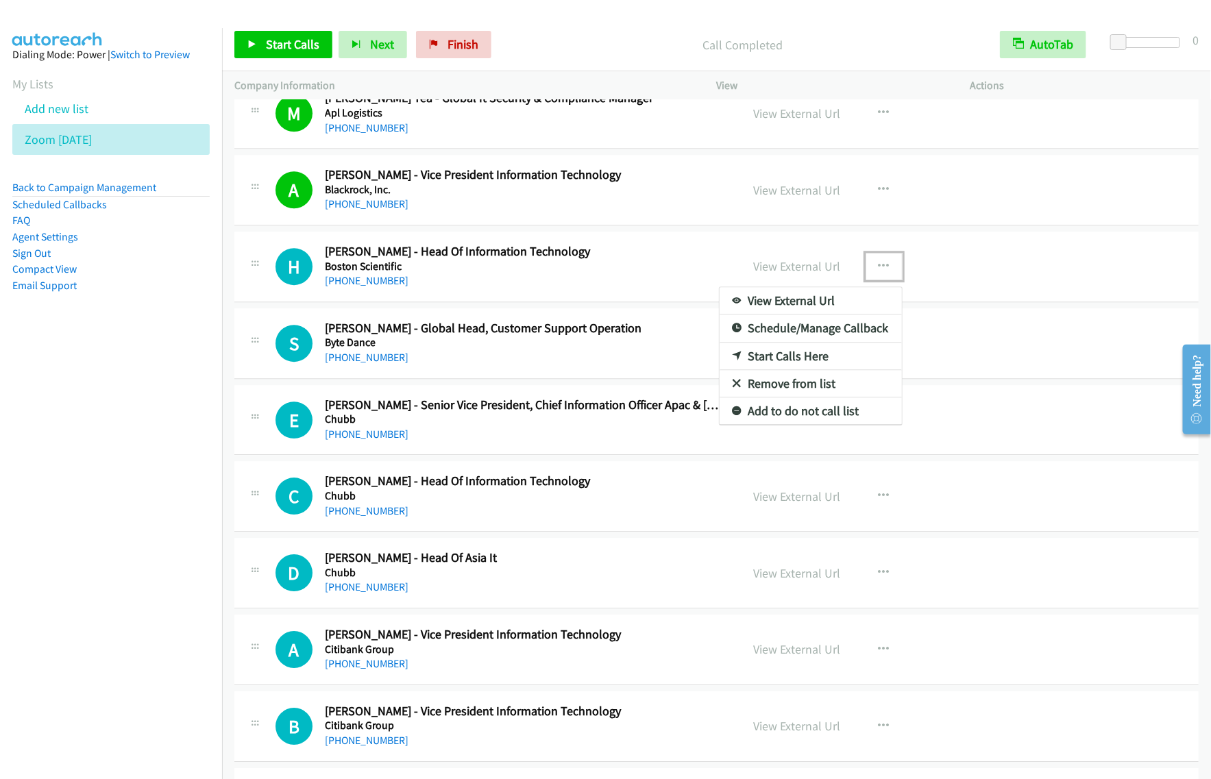
click at [789, 367] on link "Start Calls Here" at bounding box center [810, 356] width 182 height 27
click at [885, 278] on button "button" at bounding box center [883, 266] width 37 height 27
click at [827, 368] on link "Start Calls Here" at bounding box center [810, 356] width 182 height 27
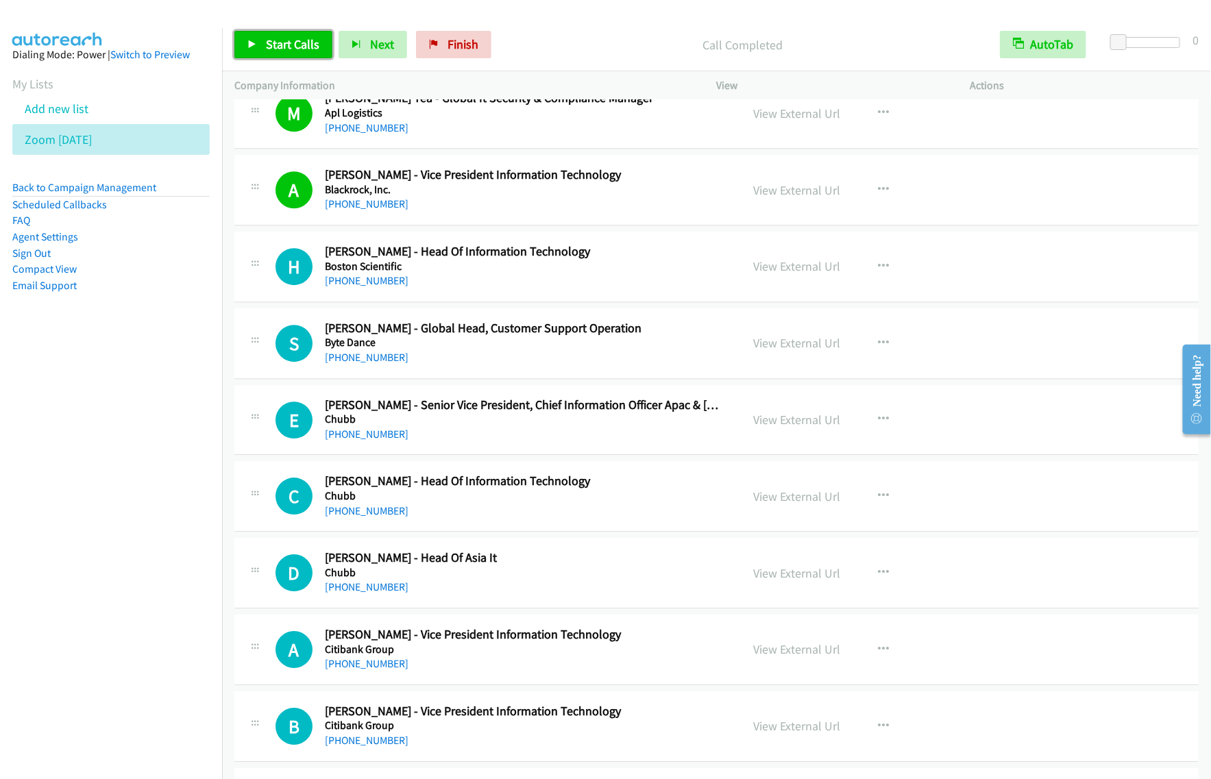
click at [309, 40] on span "Start Calls" at bounding box center [292, 44] width 53 height 16
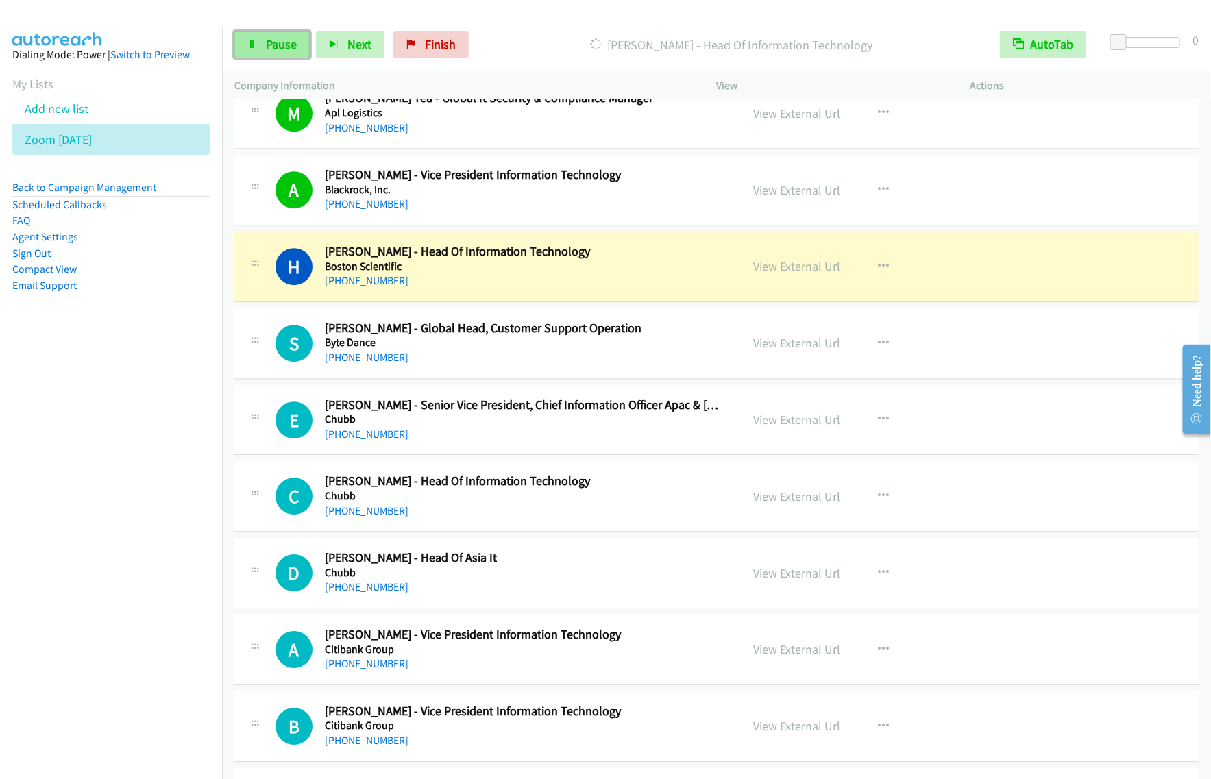
drag, startPoint x: 279, startPoint y: 42, endPoint x: 286, endPoint y: 42, distance: 7.6
click at [279, 42] on span "Pause" at bounding box center [281, 44] width 31 height 16
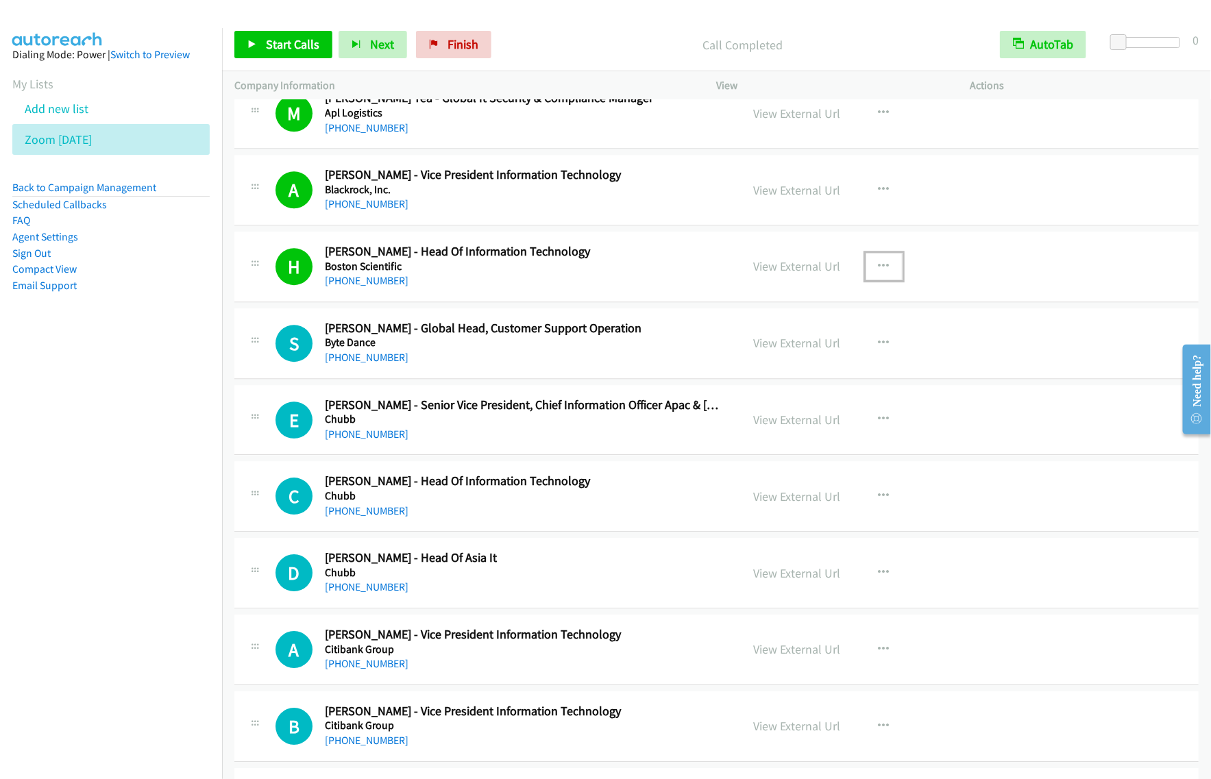
click at [878, 272] on icon "button" at bounding box center [883, 266] width 11 height 11
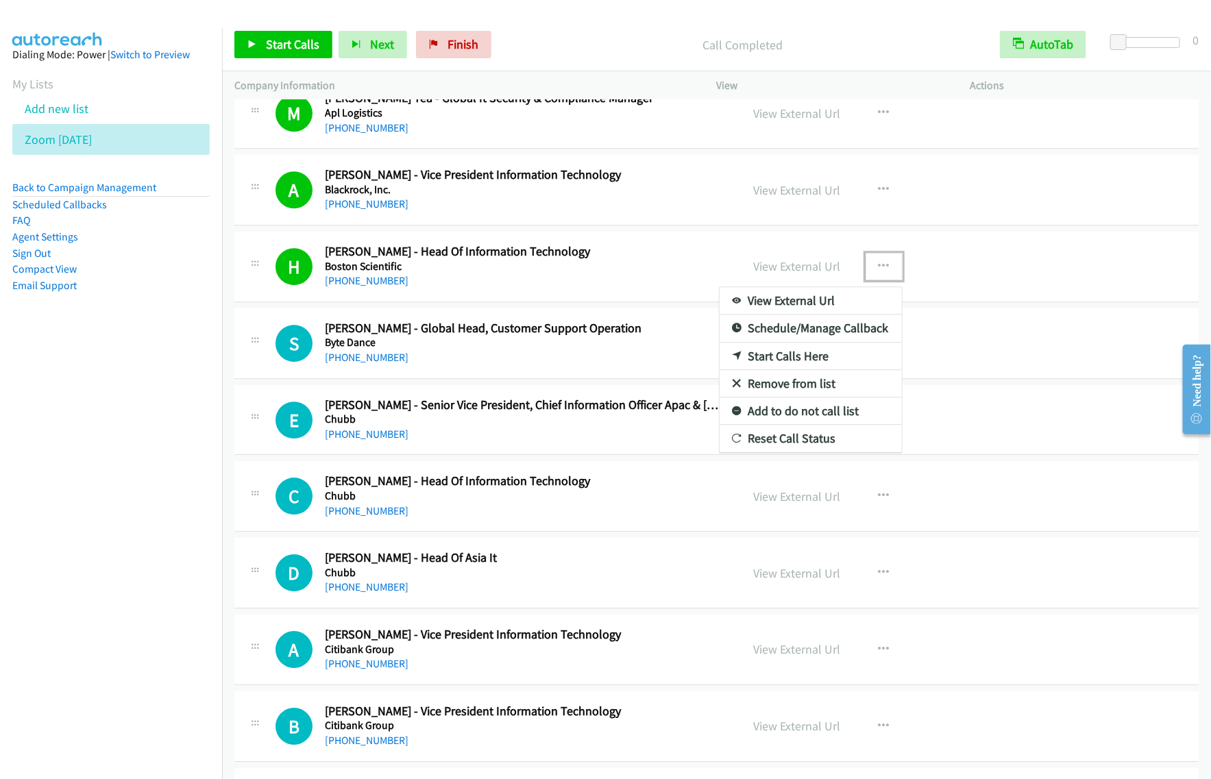
click at [833, 312] on link "View External Url" at bounding box center [810, 300] width 182 height 27
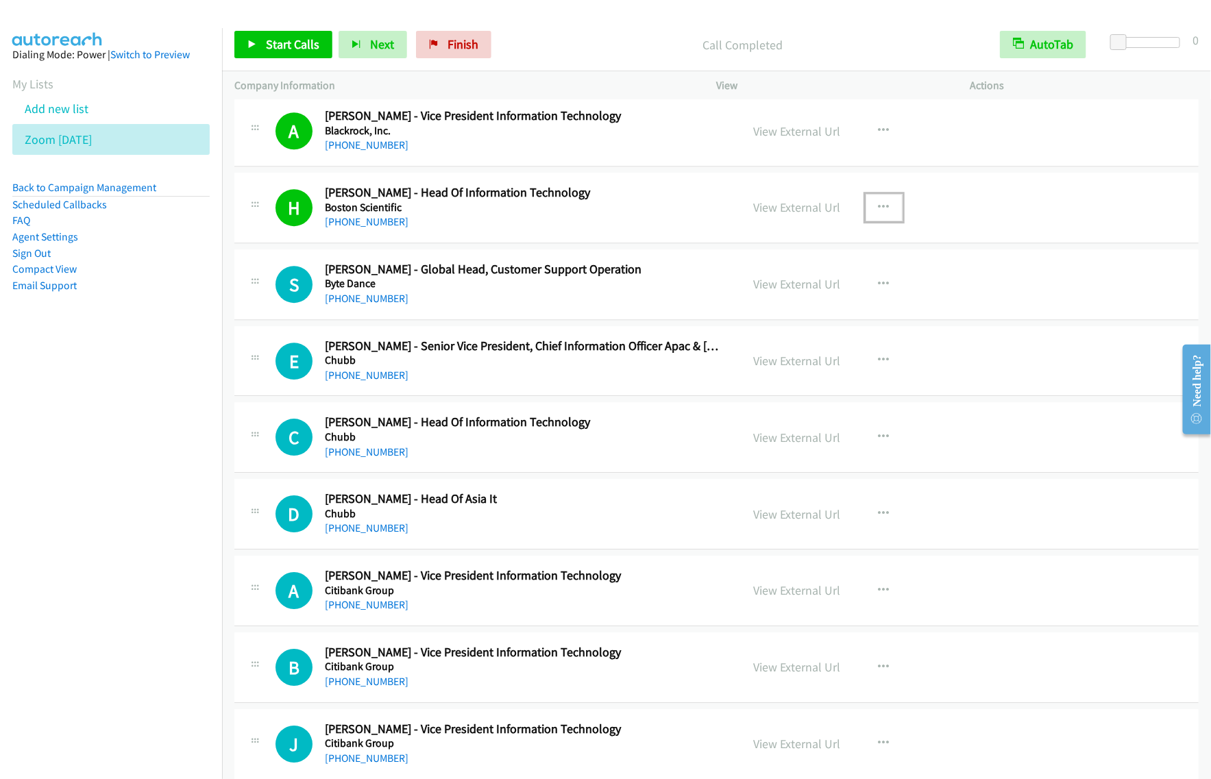
scroll to position [6743, 0]
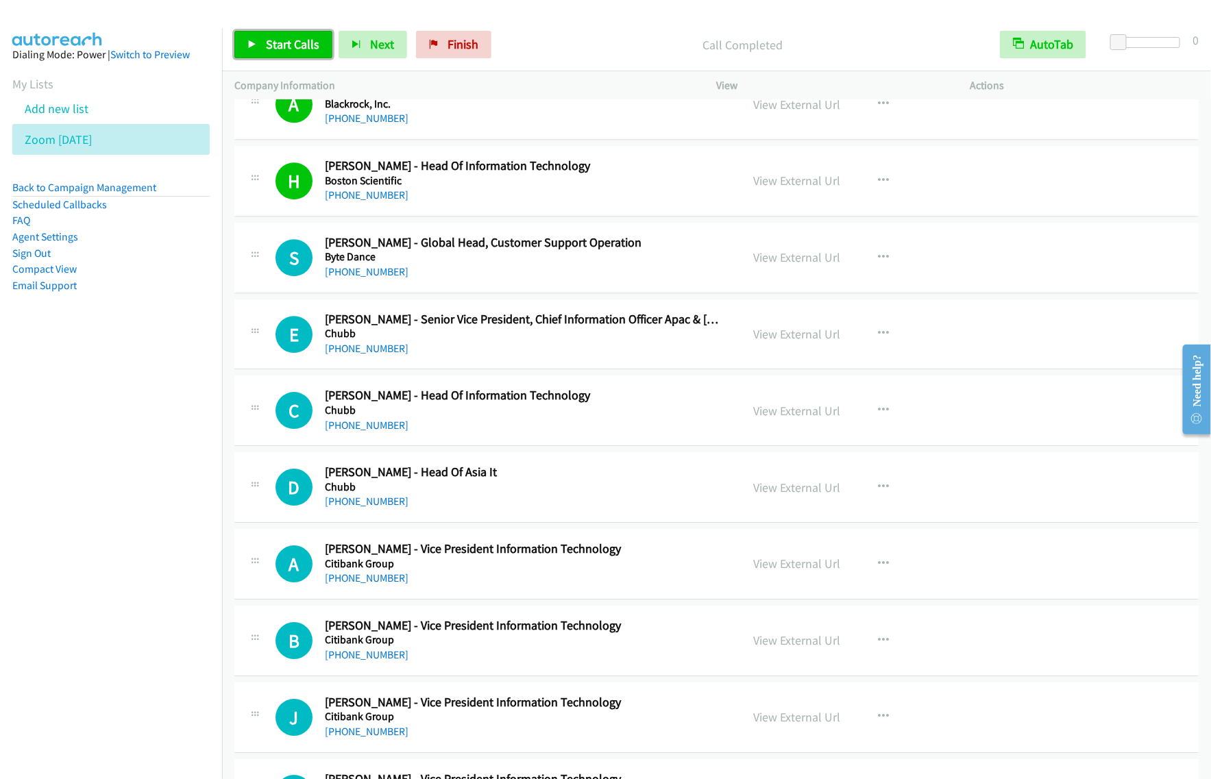
click at [304, 45] on span "Start Calls" at bounding box center [292, 44] width 53 height 16
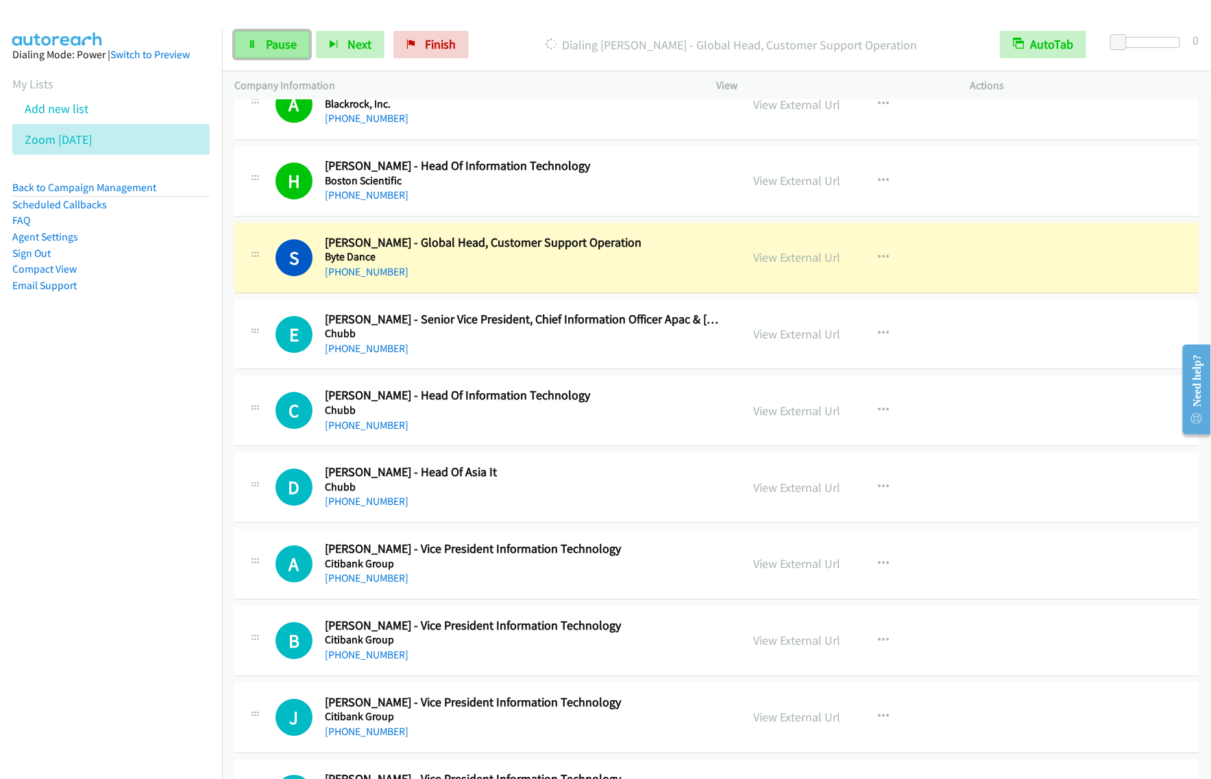
click at [291, 47] on span "Pause" at bounding box center [281, 44] width 31 height 16
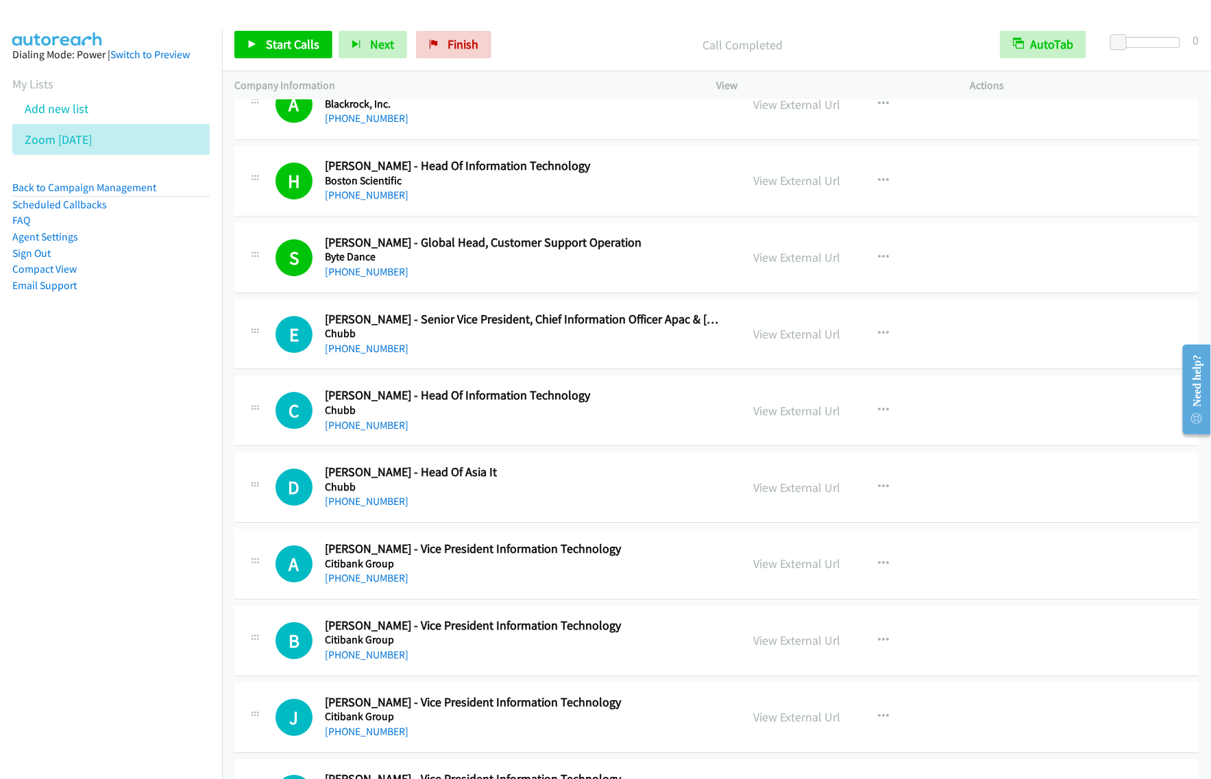
drag, startPoint x: 132, startPoint y: 470, endPoint x: 360, endPoint y: 241, distance: 322.7
click at [134, 467] on nav "Dialing Mode: Power | Switch to Preview My Lists Add new list Zoom [DATE] Back …" at bounding box center [111, 417] width 223 height 779
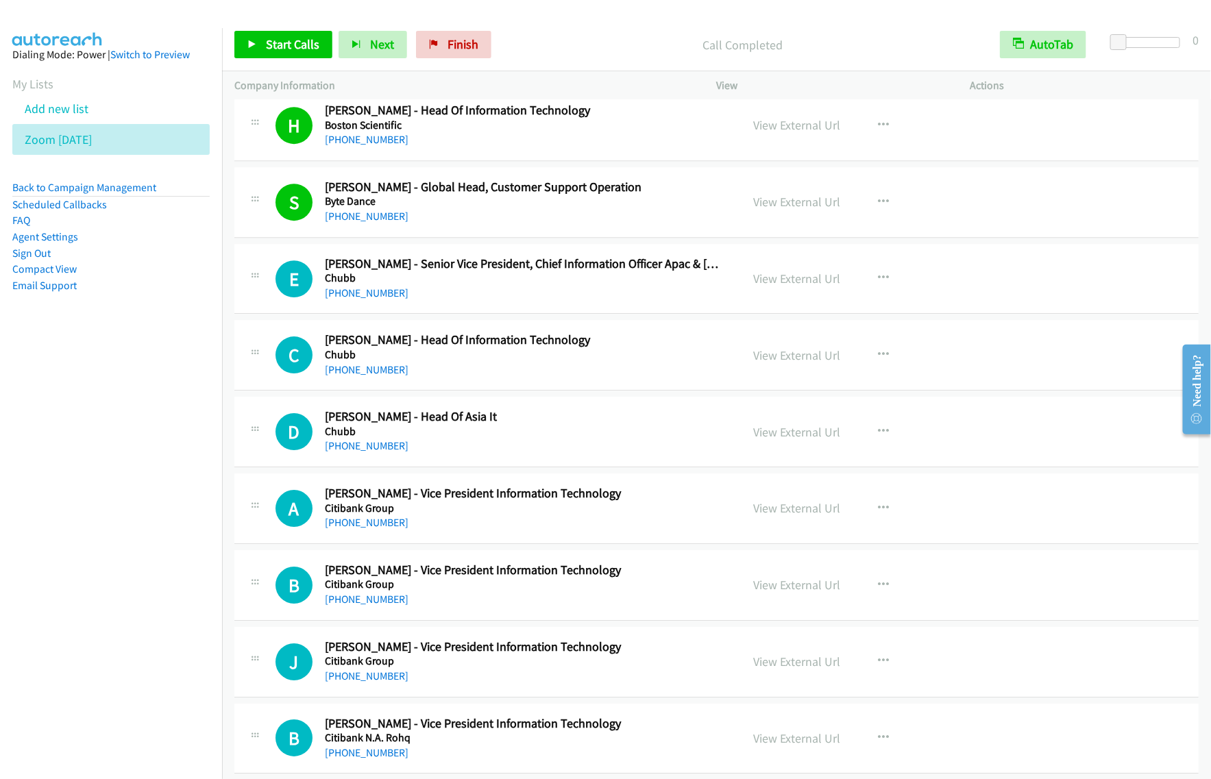
scroll to position [6829, 0]
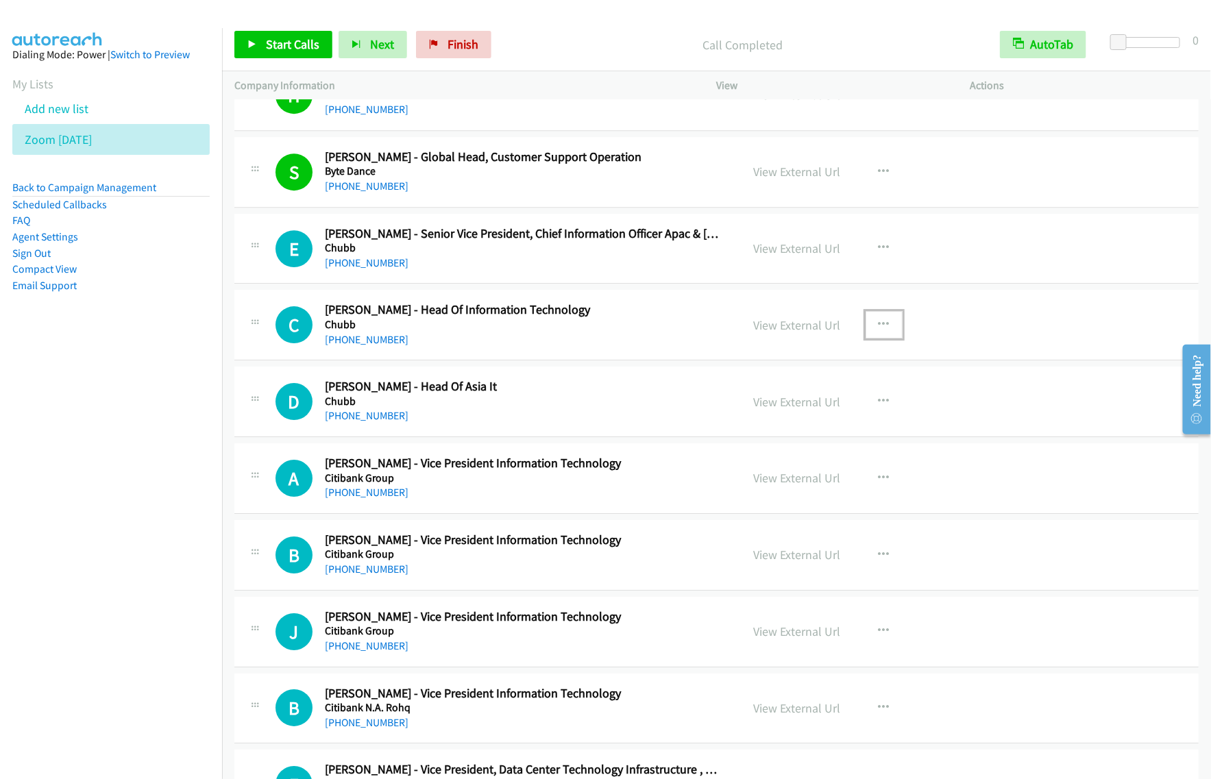
click at [879, 330] on icon "button" at bounding box center [883, 324] width 11 height 11
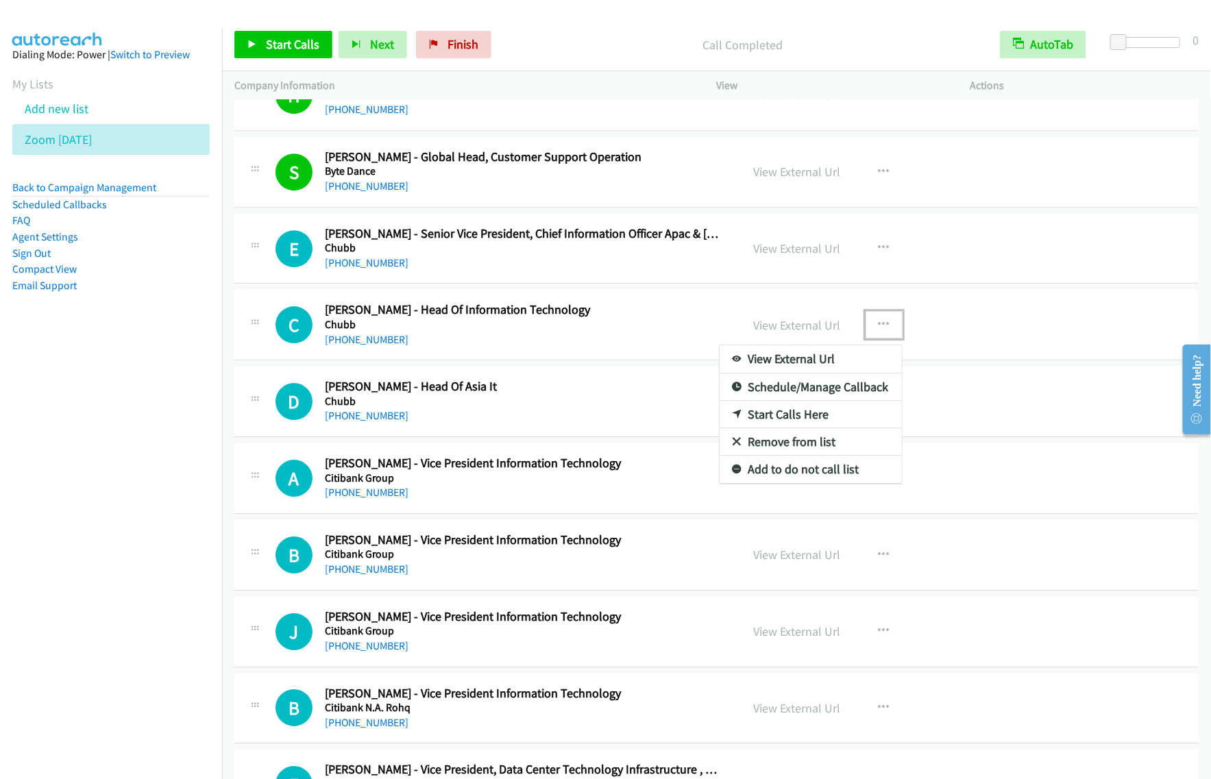
click at [837, 373] on link "View External Url" at bounding box center [810, 358] width 182 height 27
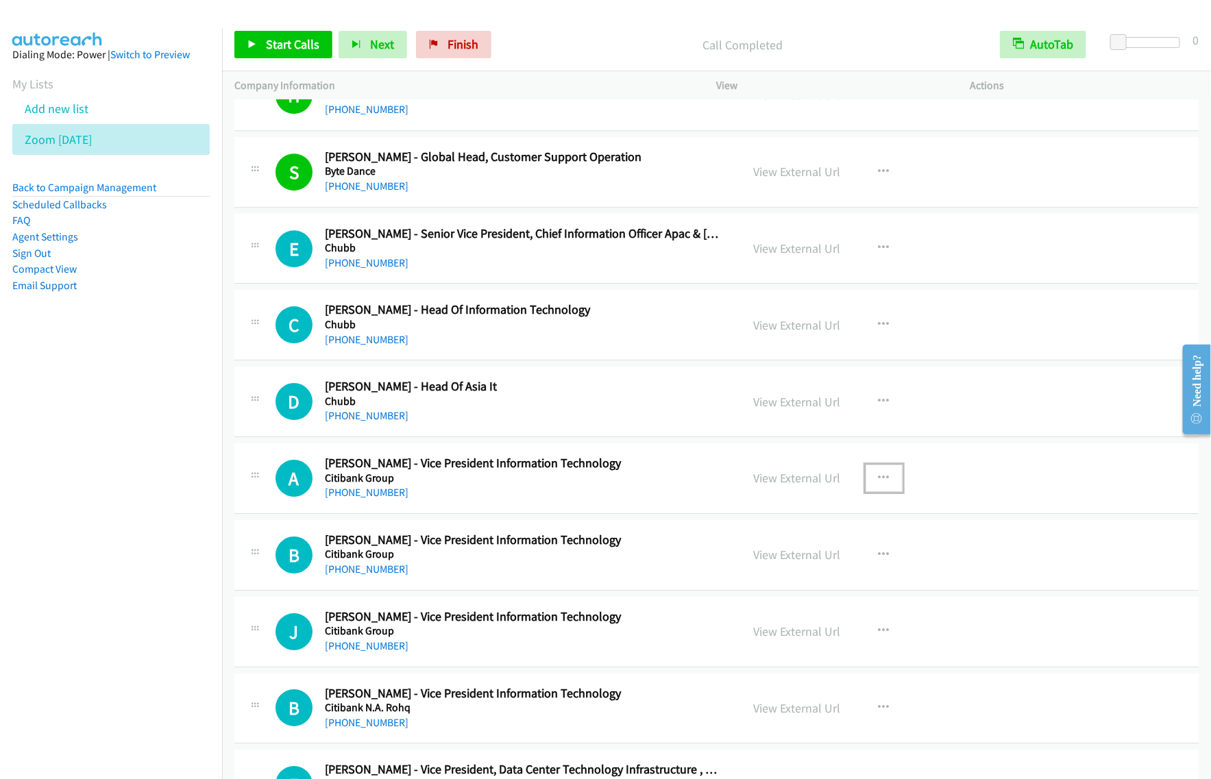
click at [878, 484] on icon "button" at bounding box center [883, 478] width 11 height 11
click at [831, 526] on link "View External Url" at bounding box center [810, 512] width 182 height 27
